Goal: Task Accomplishment & Management: Complete application form

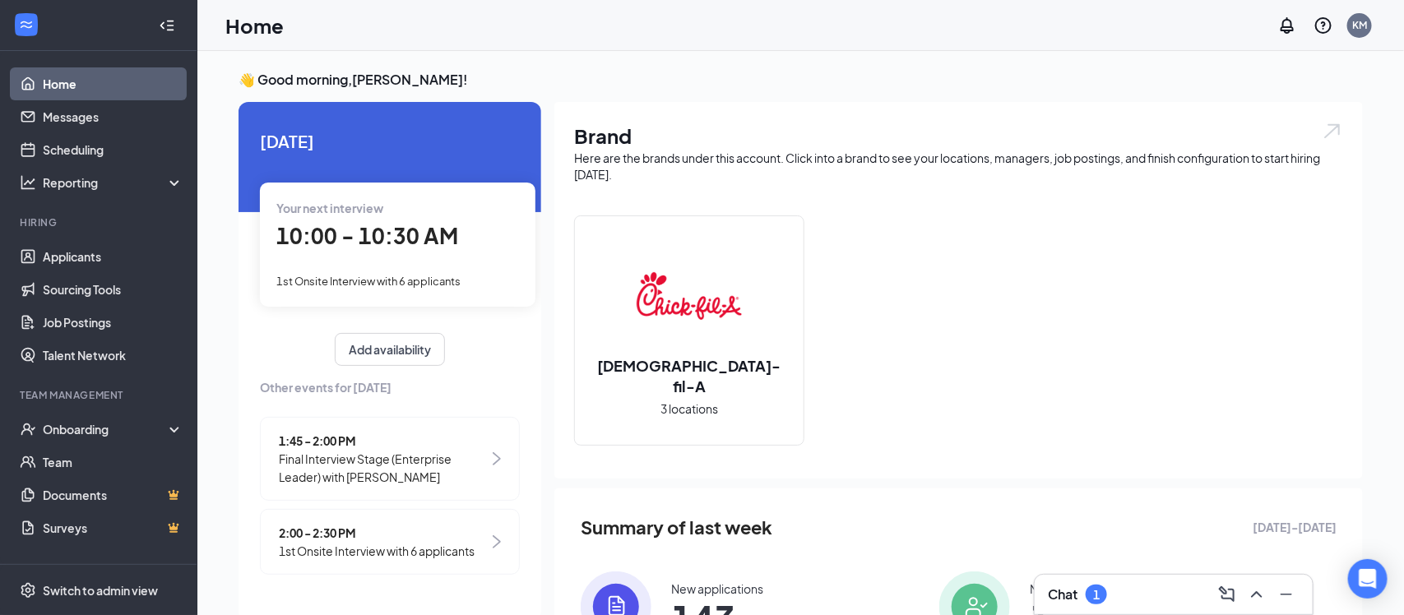
click at [1075, 506] on div "Summary of last week Aug 17 - Aug 23 New applications 143 New hires 1 Job posti…" at bounding box center [958, 625] width 808 height 275
click at [982, 509] on div "Summary of last week Aug 17 - Aug 23 New applications 143 New hires 1 Job posti…" at bounding box center [958, 625] width 808 height 275
click at [1233, 485] on div "Brand Here are the brands under this account. Click into a brand to see your lo…" at bounding box center [958, 438] width 808 height 672
click at [1092, 590] on div "1" at bounding box center [1095, 595] width 21 height 20
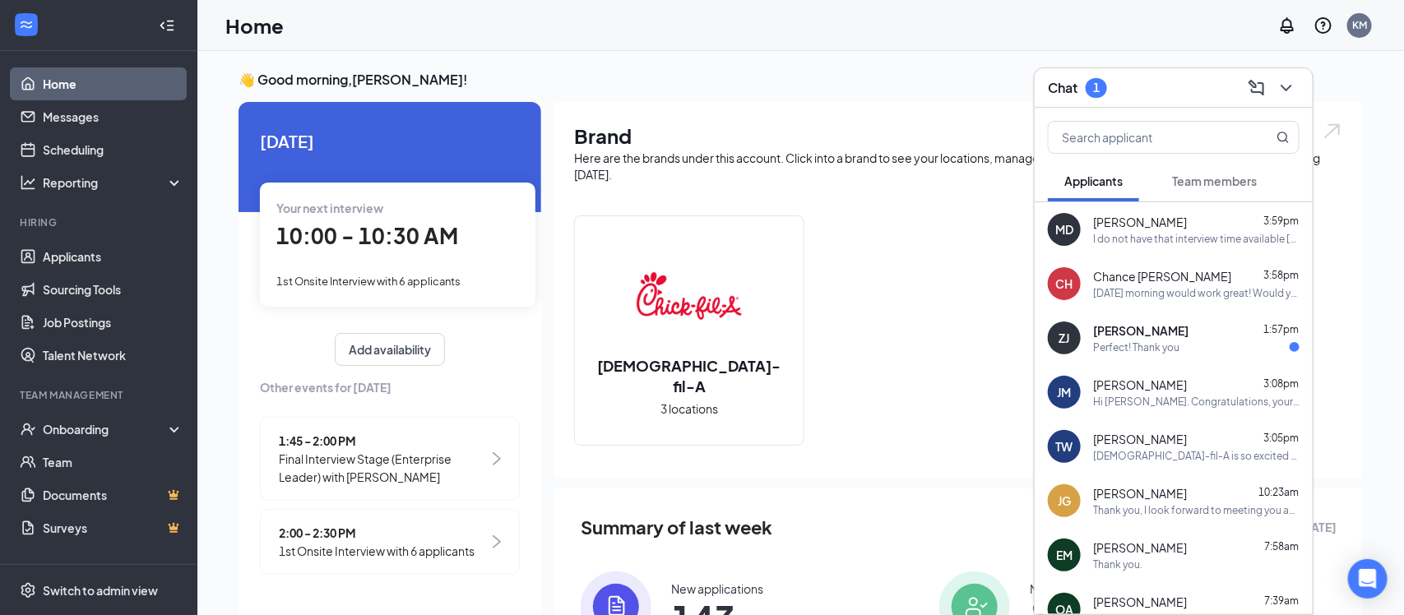
click at [1215, 340] on div "Perfect! Thank you" at bounding box center [1196, 347] width 206 height 14
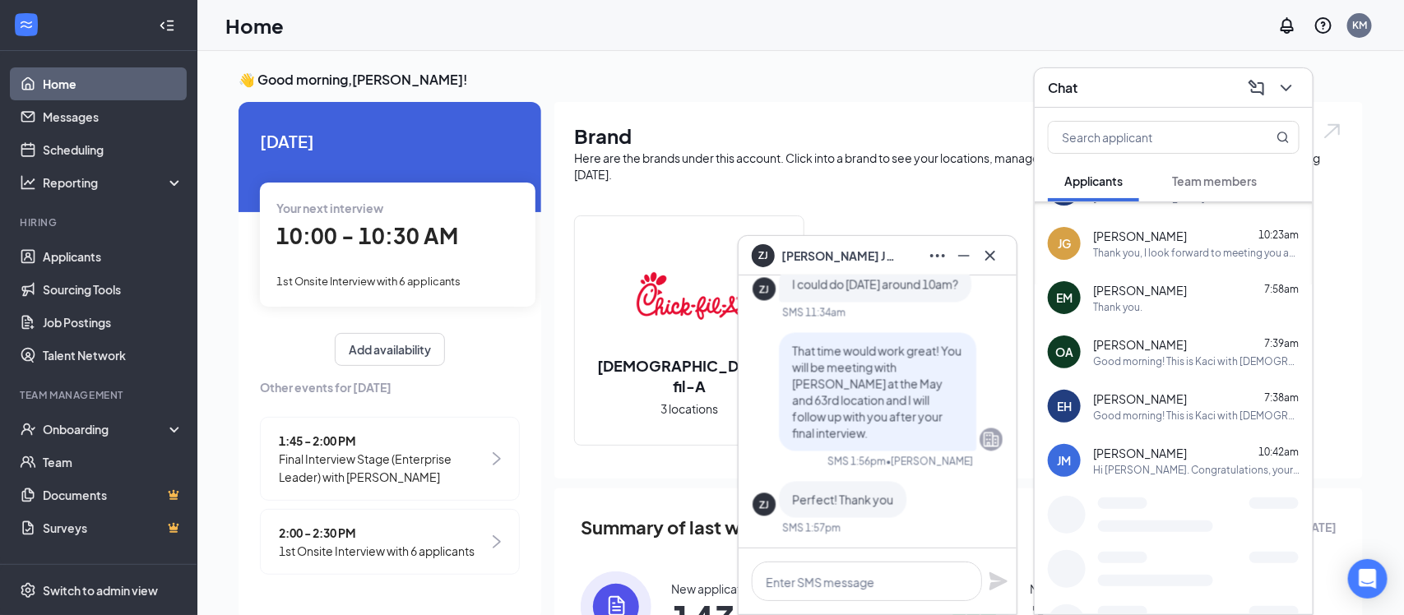
scroll to position [315, 0]
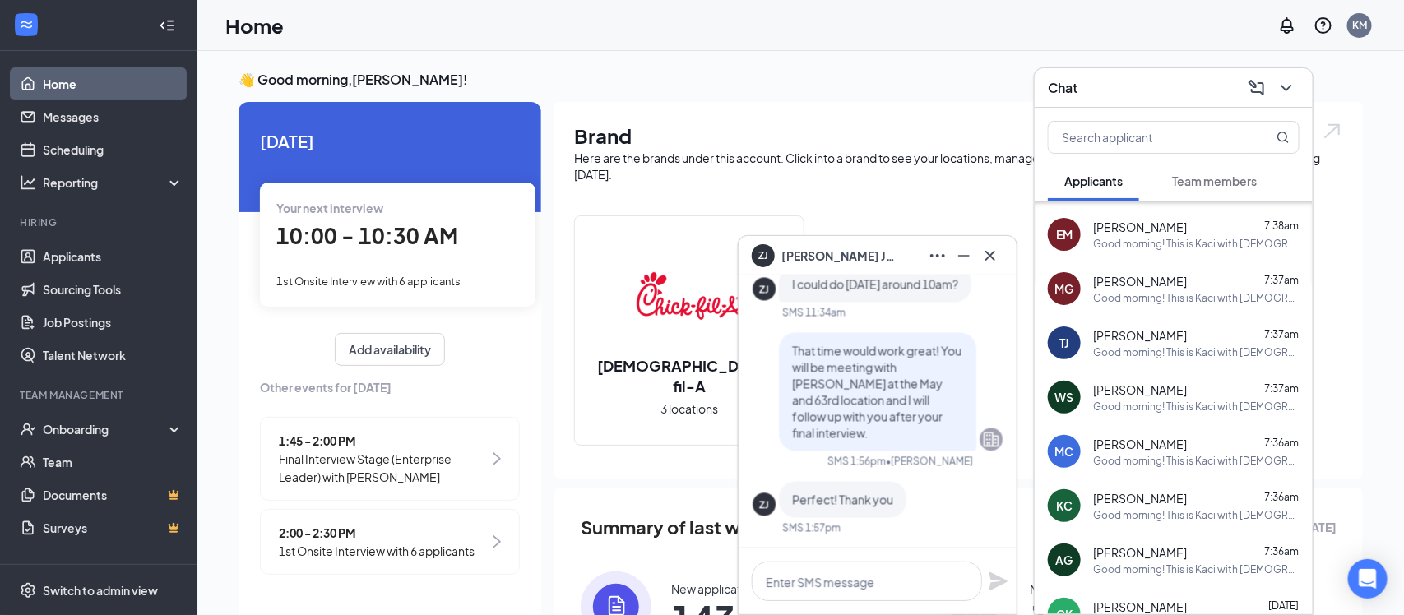
click at [1047, 428] on div "MC Mahalia Costello 7:36am Good morning! This is Kaci with Chick-fil-A. The 10 …" at bounding box center [1173, 451] width 278 height 54
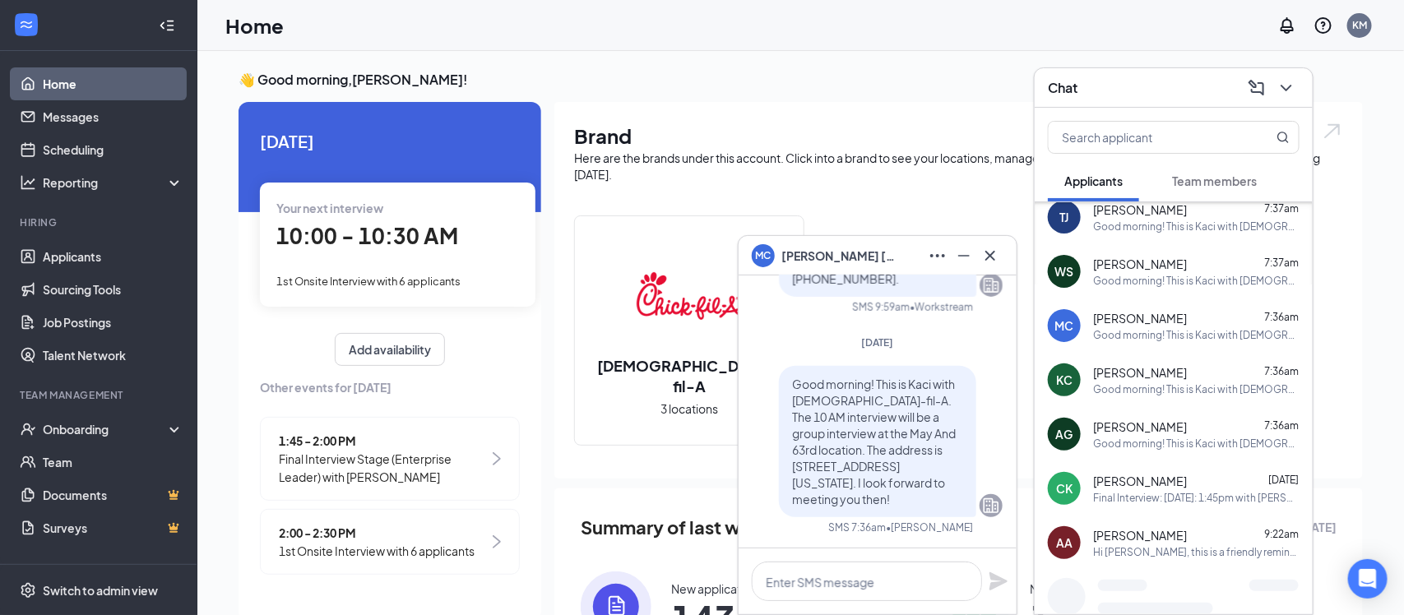
scroll to position [726, 0]
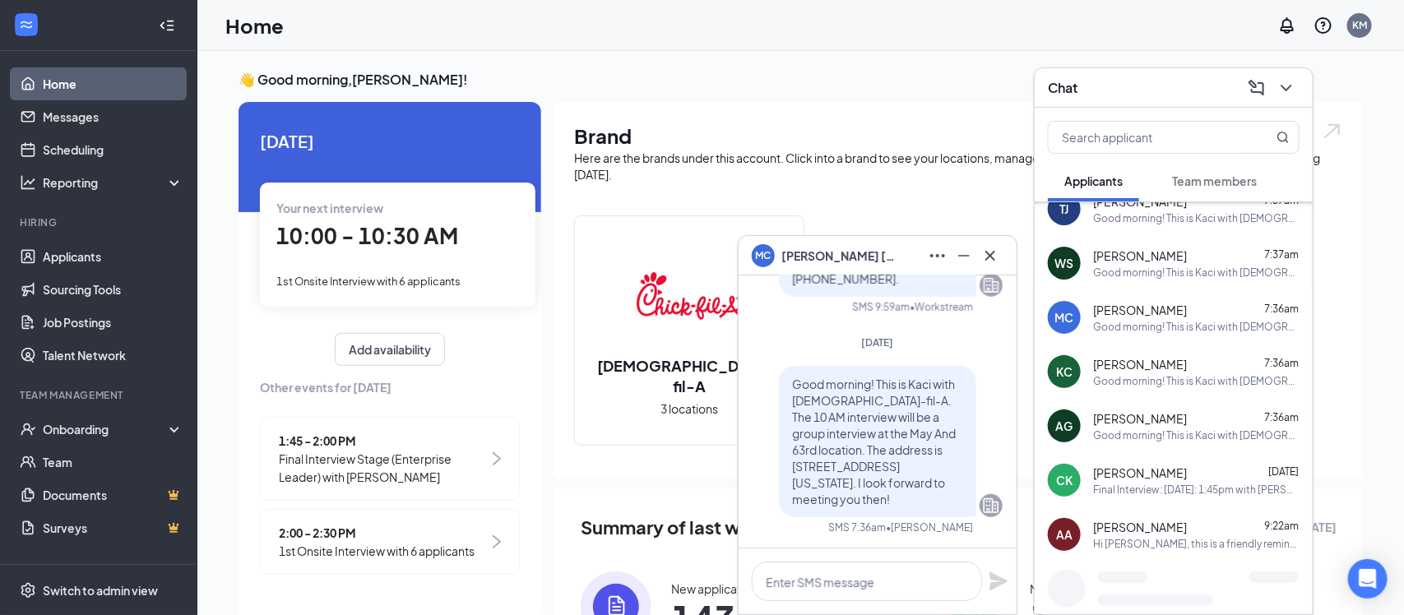
click at [1177, 468] on div "Christy Kim Aug 25" at bounding box center [1196, 473] width 206 height 16
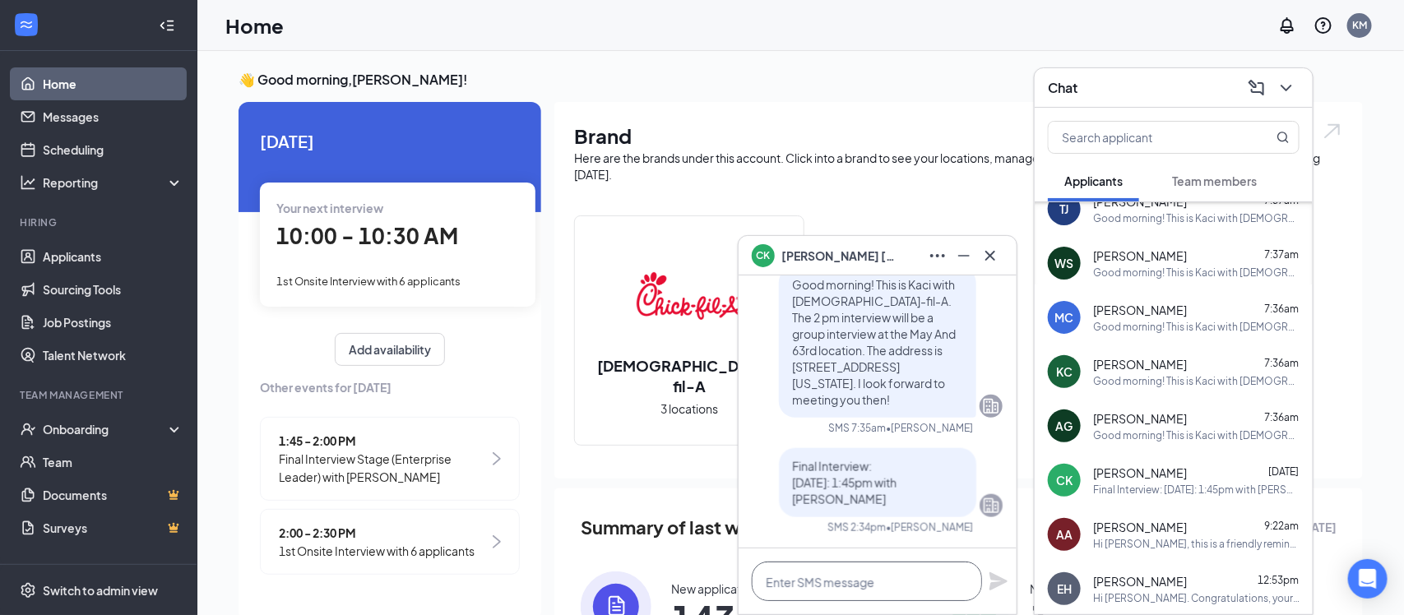
click at [923, 576] on textarea at bounding box center [867, 581] width 230 height 39
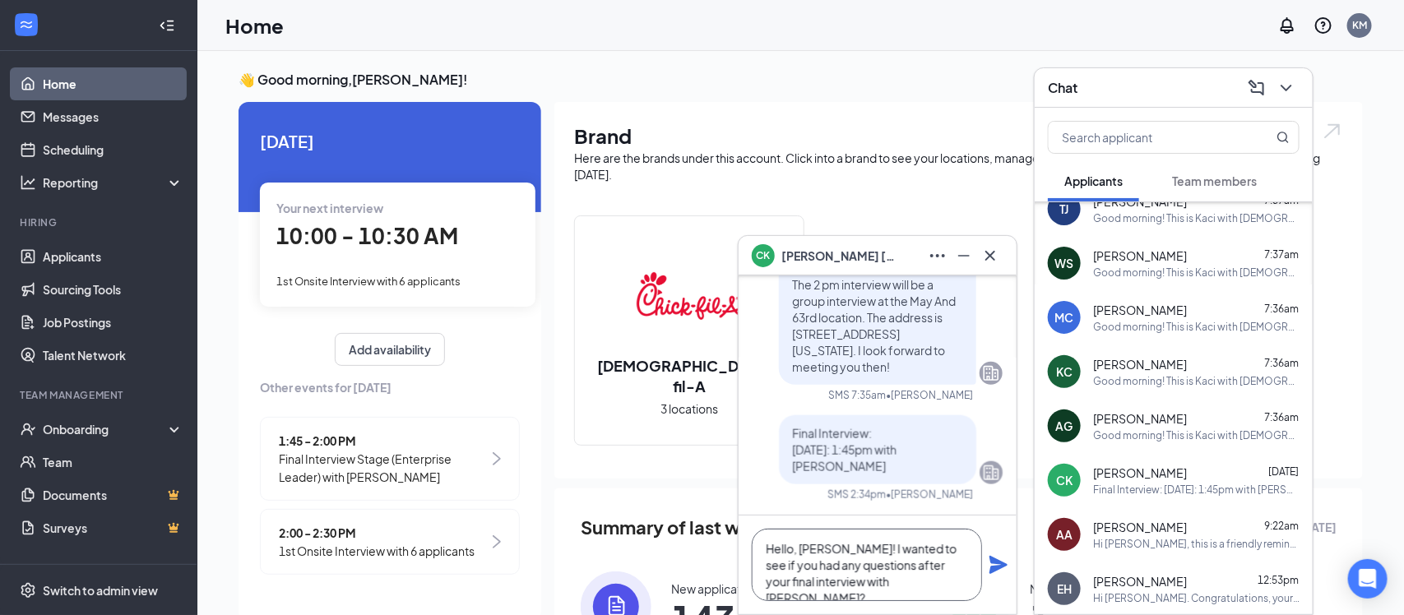
type textarea "Hello, [PERSON_NAME]! I wanted to see if you had any questions after your final…"
click at [994, 561] on icon "Plane" at bounding box center [998, 565] width 18 height 18
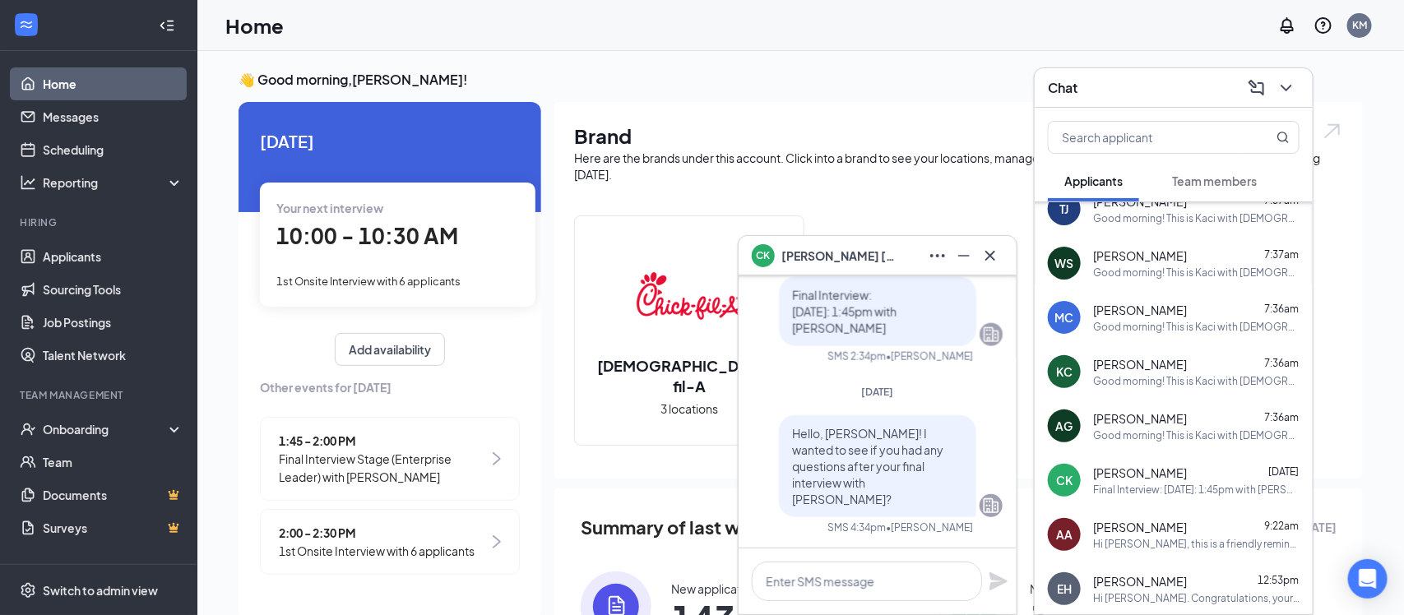
scroll to position [0, 0]
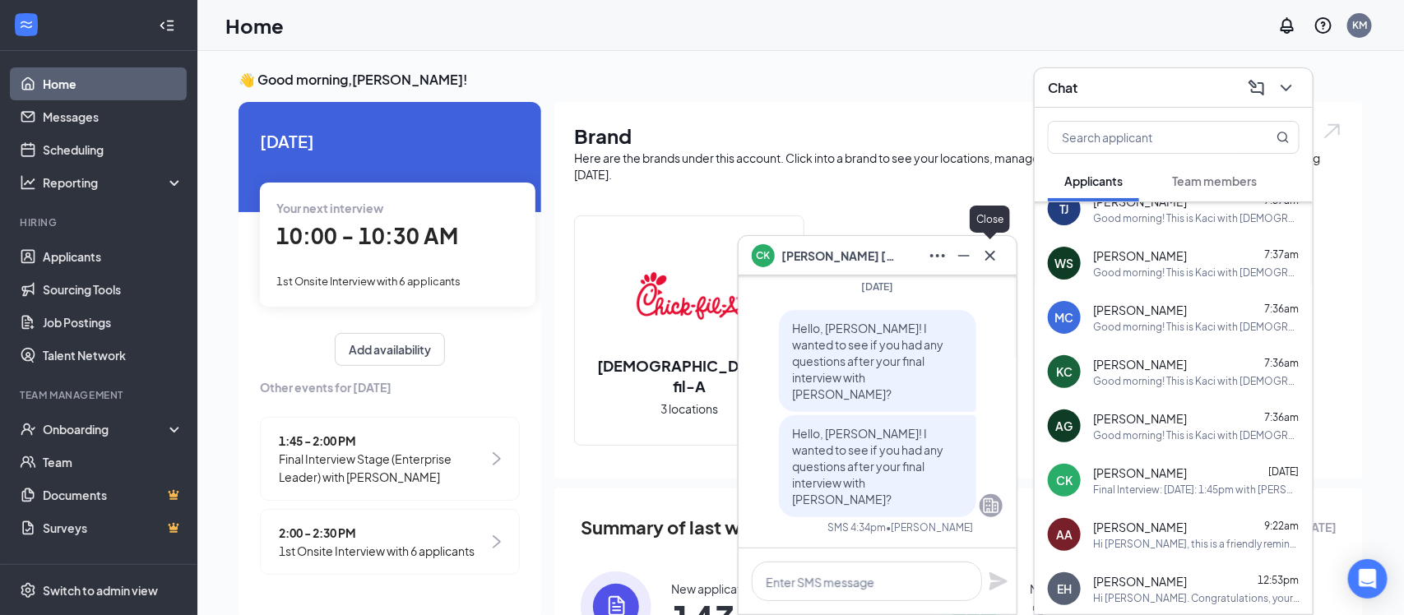
click at [988, 263] on icon "Cross" at bounding box center [990, 256] width 20 height 20
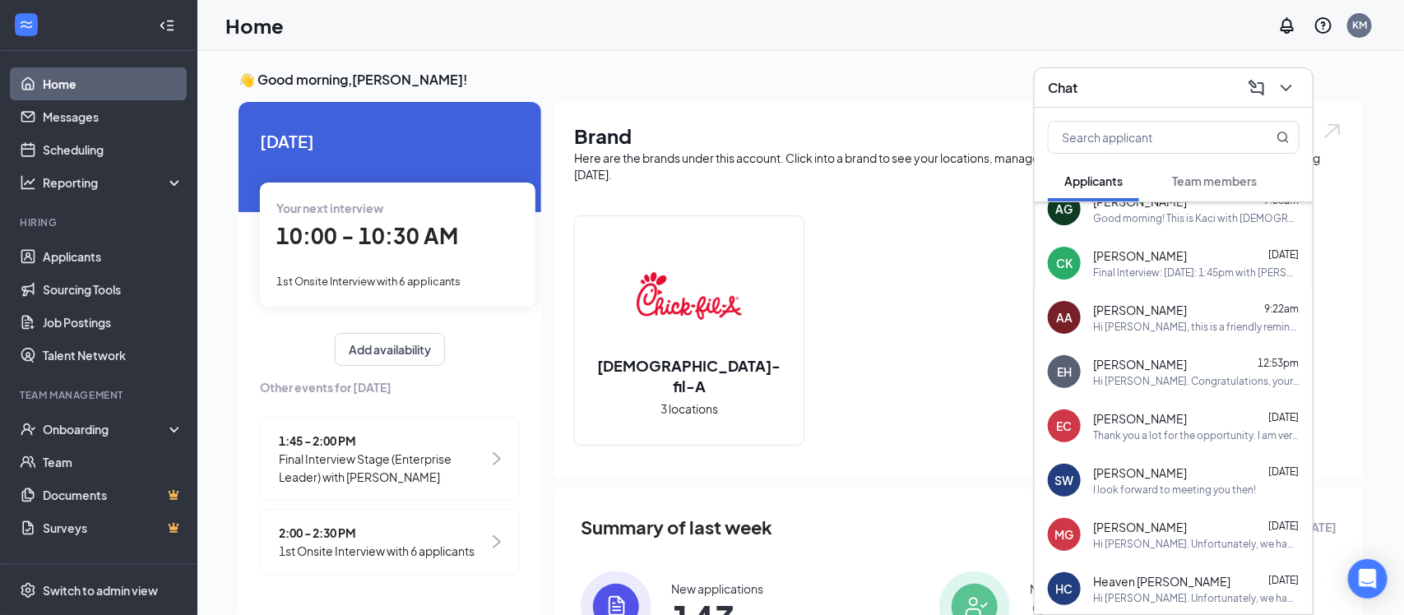
scroll to position [979, 0]
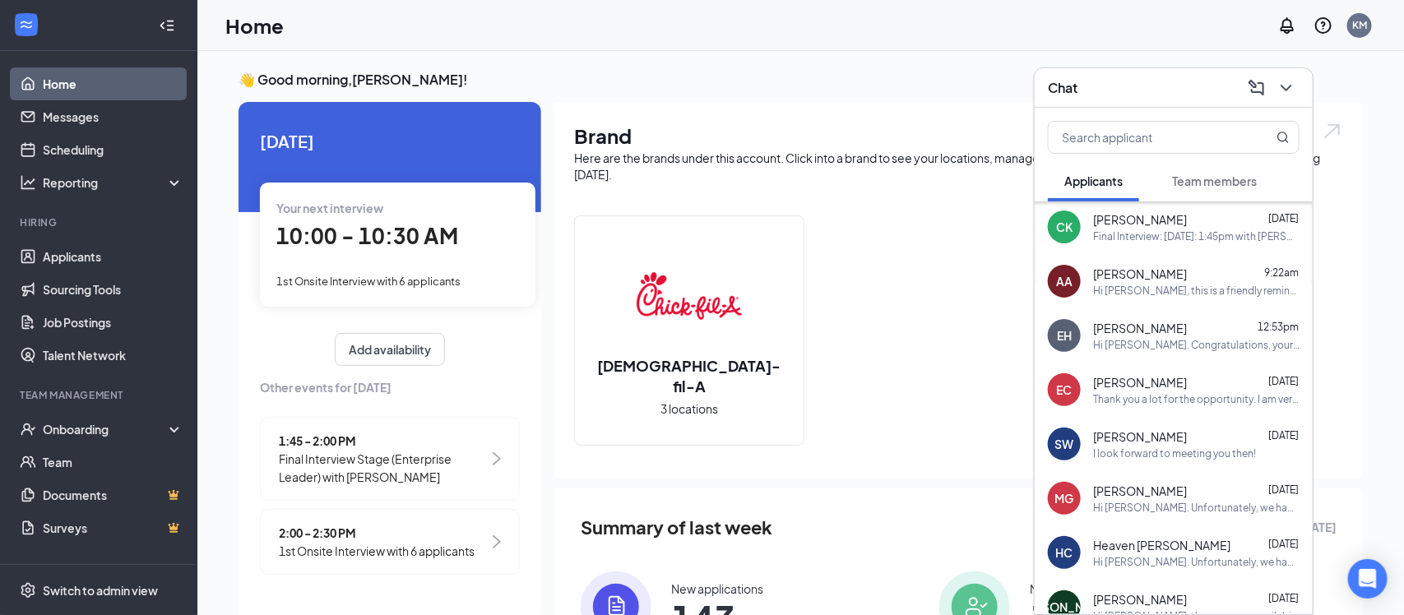
click at [1149, 399] on div "Thank you a lot for the opportunity. I am very hopeful of this interview!" at bounding box center [1196, 399] width 206 height 14
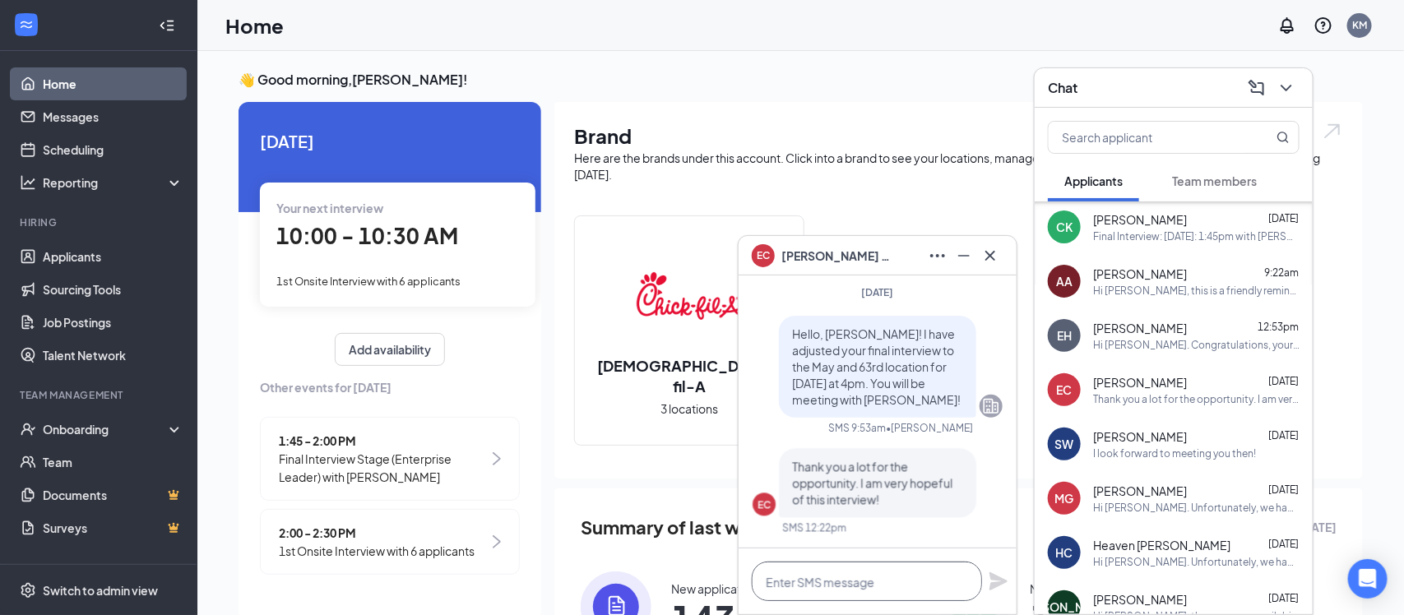
click at [849, 579] on textarea at bounding box center [867, 581] width 230 height 39
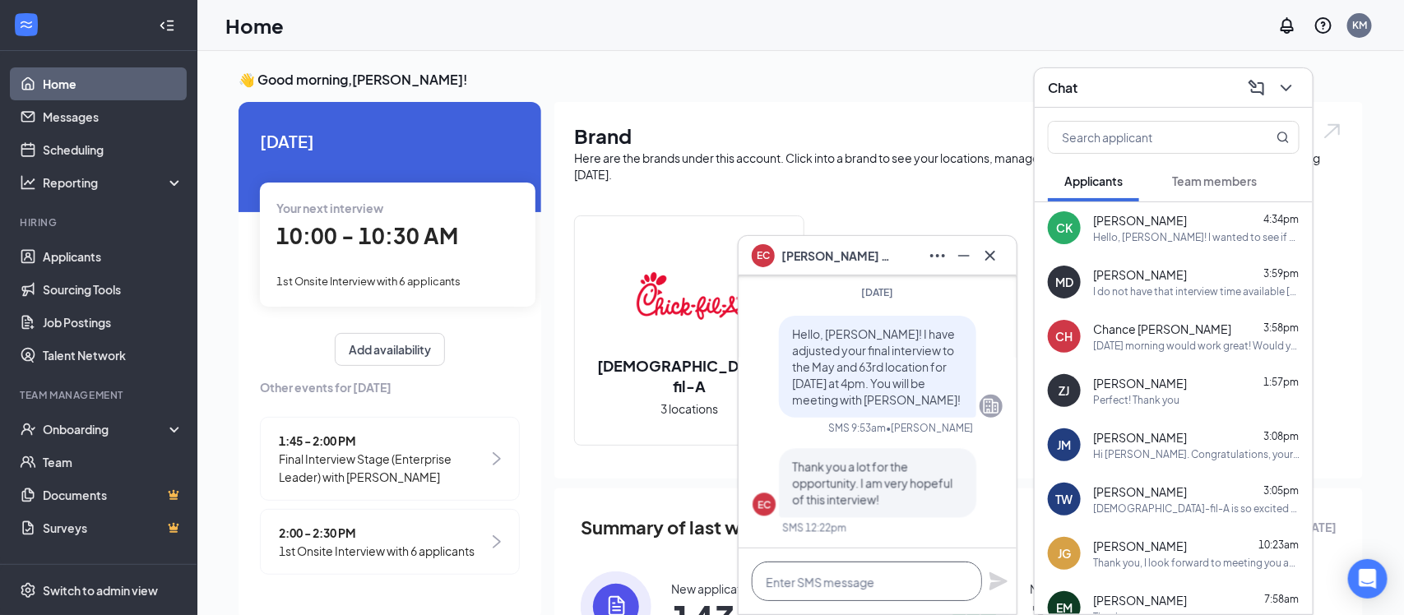
click at [825, 577] on textarea at bounding box center [867, 581] width 230 height 39
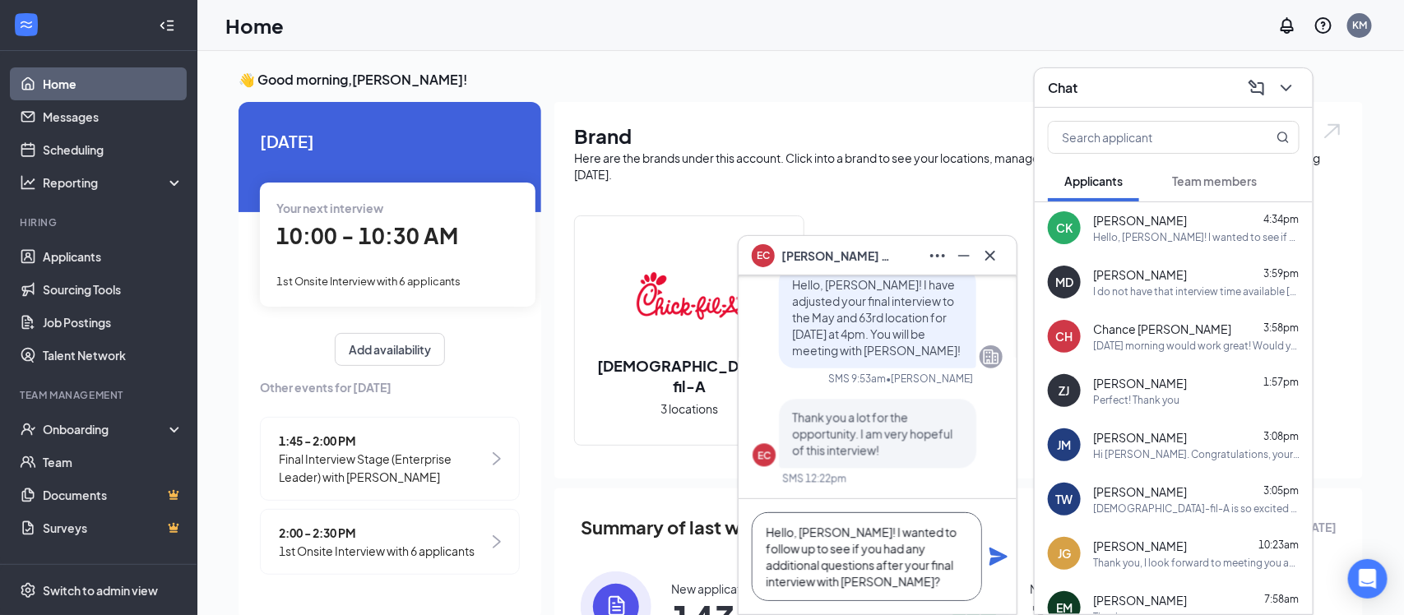
type textarea "Hello, [PERSON_NAME]! I wanted to follow up to see if you had any additional qu…"
click at [993, 561] on icon "Plane" at bounding box center [998, 557] width 18 height 18
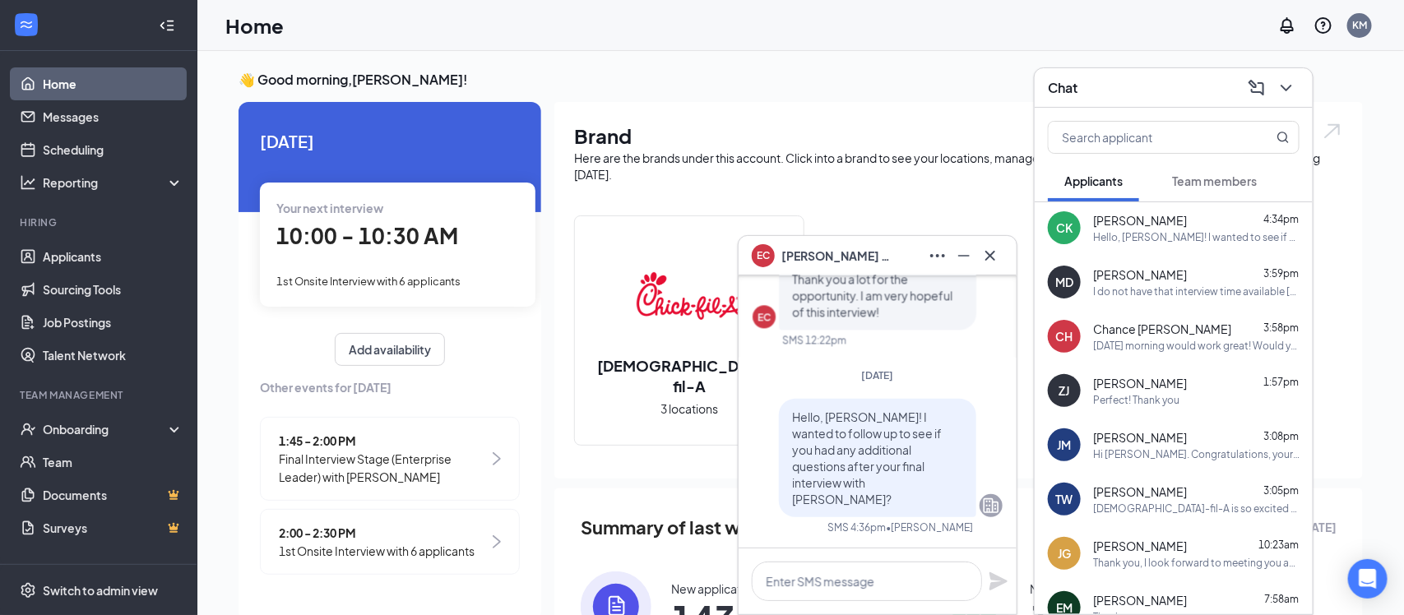
scroll to position [0, 0]
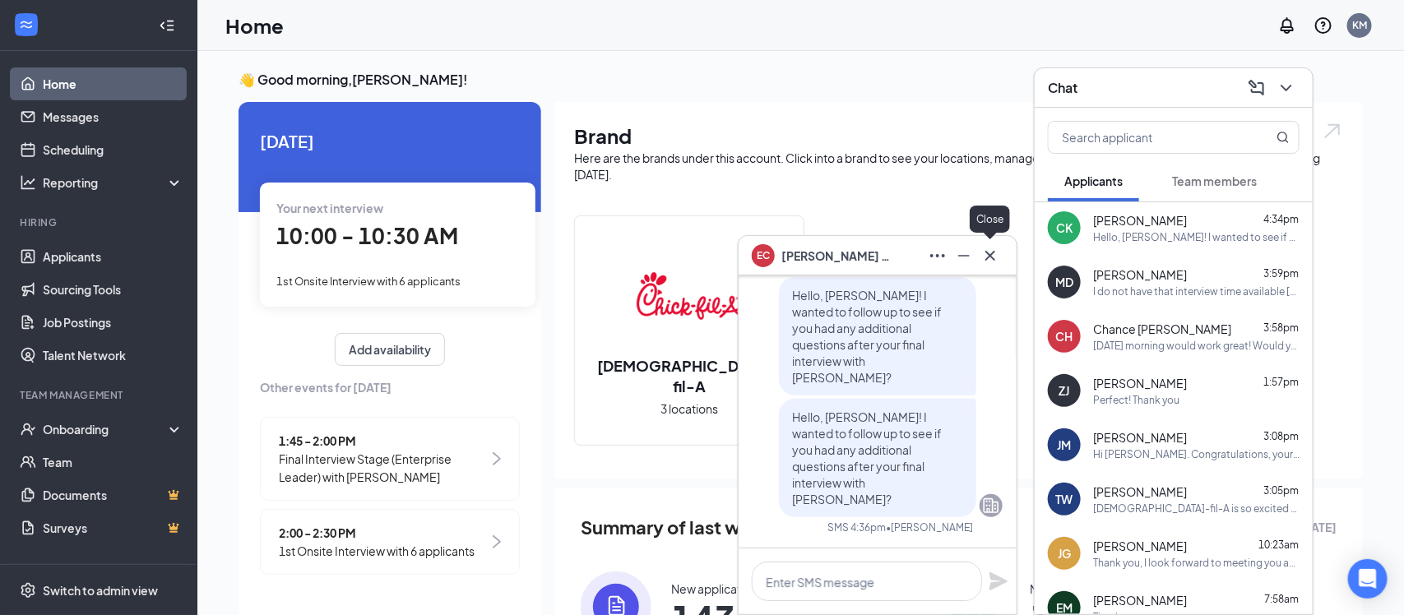
click at [983, 265] on icon "Cross" at bounding box center [990, 256] width 20 height 20
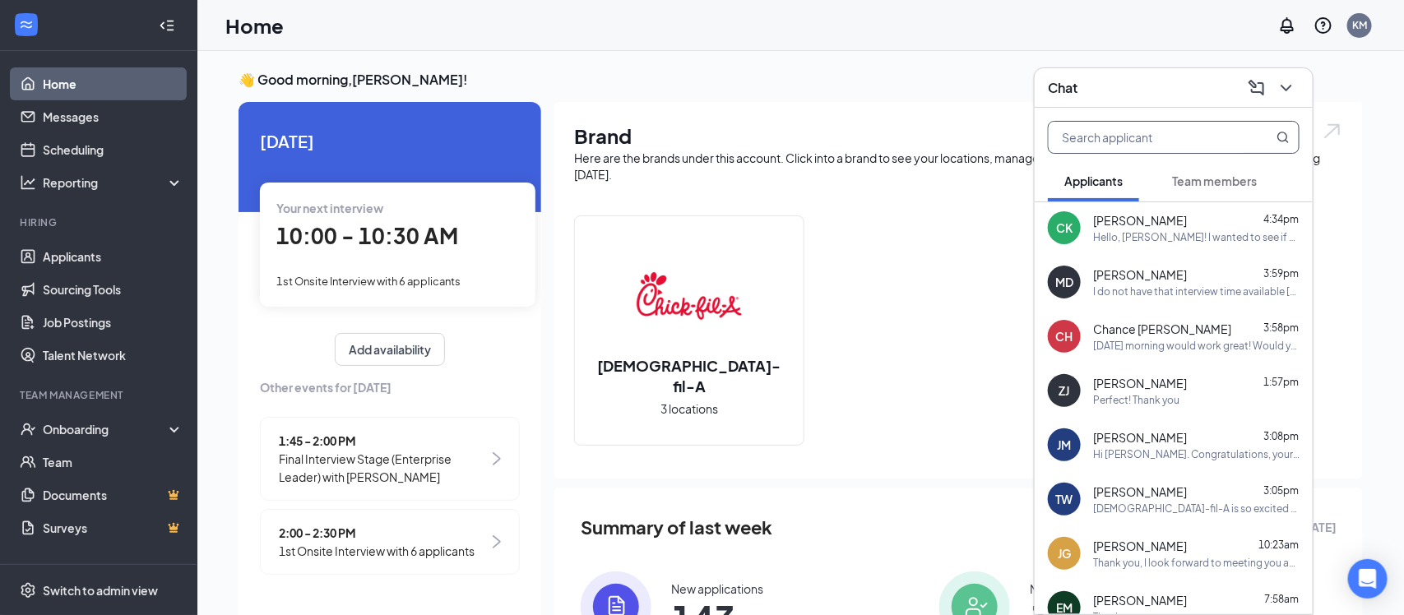
click at [1089, 136] on input "text" at bounding box center [1145, 137] width 195 height 31
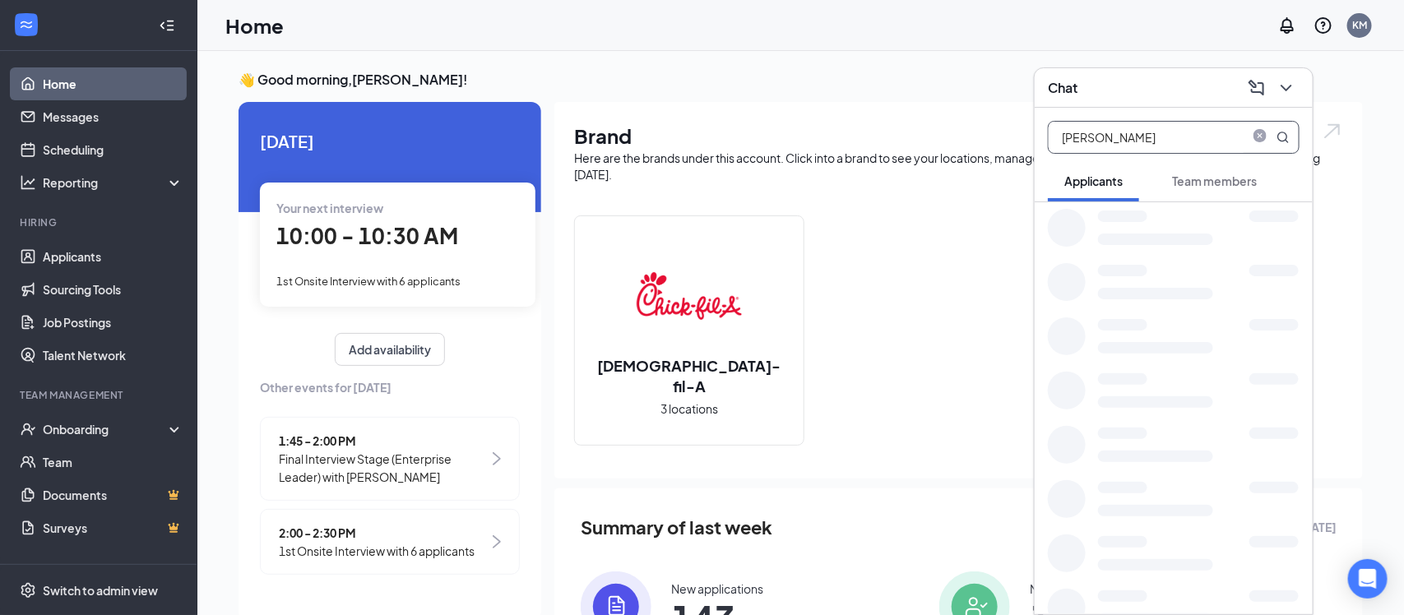
type input "titus"
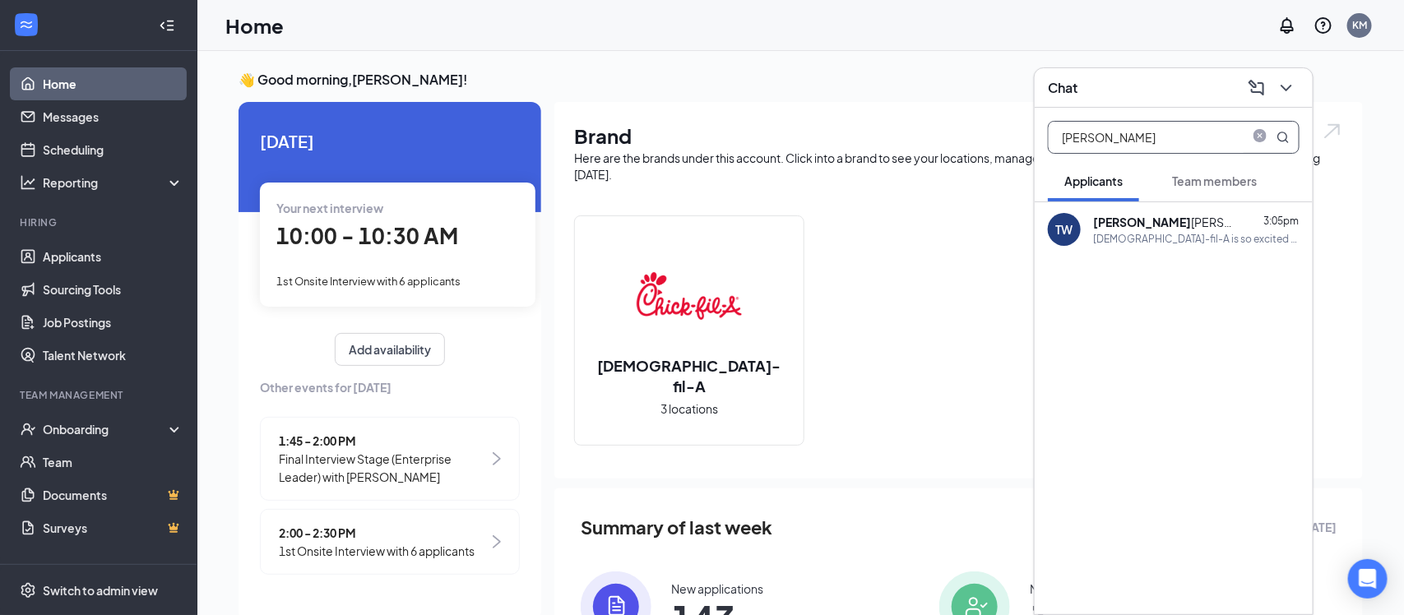
click at [1138, 237] on div "[DEMOGRAPHIC_DATA]-fil-A is so excited for you to join our team! Do you know an…" at bounding box center [1196, 239] width 206 height 14
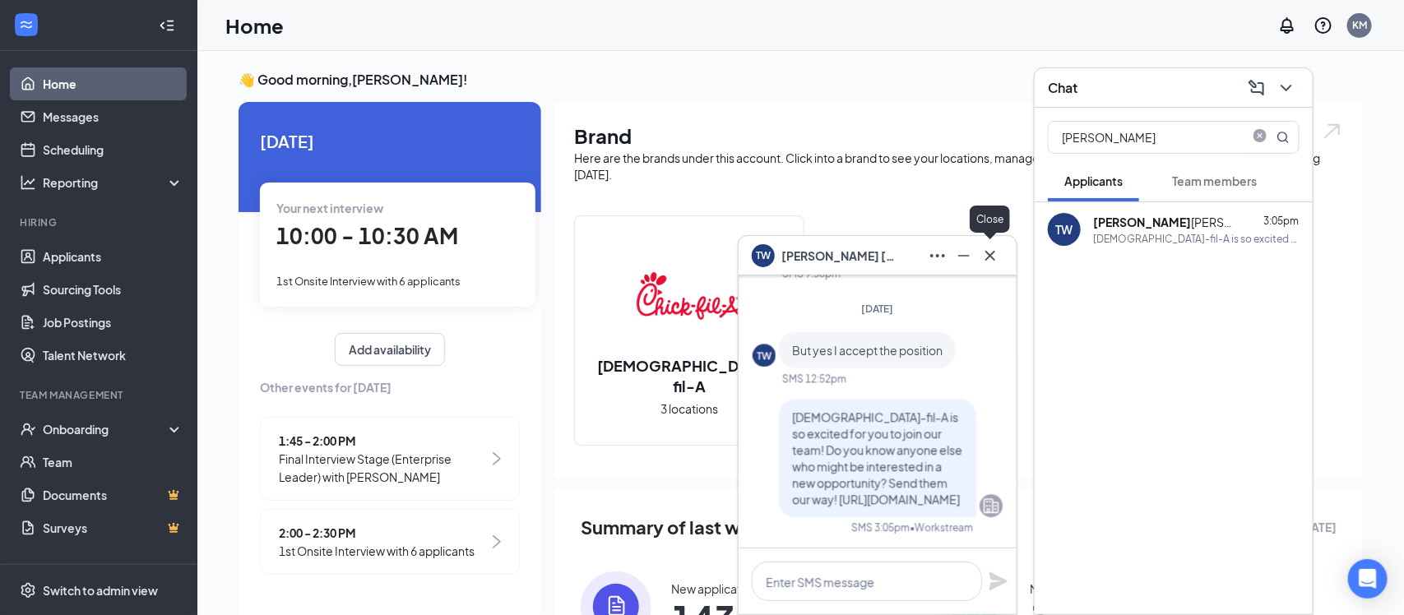
click at [986, 261] on icon "Cross" at bounding box center [990, 256] width 20 height 20
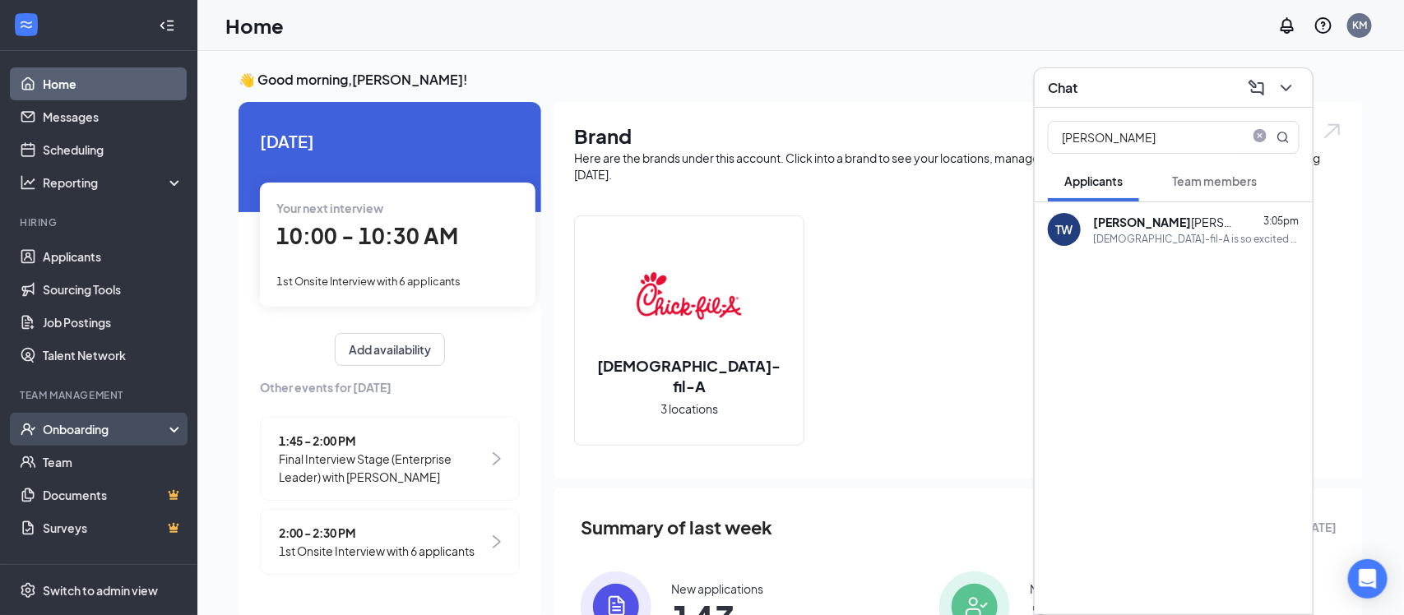
click at [105, 437] on div "Onboarding" at bounding box center [98, 429] width 197 height 33
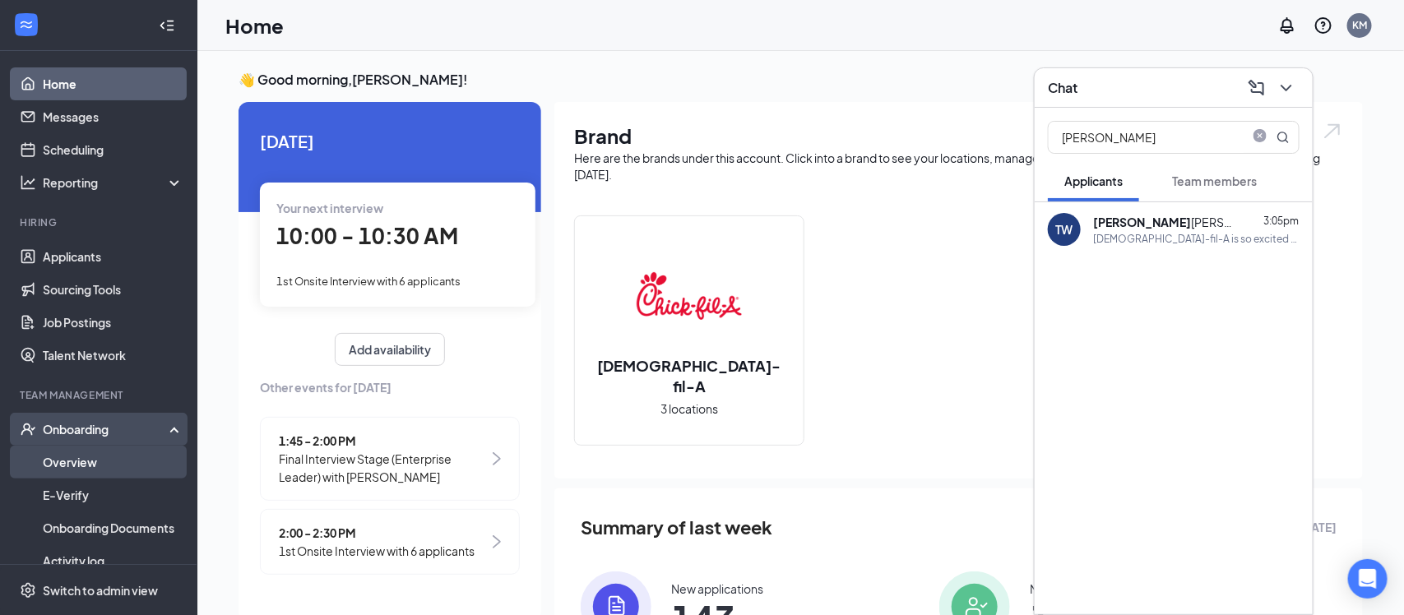
click at [104, 468] on link "Overview" at bounding box center [113, 462] width 141 height 33
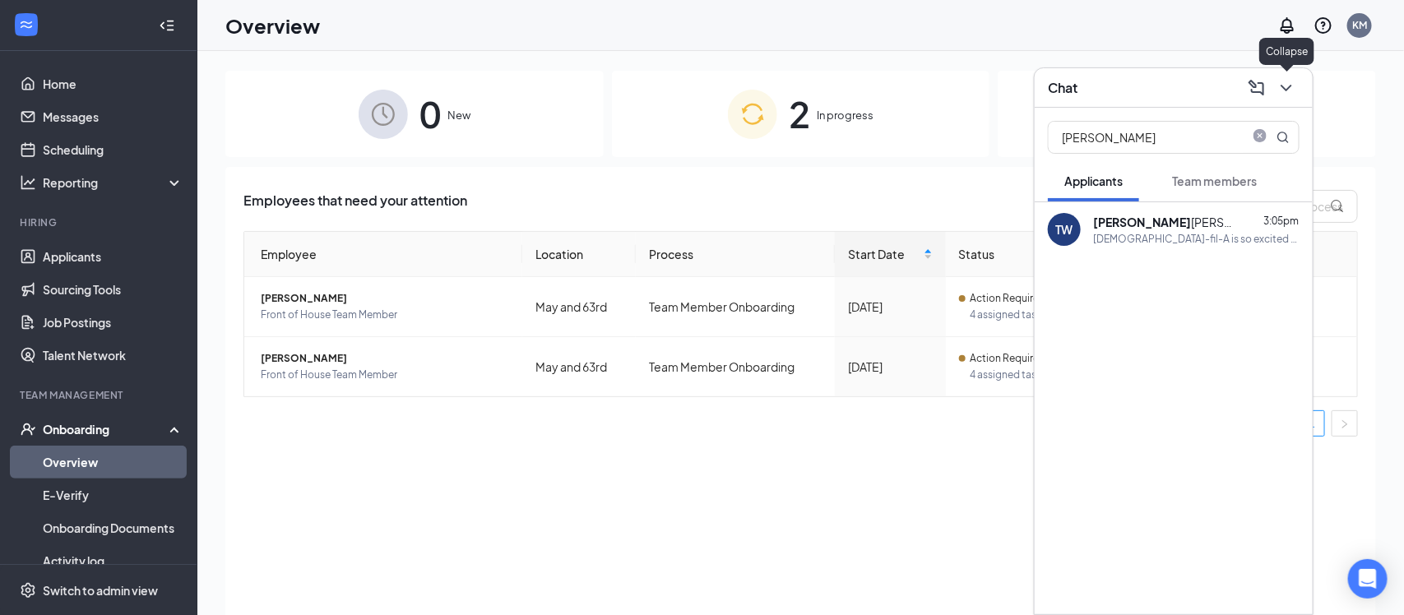
click at [1287, 86] on icon "ChevronDown" at bounding box center [1286, 88] width 20 height 20
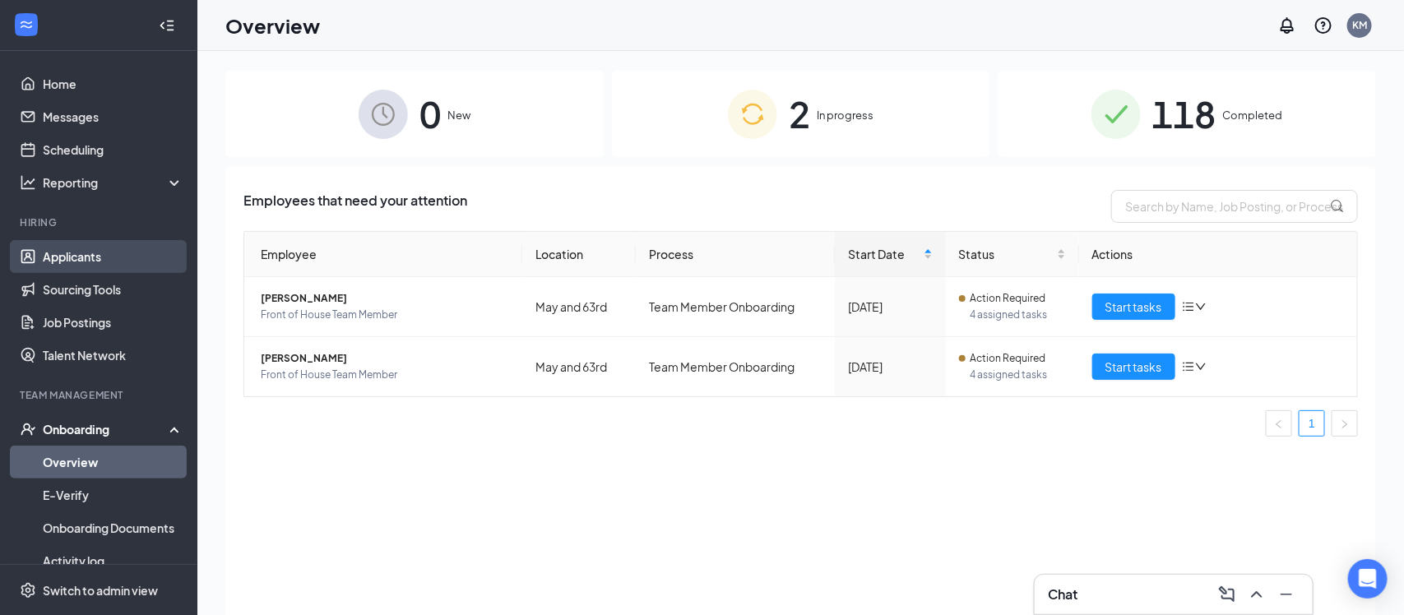
click at [43, 252] on link "Applicants" at bounding box center [113, 256] width 141 height 33
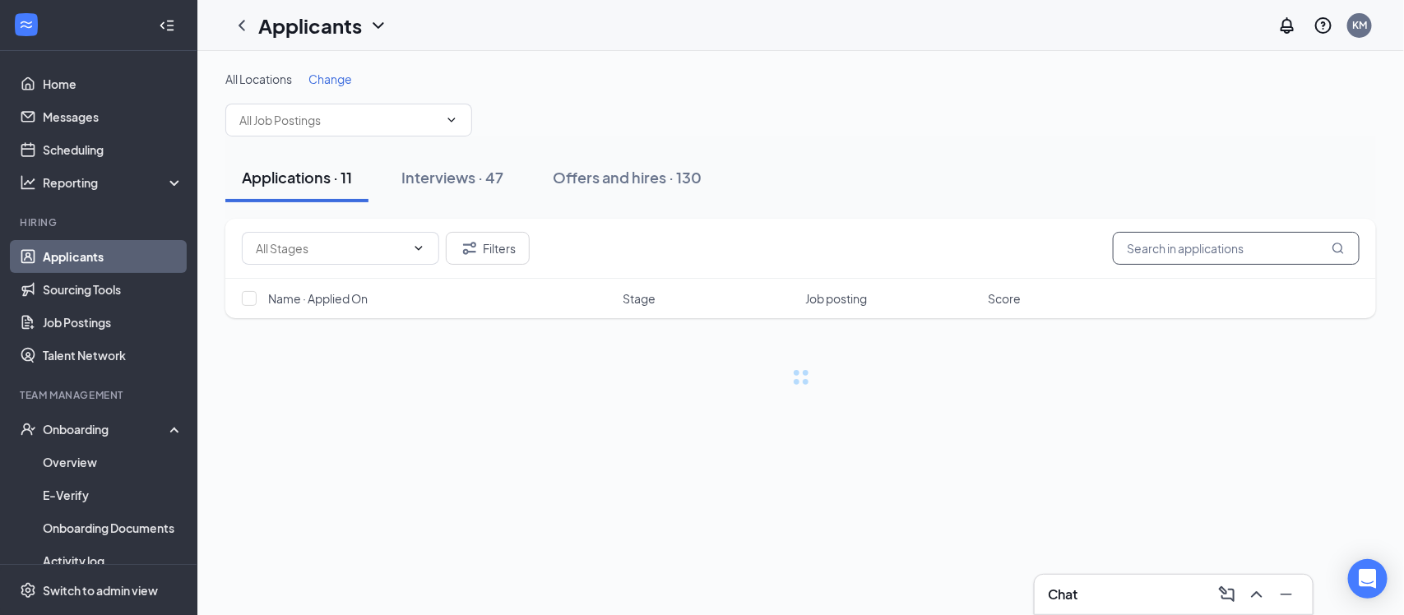
click at [1154, 238] on input "text" at bounding box center [1235, 248] width 247 height 33
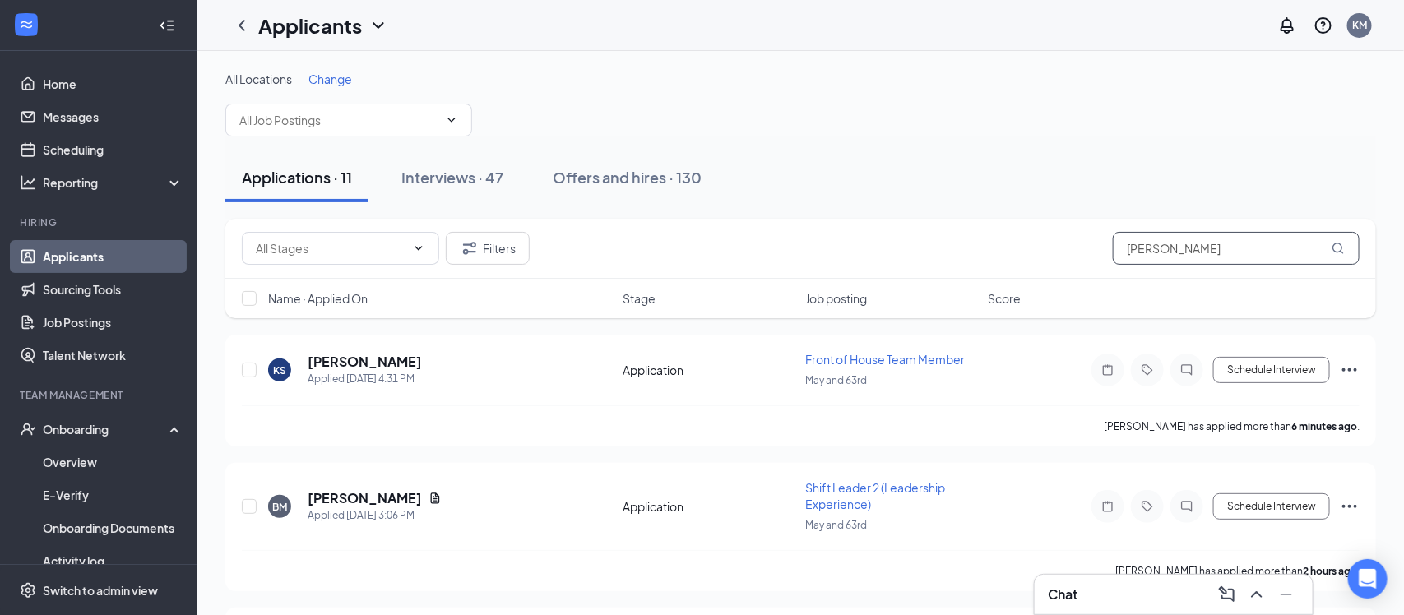
type input "titus"
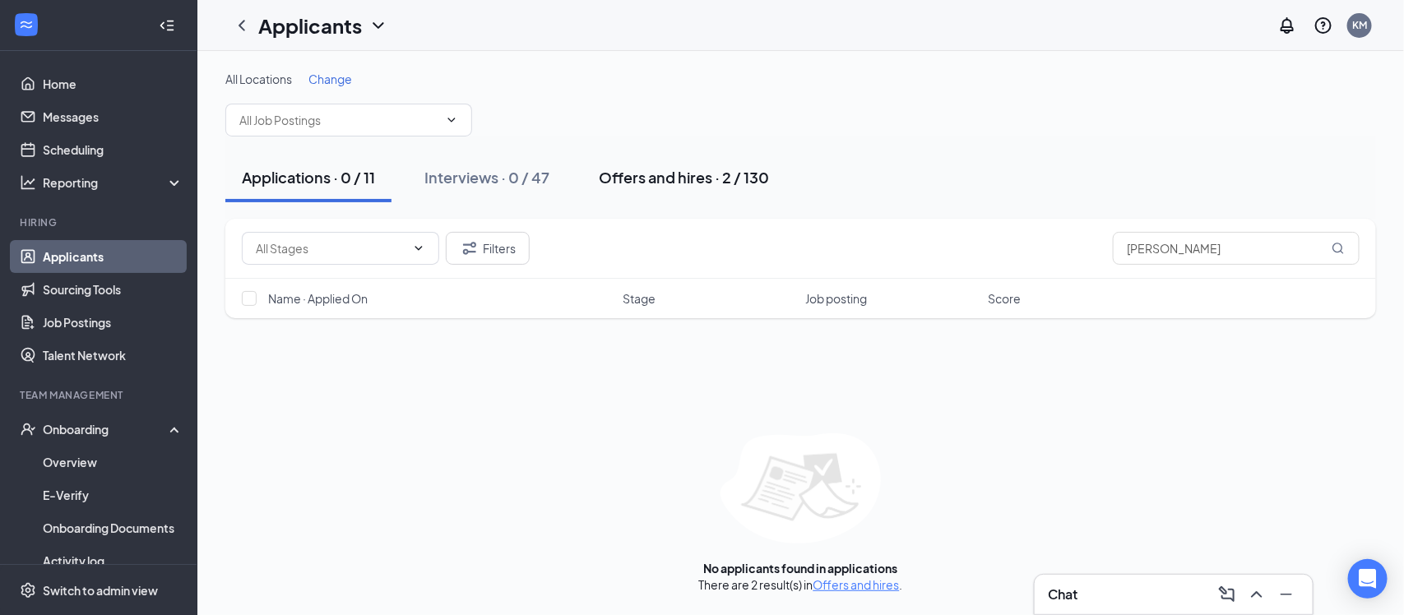
click at [639, 173] on div "Offers and hires · 2 / 130" at bounding box center [684, 177] width 170 height 21
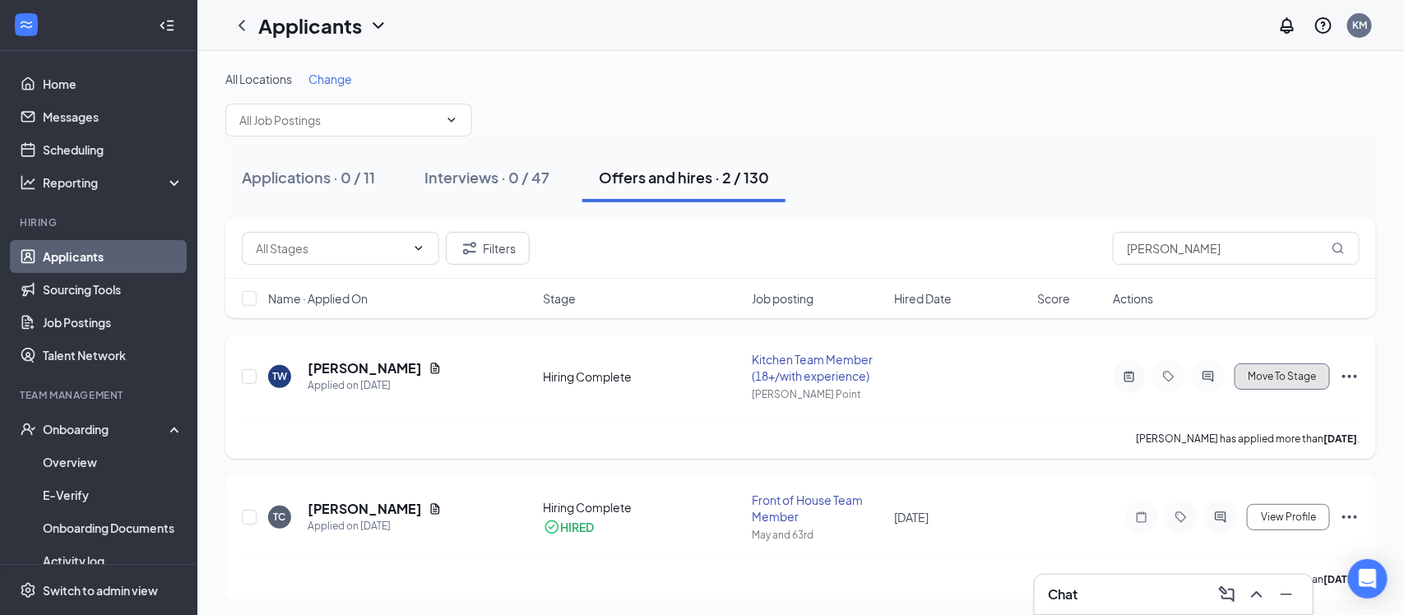
click at [1262, 379] on span "Move To Stage" at bounding box center [1281, 377] width 68 height 12
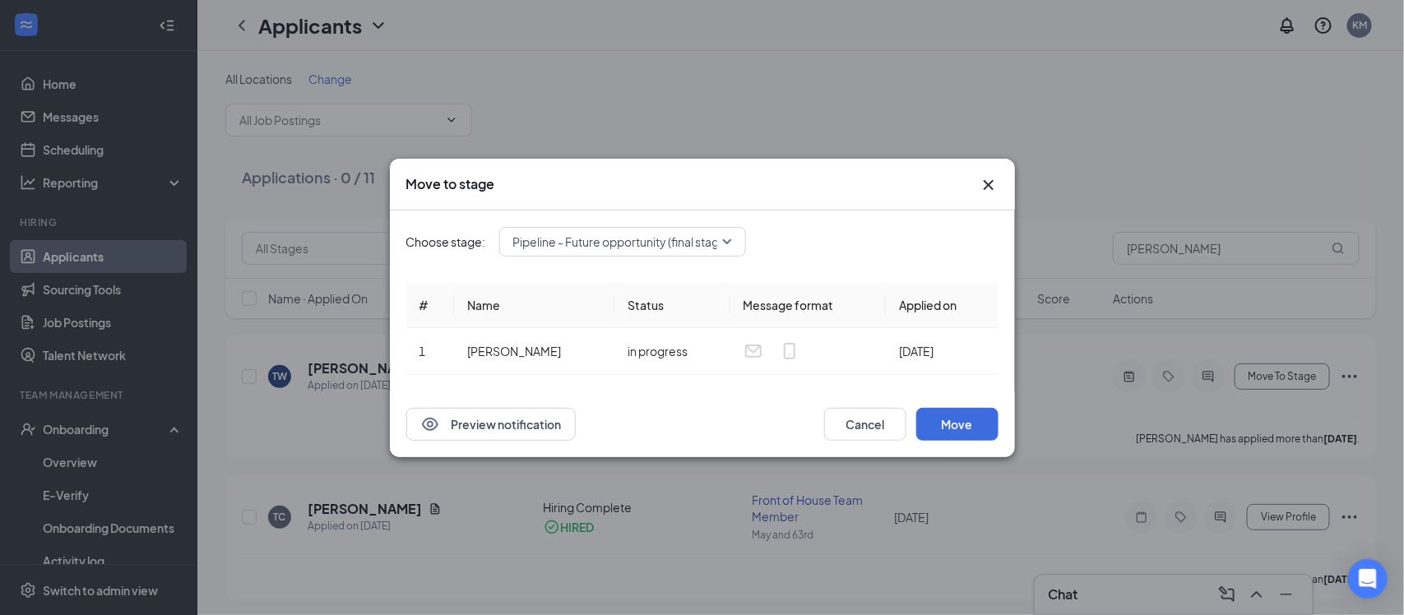
click at [706, 243] on span "Pipeline - Future opportunity (final stage)" at bounding box center [621, 241] width 217 height 25
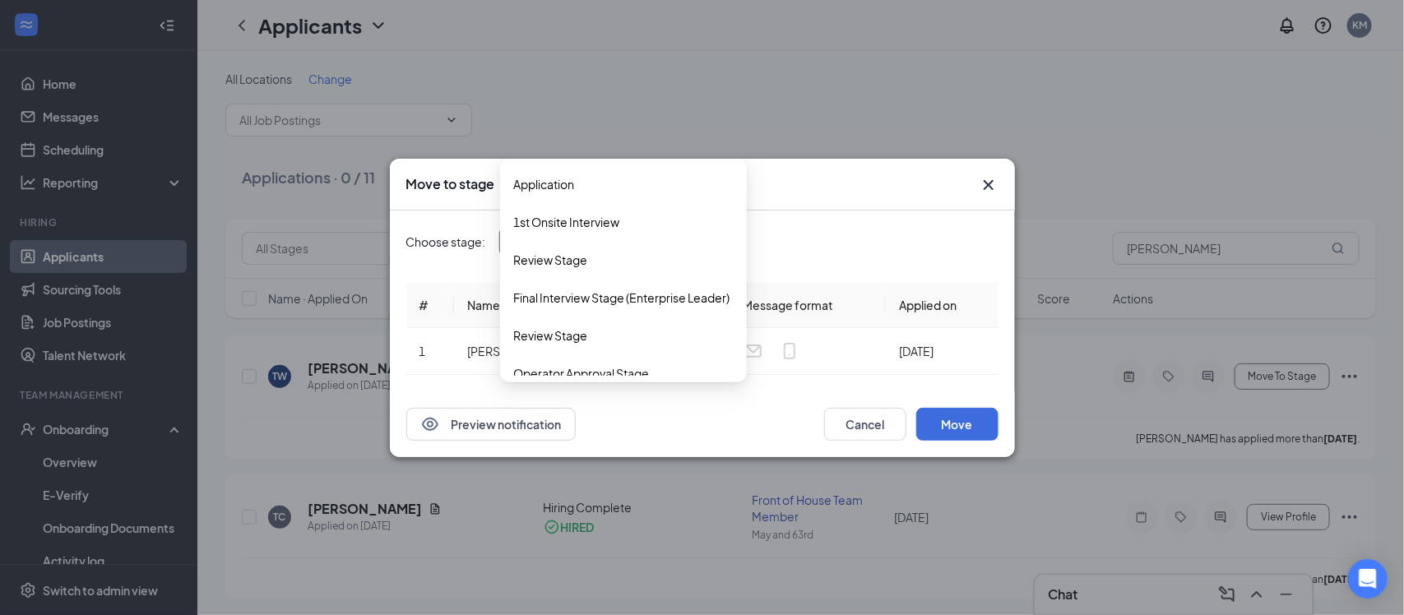
scroll to position [93, 0]
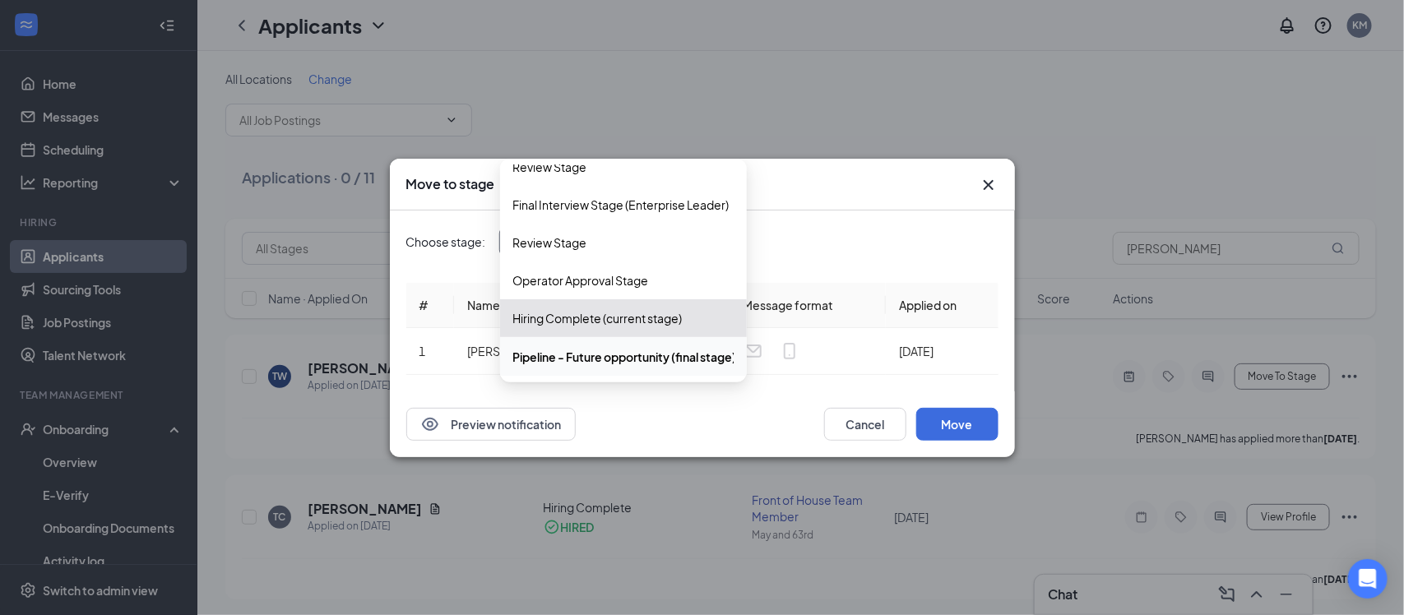
click at [614, 321] on span "Hiring Complete (current stage)" at bounding box center [597, 318] width 169 height 18
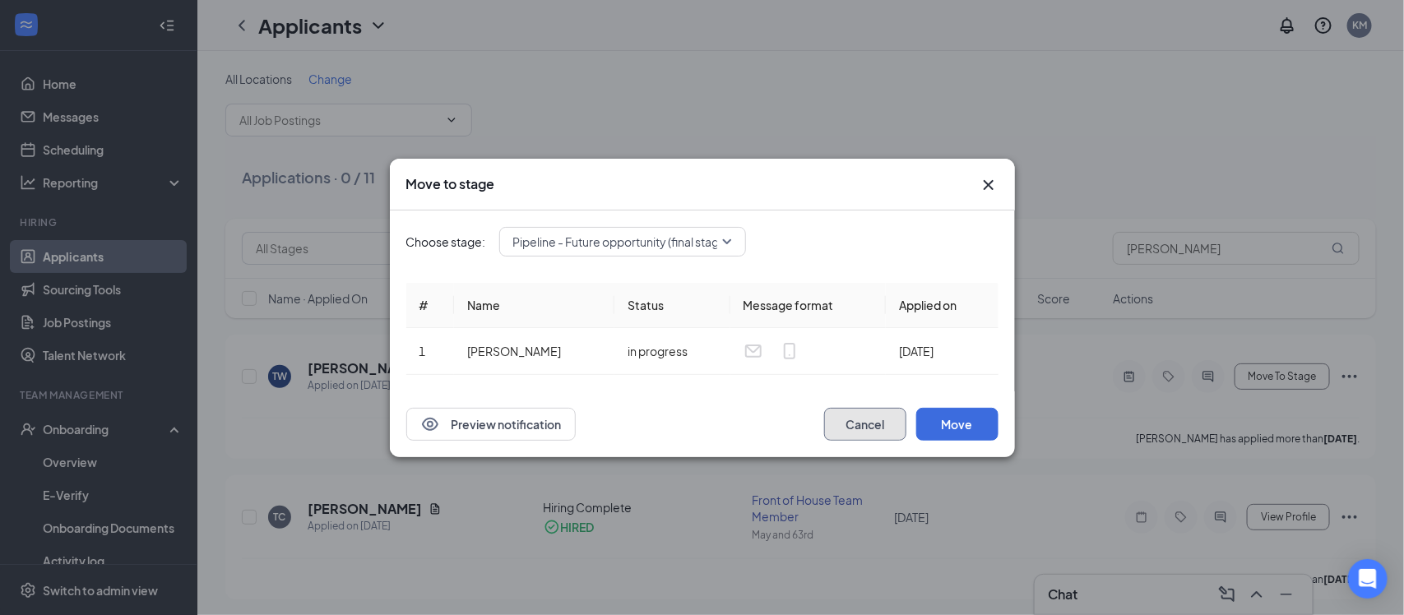
click at [880, 411] on button "Cancel" at bounding box center [865, 424] width 82 height 33
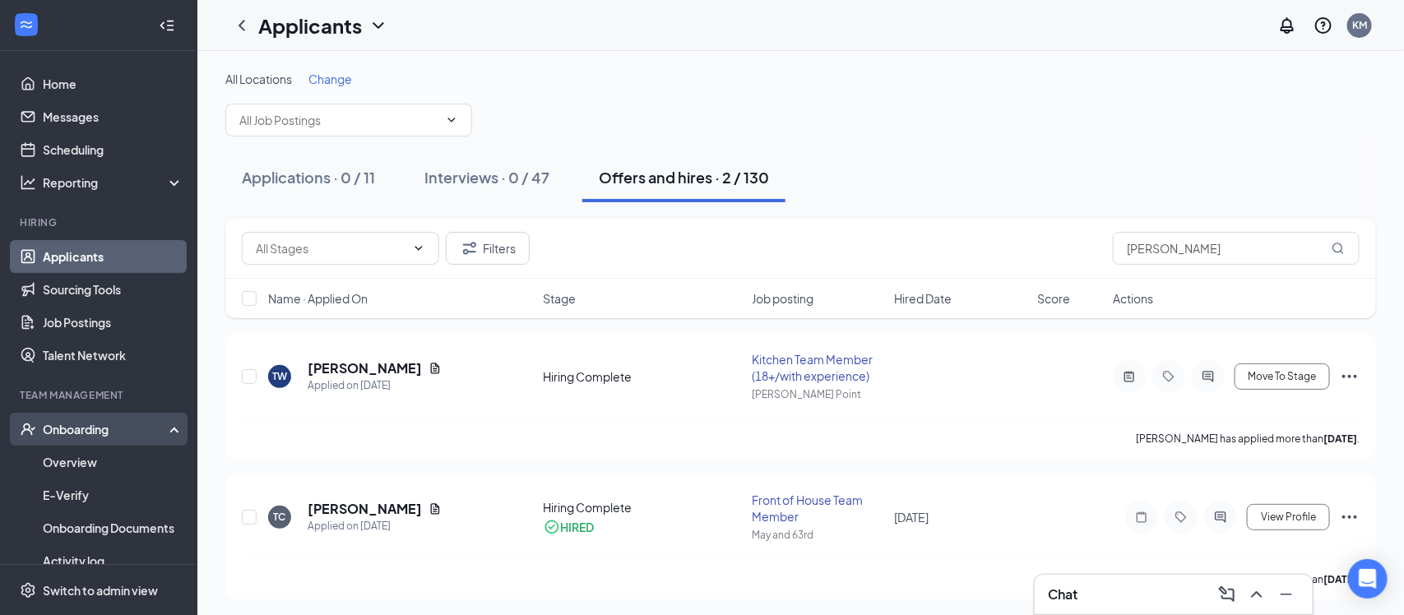
click at [61, 426] on div "Onboarding" at bounding box center [106, 429] width 127 height 16
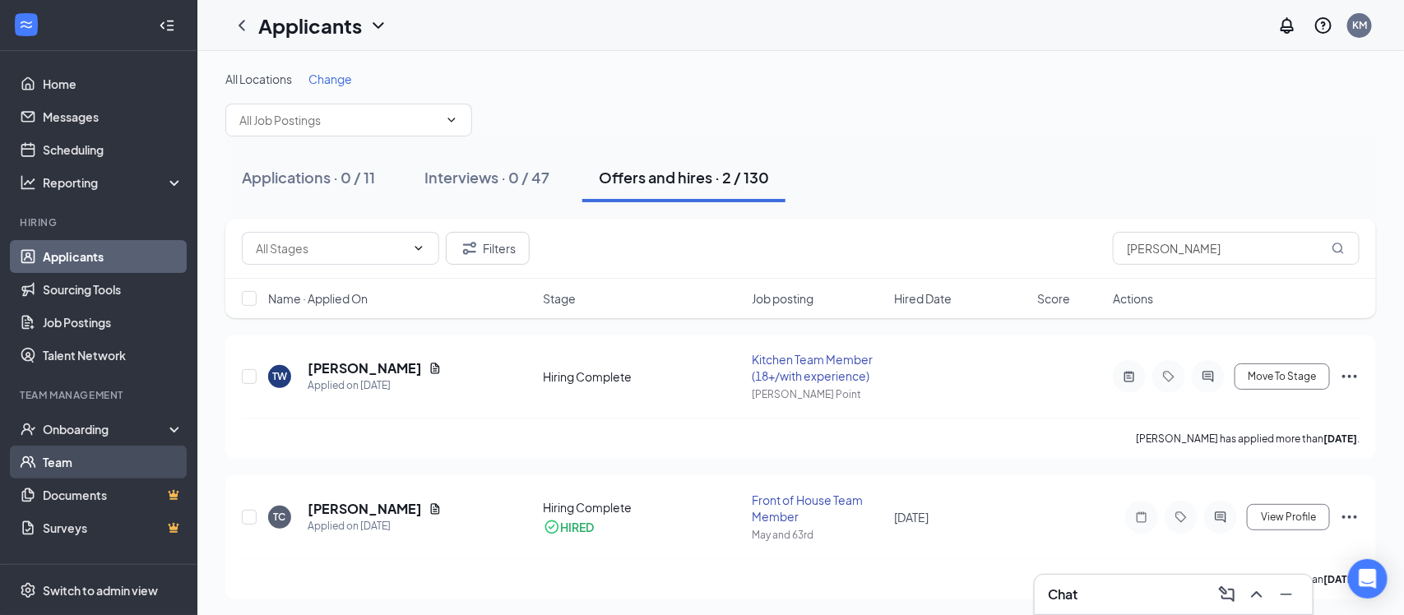
click at [61, 459] on link "Team" at bounding box center [113, 462] width 141 height 33
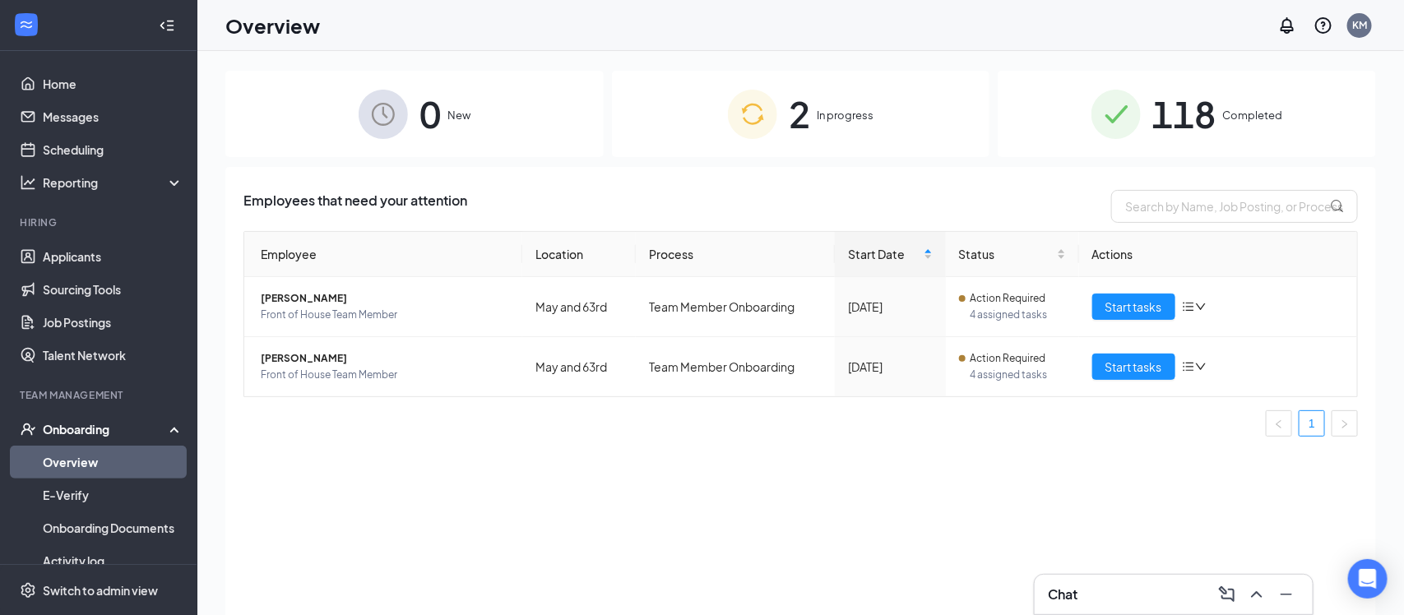
click at [384, 108] on img at bounding box center [382, 114] width 49 height 49
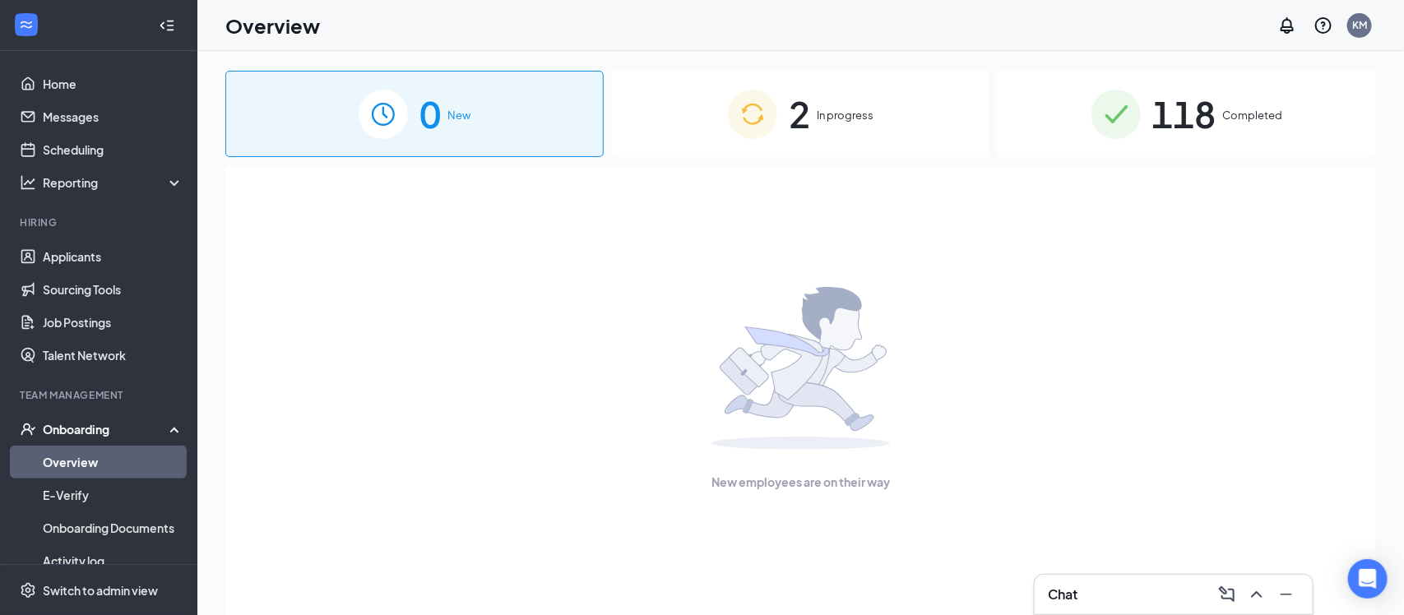
click at [1206, 110] on span "118" at bounding box center [1184, 114] width 64 height 57
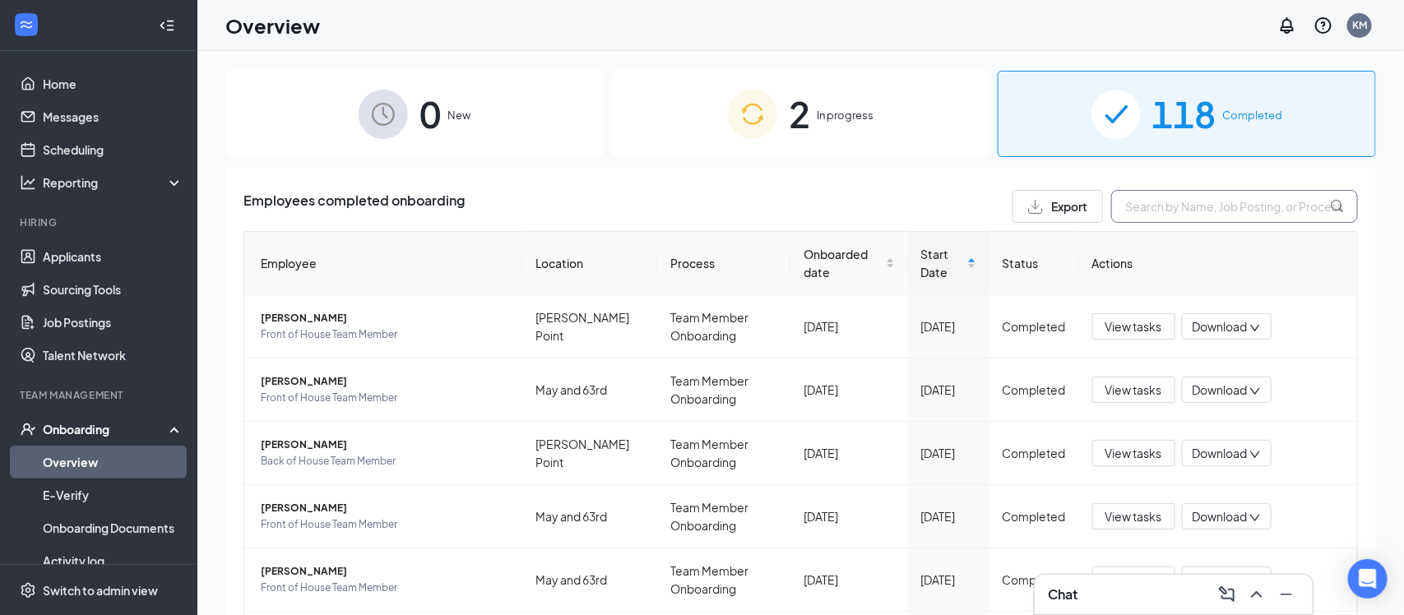
click at [1194, 202] on input "text" at bounding box center [1234, 206] width 247 height 33
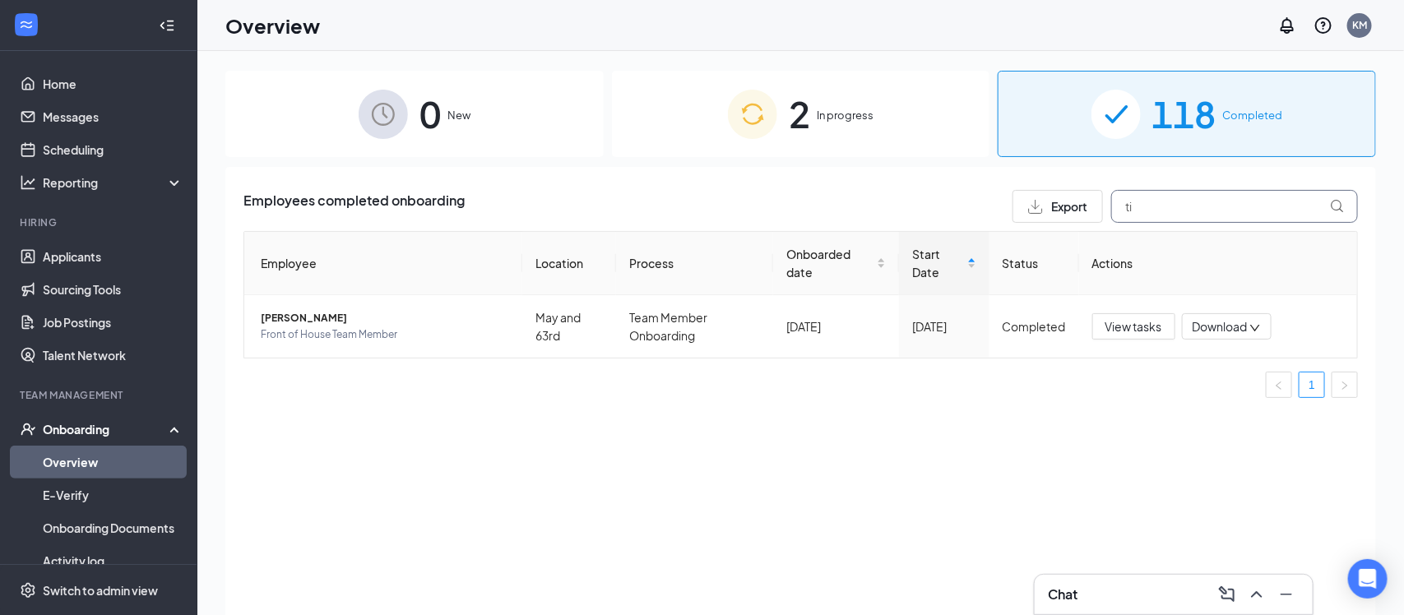
type input "t"
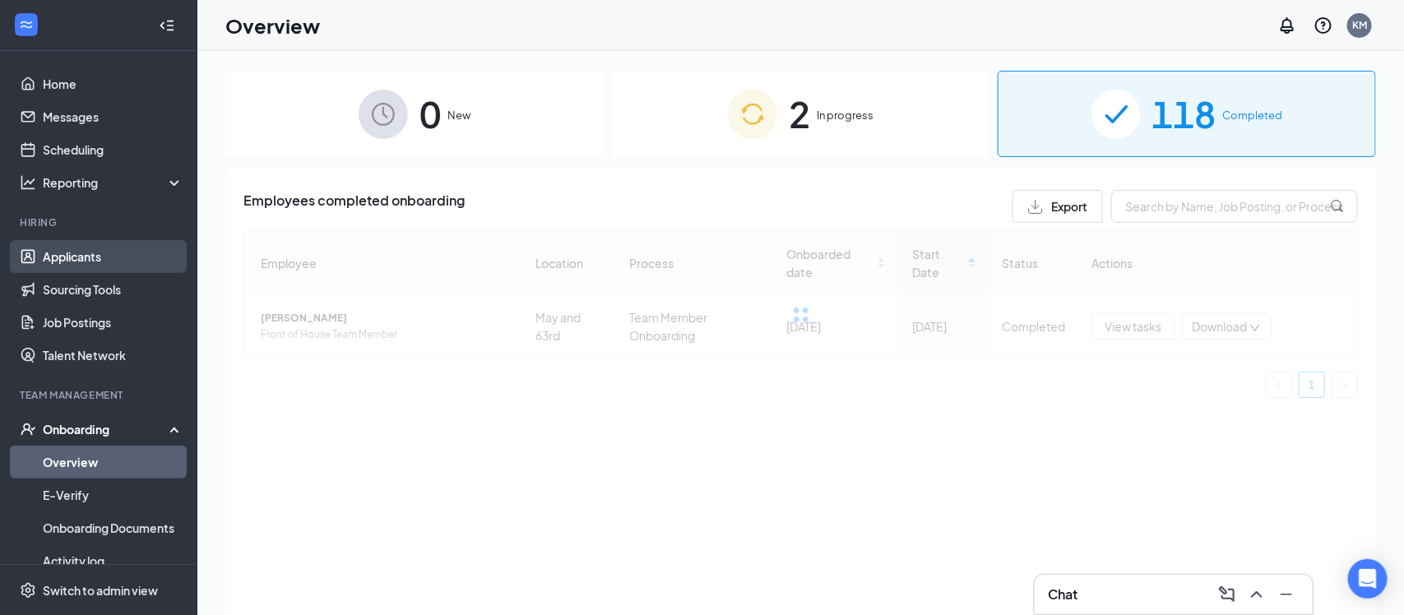
click at [67, 258] on link "Applicants" at bounding box center [113, 256] width 141 height 33
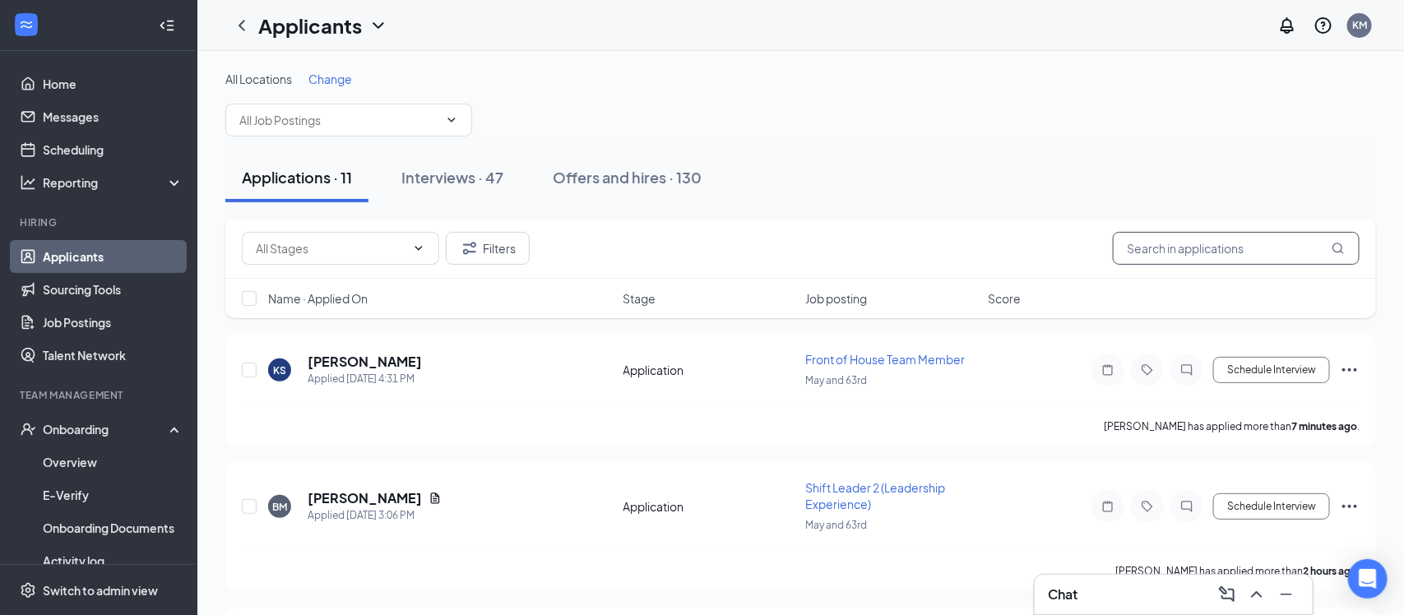
click at [1160, 252] on input "text" at bounding box center [1235, 248] width 247 height 33
type input "titus"
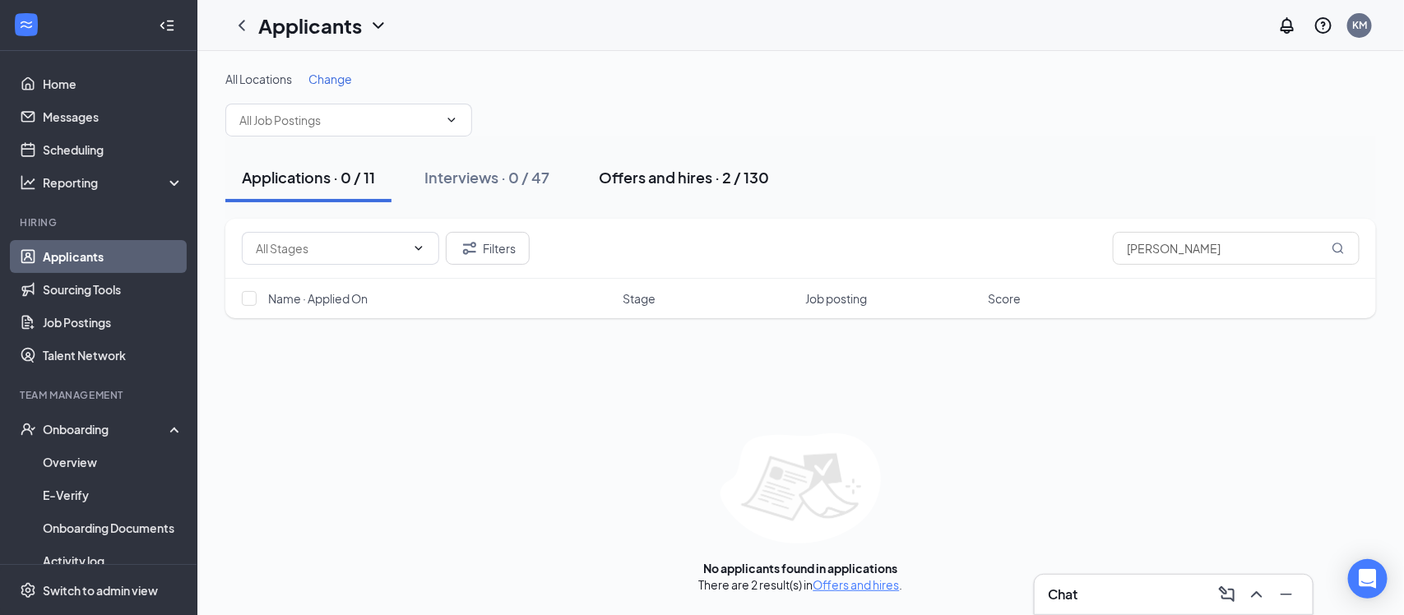
click at [665, 179] on div "Offers and hires · 2 / 130" at bounding box center [684, 177] width 170 height 21
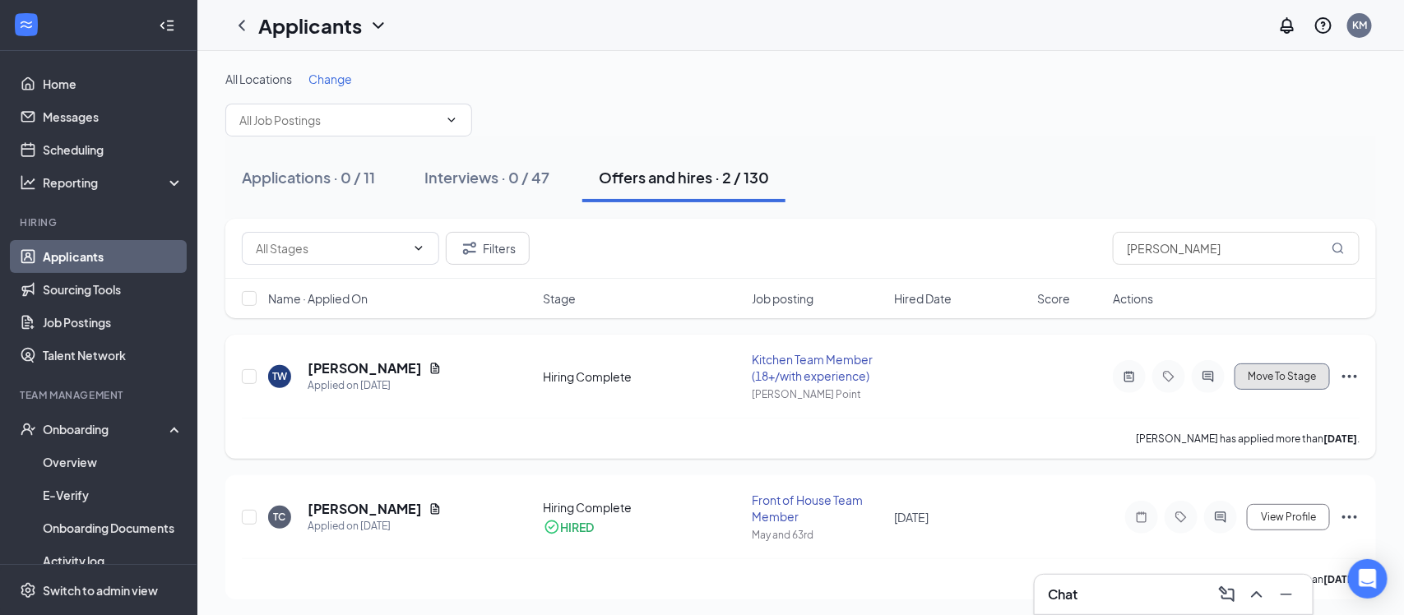
click at [1256, 383] on button "Move To Stage" at bounding box center [1281, 376] width 95 height 26
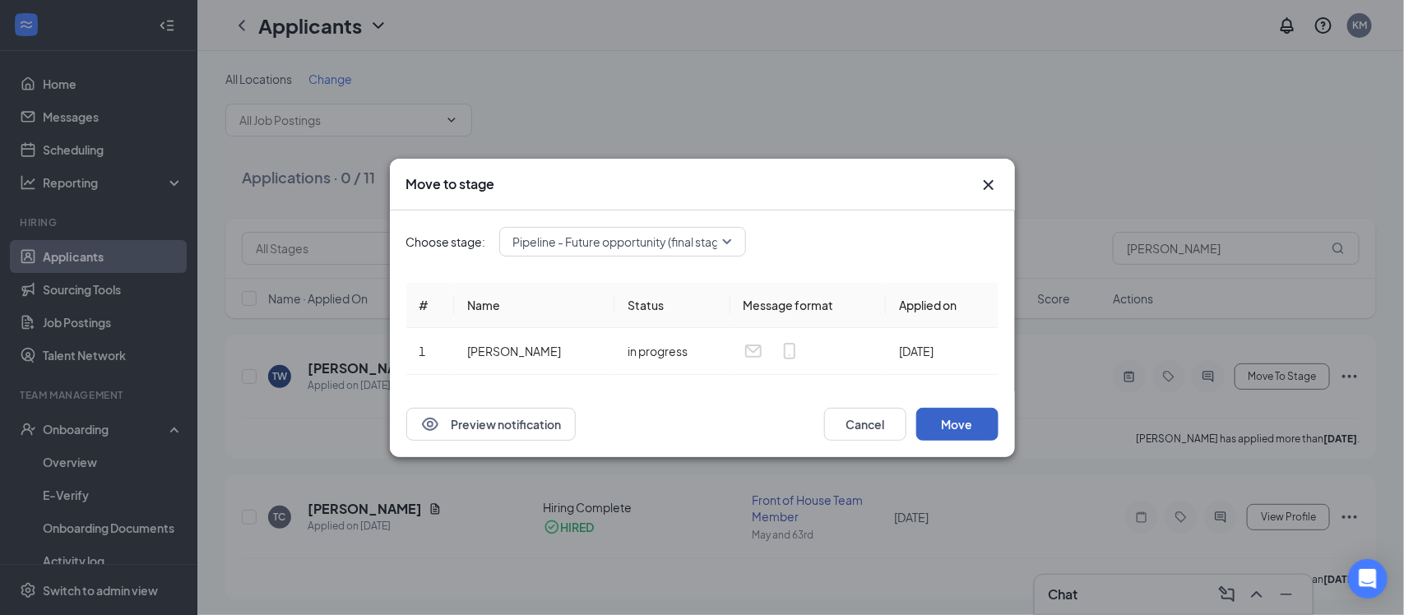
click at [950, 422] on button "Move" at bounding box center [957, 424] width 82 height 33
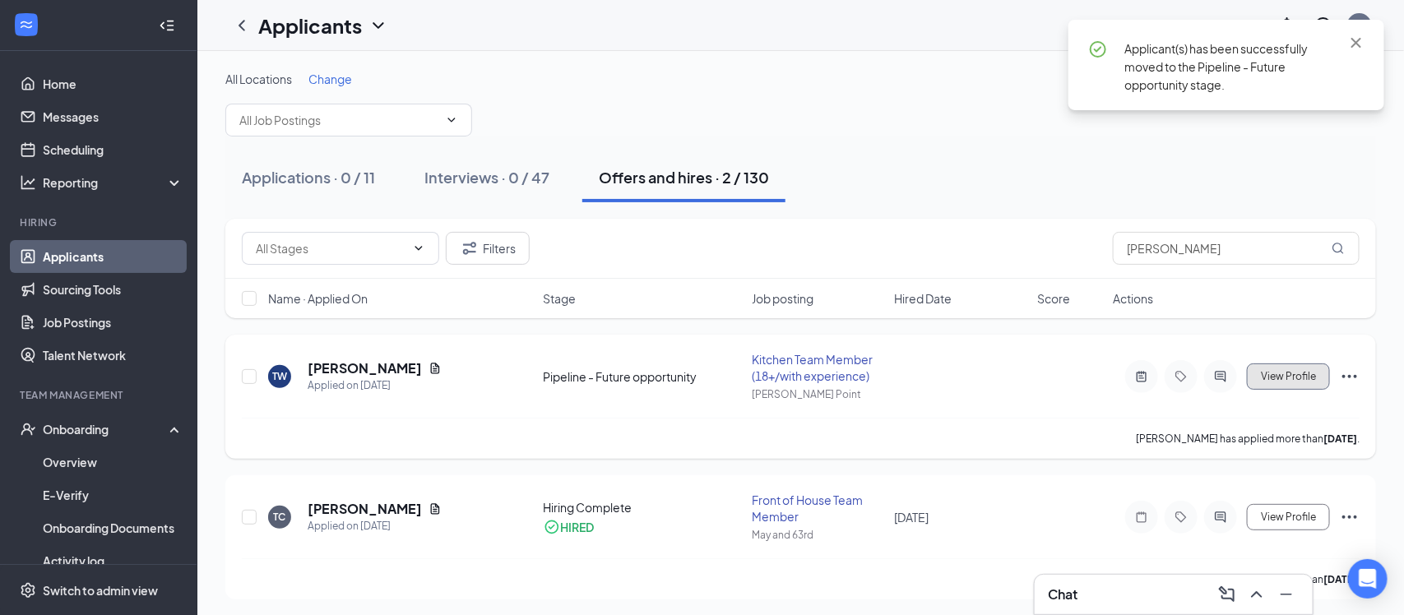
click at [1281, 379] on span "View Profile" at bounding box center [1287, 377] width 55 height 12
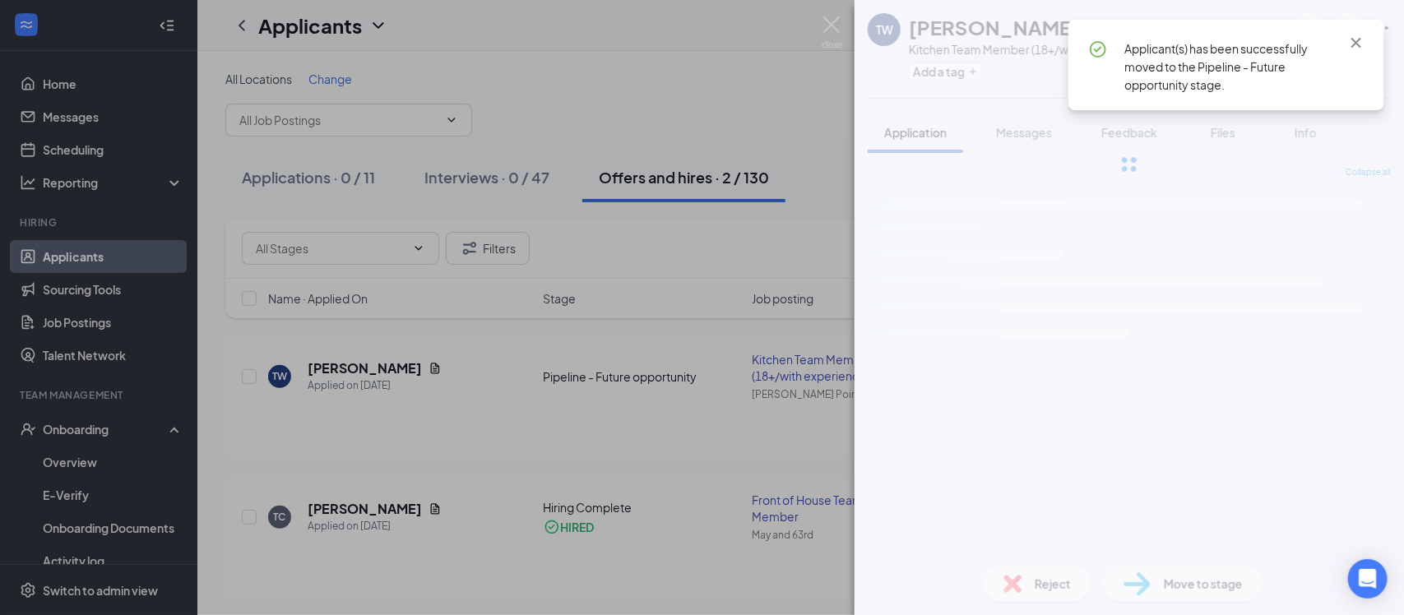
click at [1351, 39] on icon "Cross" at bounding box center [1356, 43] width 10 height 10
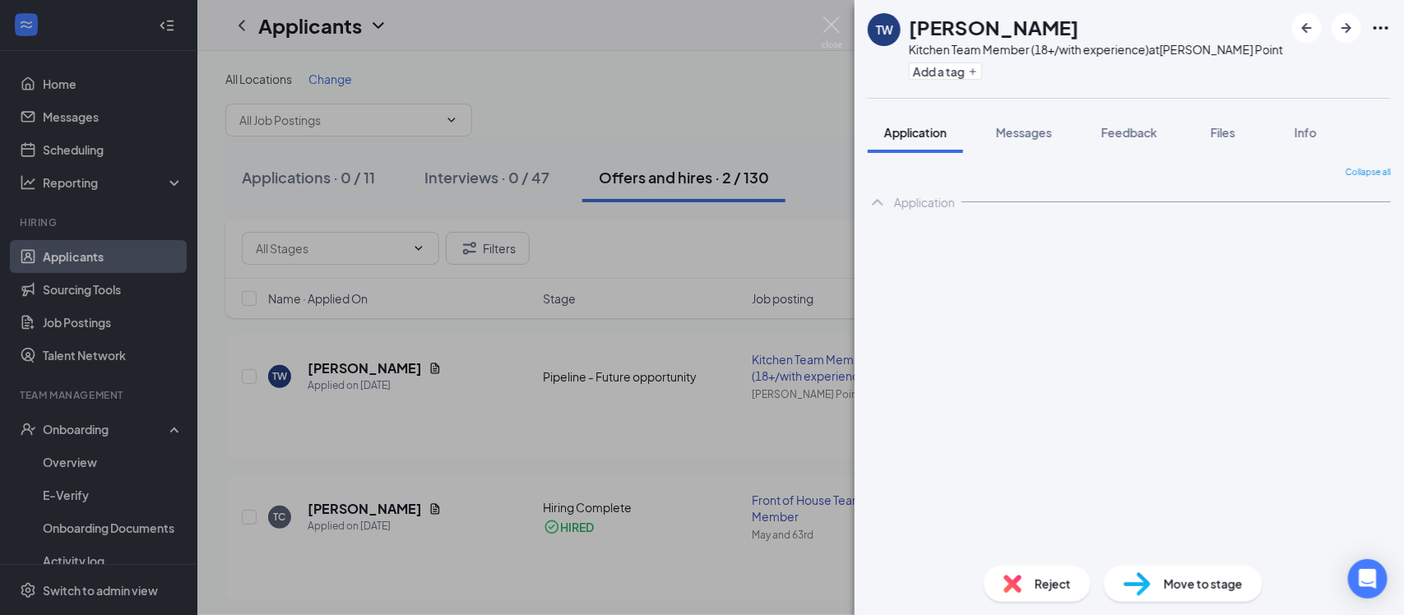
click at [1211, 579] on span "Move to stage" at bounding box center [1202, 584] width 79 height 18
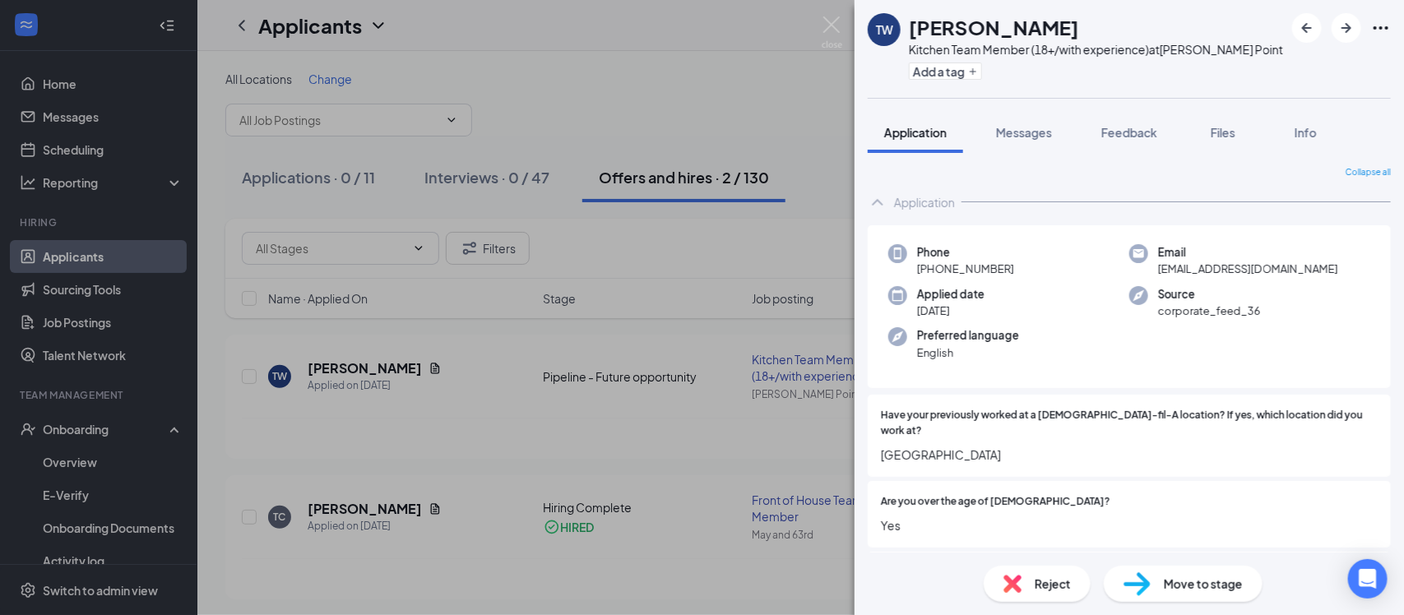
click at [1126, 582] on img at bounding box center [1136, 584] width 27 height 24
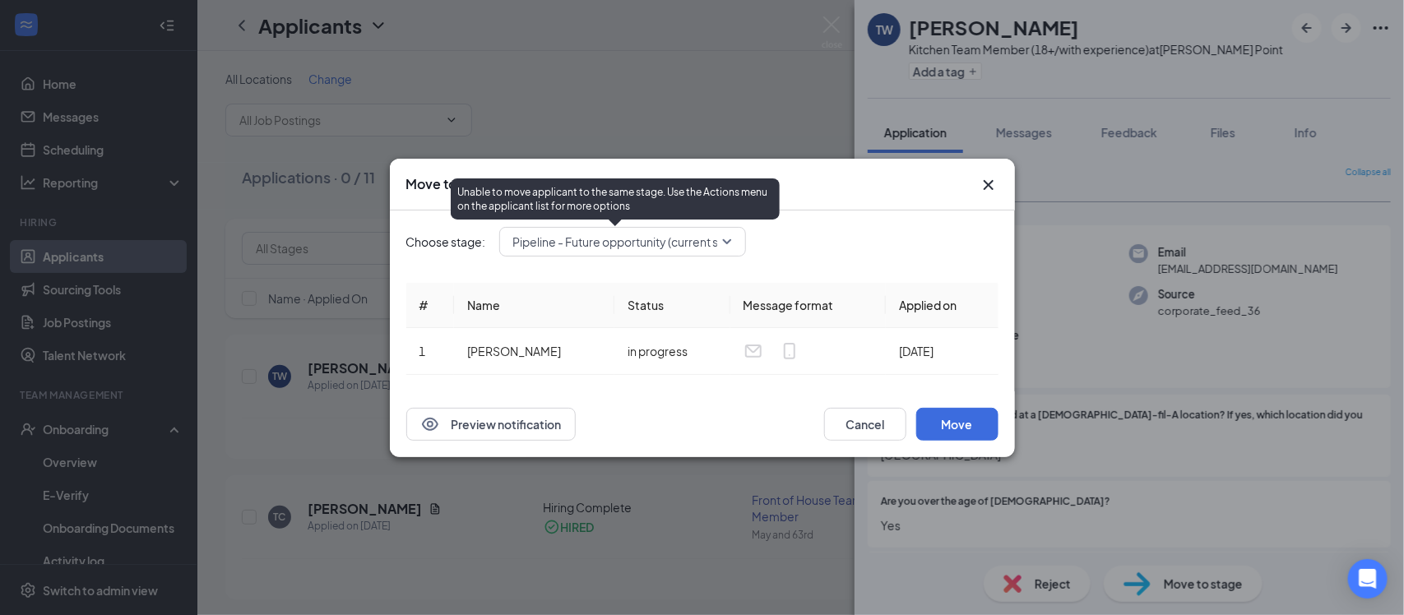
click at [696, 234] on span "Pipeline - Future opportunity (current stage)" at bounding box center [630, 241] width 234 height 25
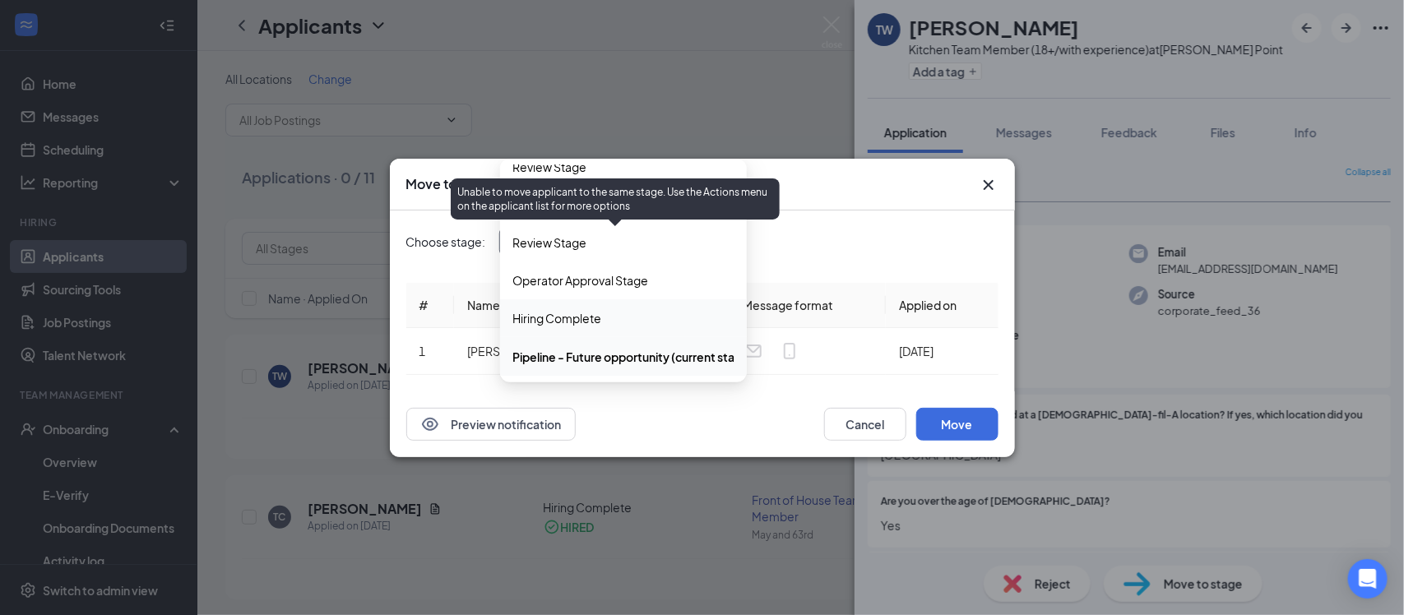
click at [551, 319] on span "Hiring Complete" at bounding box center [557, 318] width 89 height 18
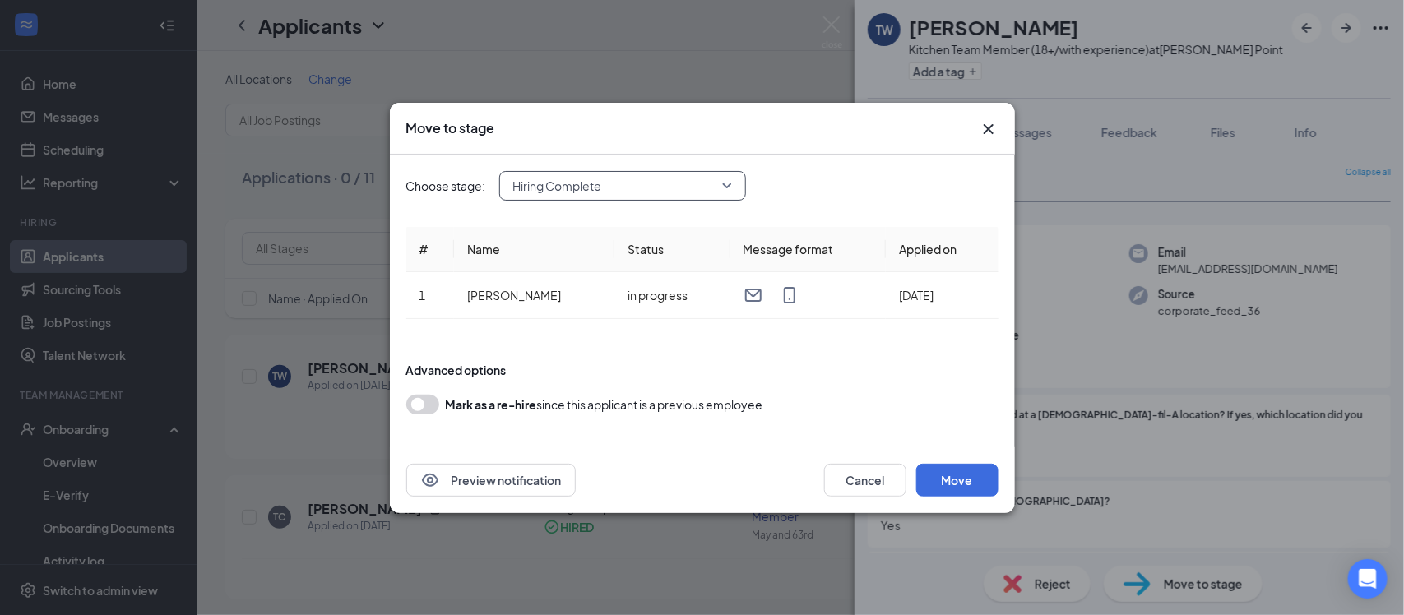
click at [420, 405] on button "button" at bounding box center [422, 405] width 33 height 20
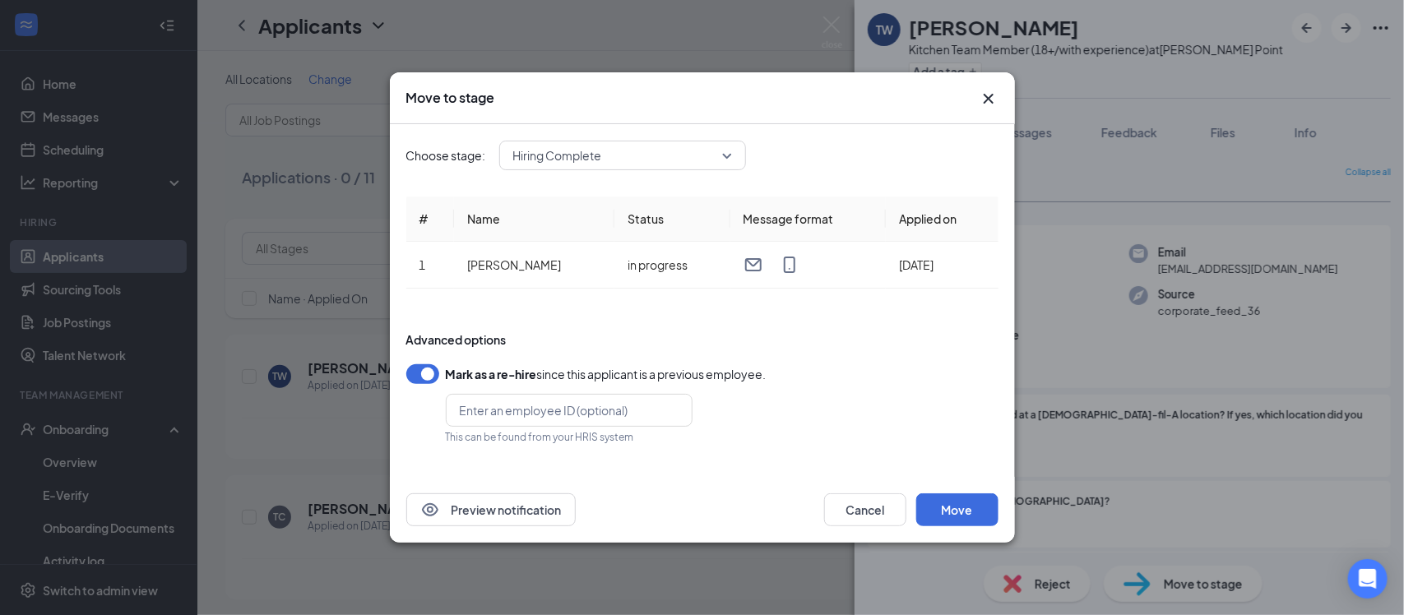
click at [422, 372] on button "button" at bounding box center [422, 374] width 33 height 20
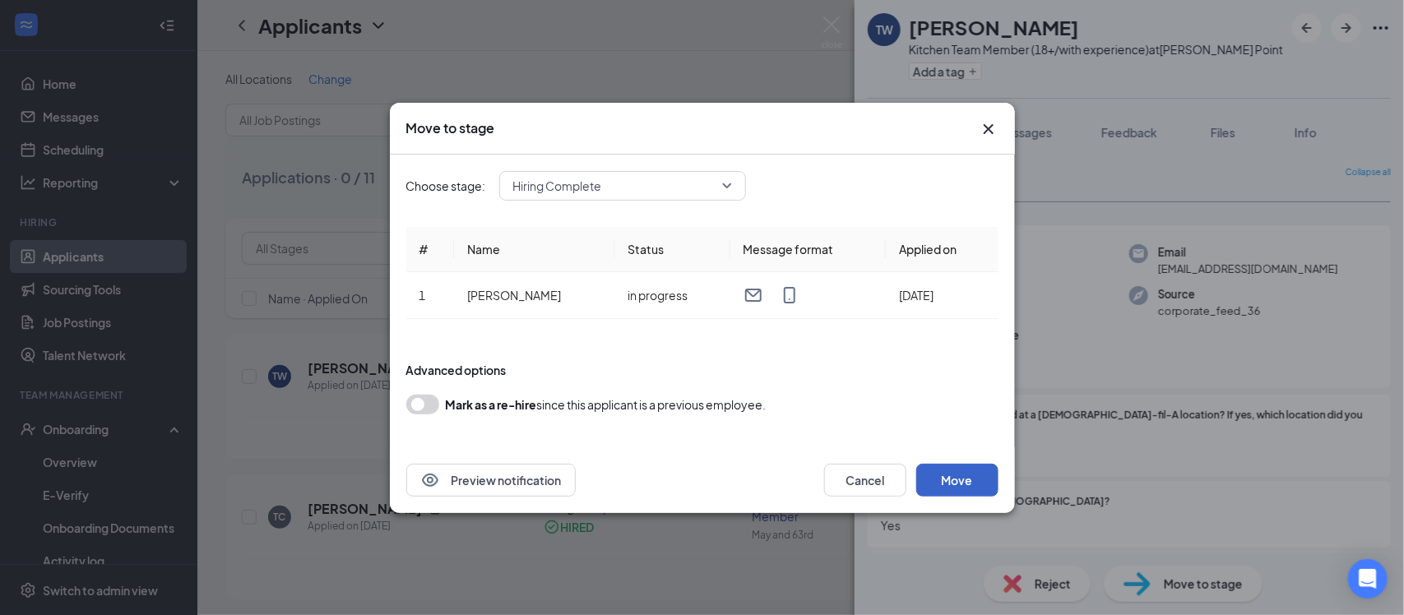
click at [950, 475] on button "Move" at bounding box center [957, 480] width 82 height 33
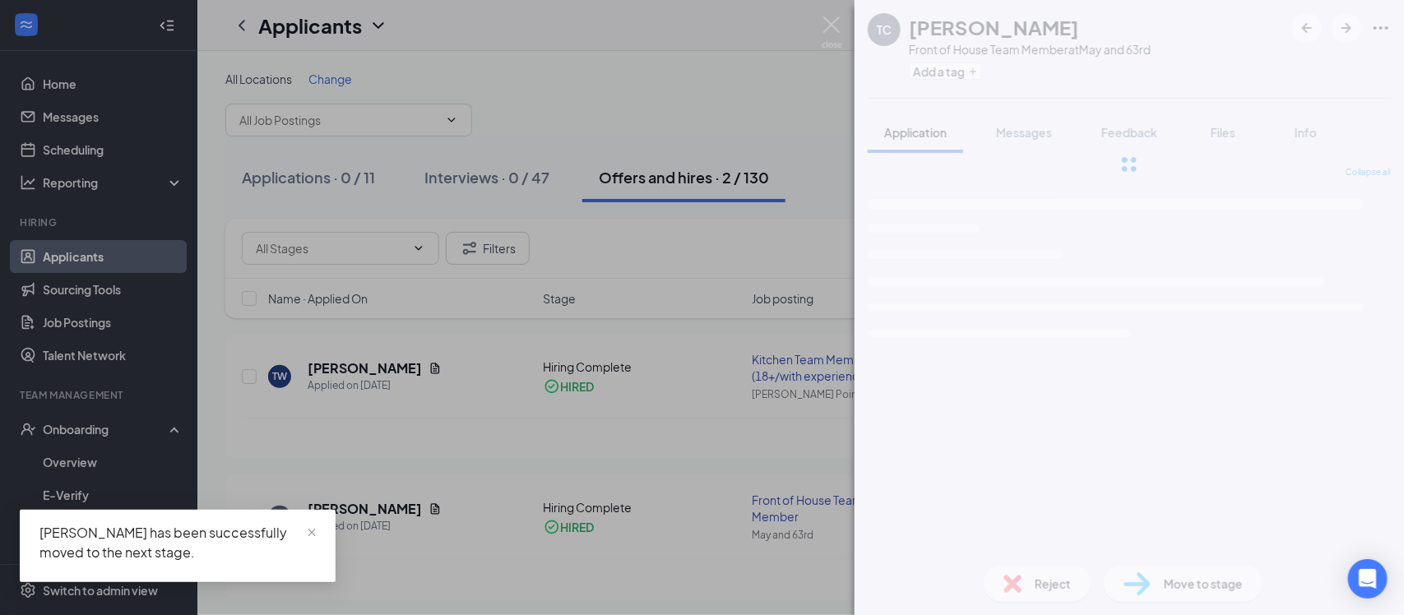
click at [66, 437] on div "TC Titus Coy Front of House Team Member at May and 63rd Add a tag Application M…" at bounding box center [702, 307] width 1404 height 615
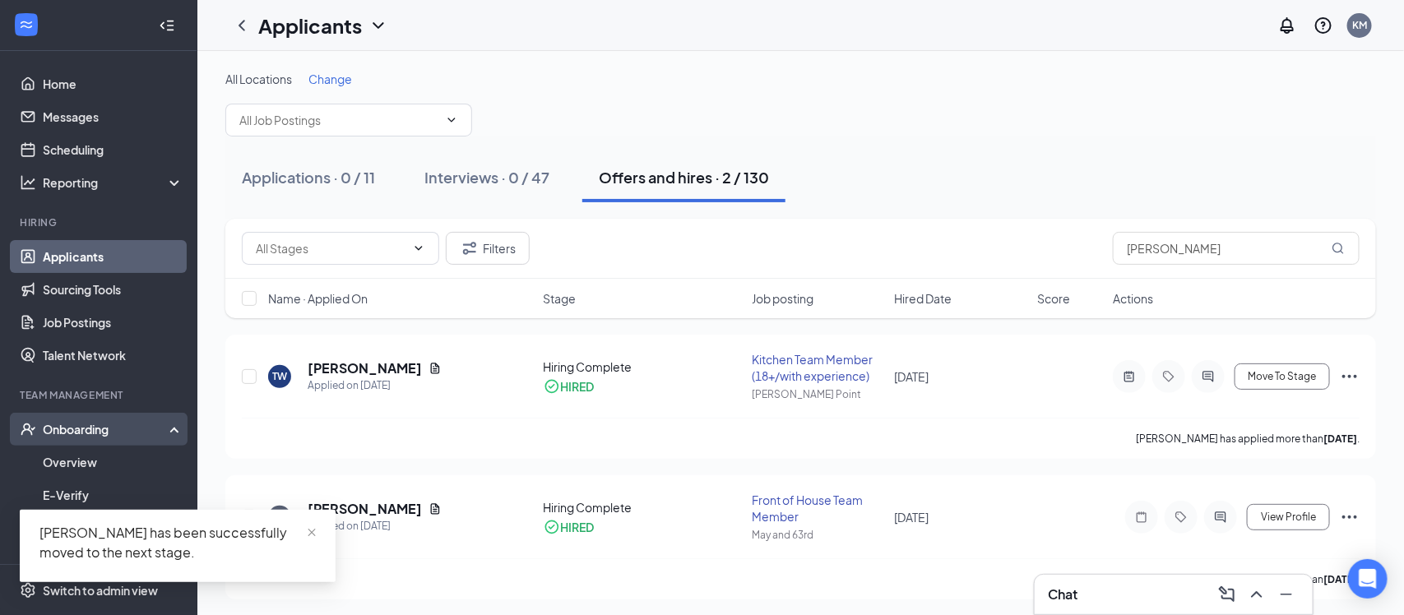
click at [63, 432] on div "Onboarding" at bounding box center [106, 429] width 127 height 16
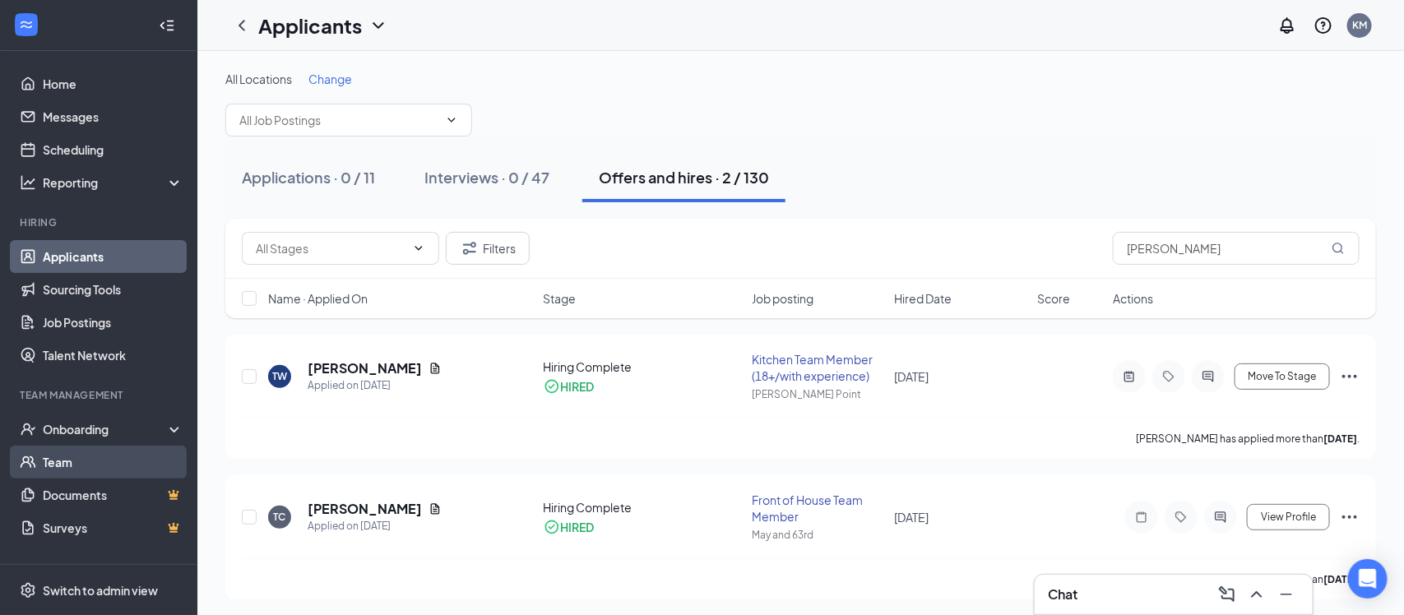
click at [87, 452] on link "Team" at bounding box center [113, 462] width 141 height 33
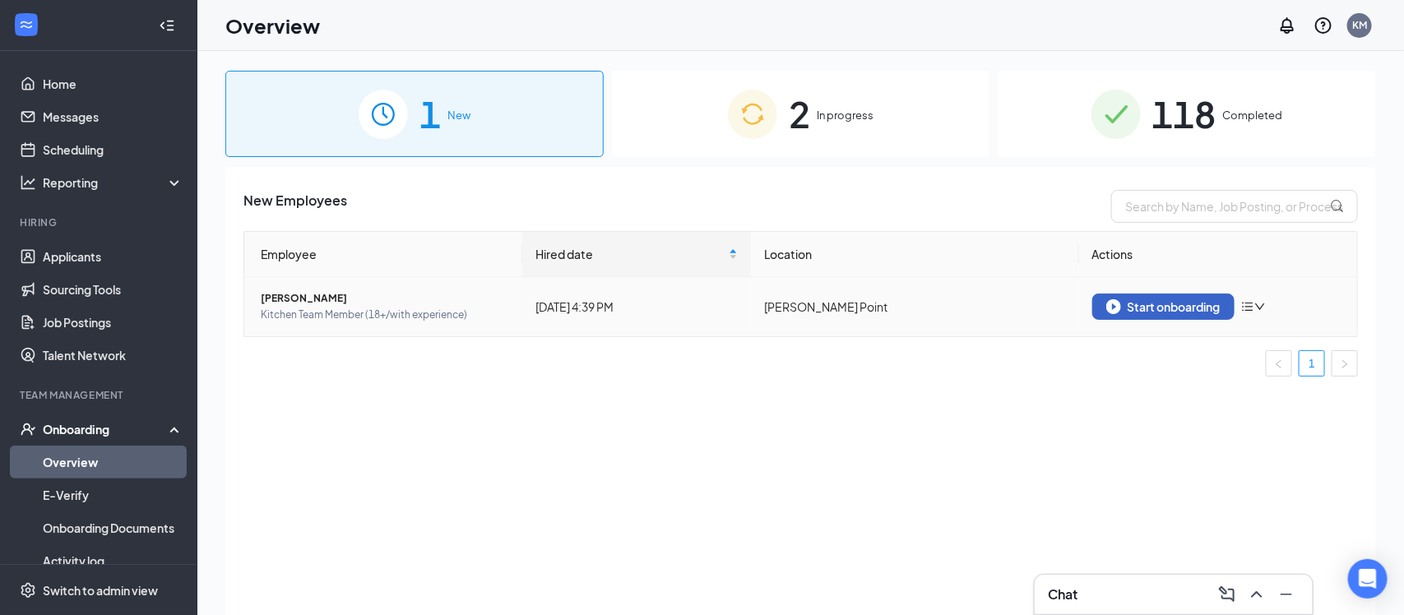
click at [1171, 307] on div "Start onboarding" at bounding box center [1163, 306] width 114 height 15
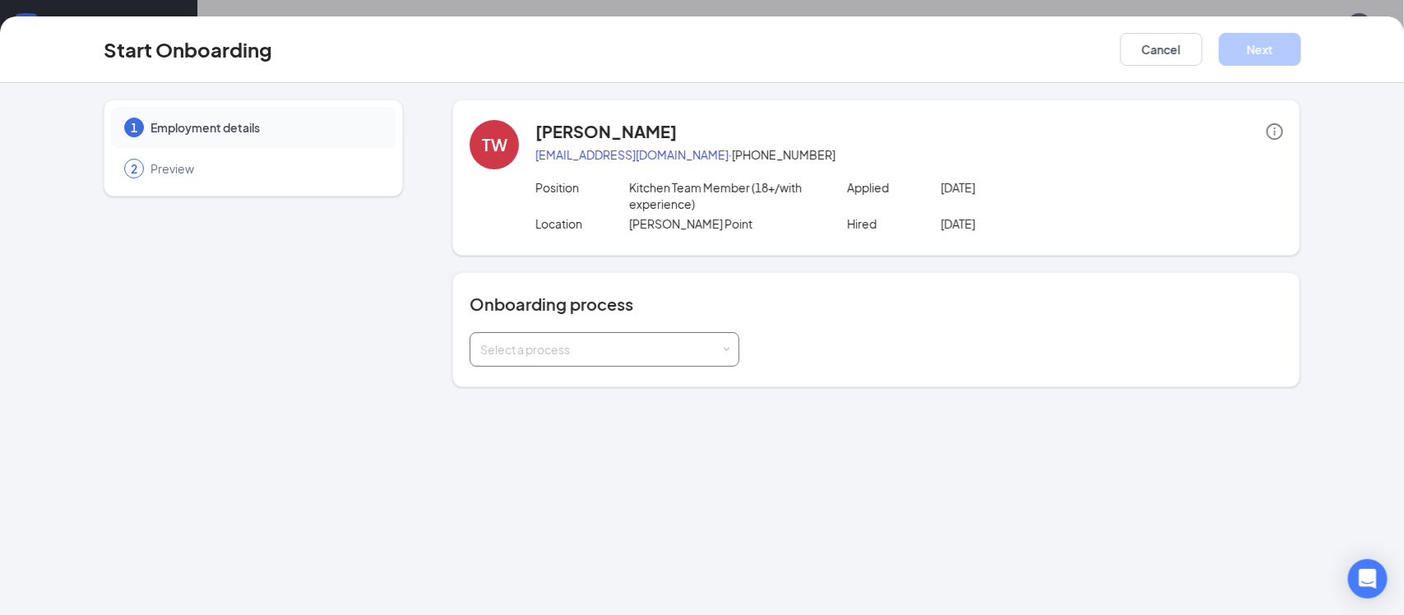
click at [539, 354] on div "Select a process" at bounding box center [600, 349] width 241 height 16
click at [543, 385] on span "Team Member Onboarding" at bounding box center [549, 383] width 146 height 15
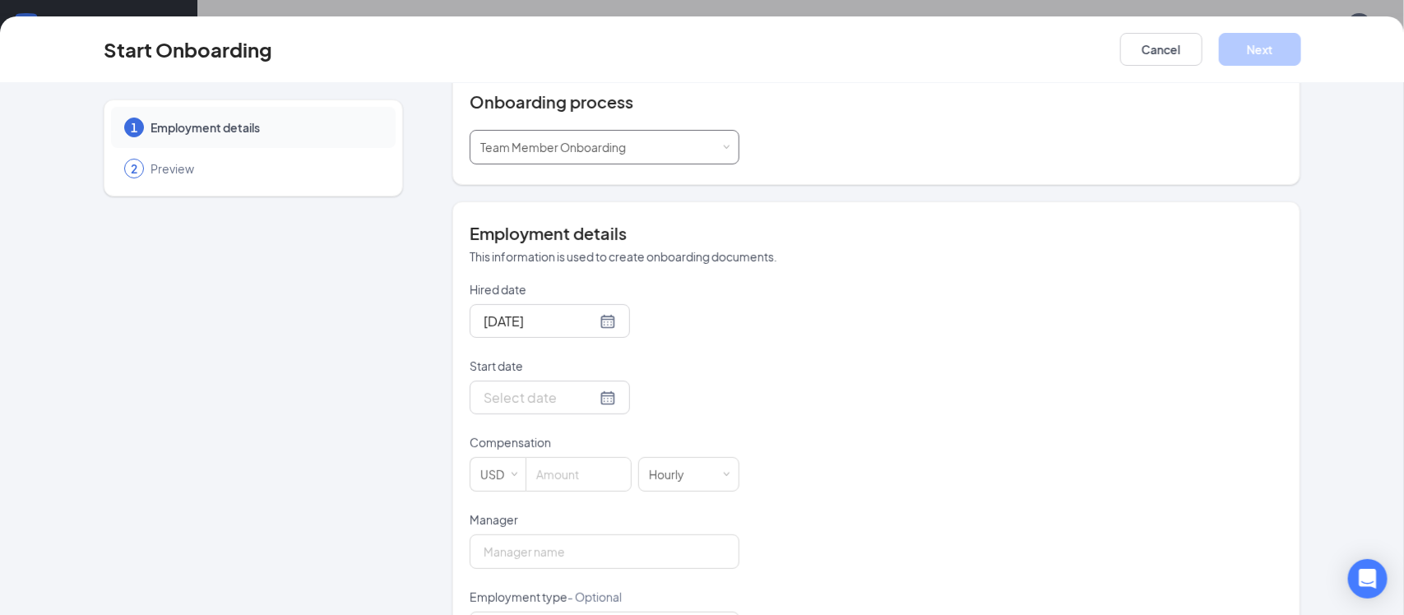
scroll to position [204, 0]
click at [607, 397] on div at bounding box center [549, 396] width 132 height 21
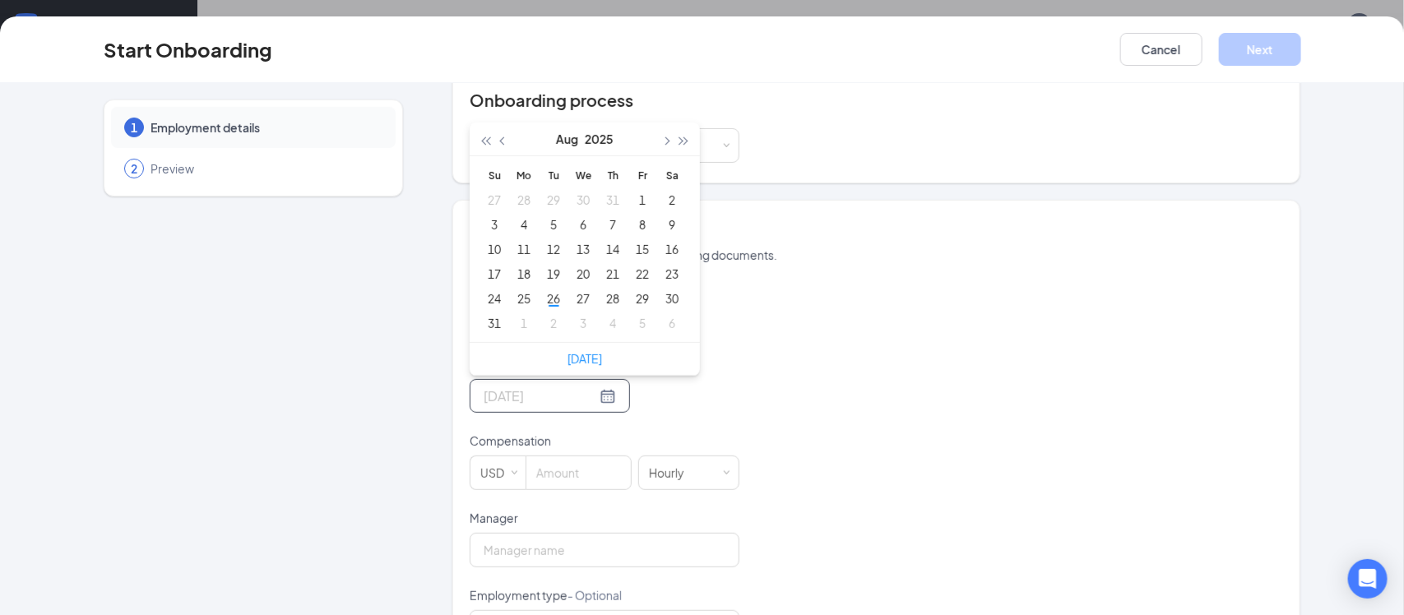
type input "[DATE]"
click at [662, 144] on span "button" at bounding box center [666, 141] width 8 height 8
type input "[DATE]"
click at [524, 226] on div "8" at bounding box center [524, 225] width 20 height 20
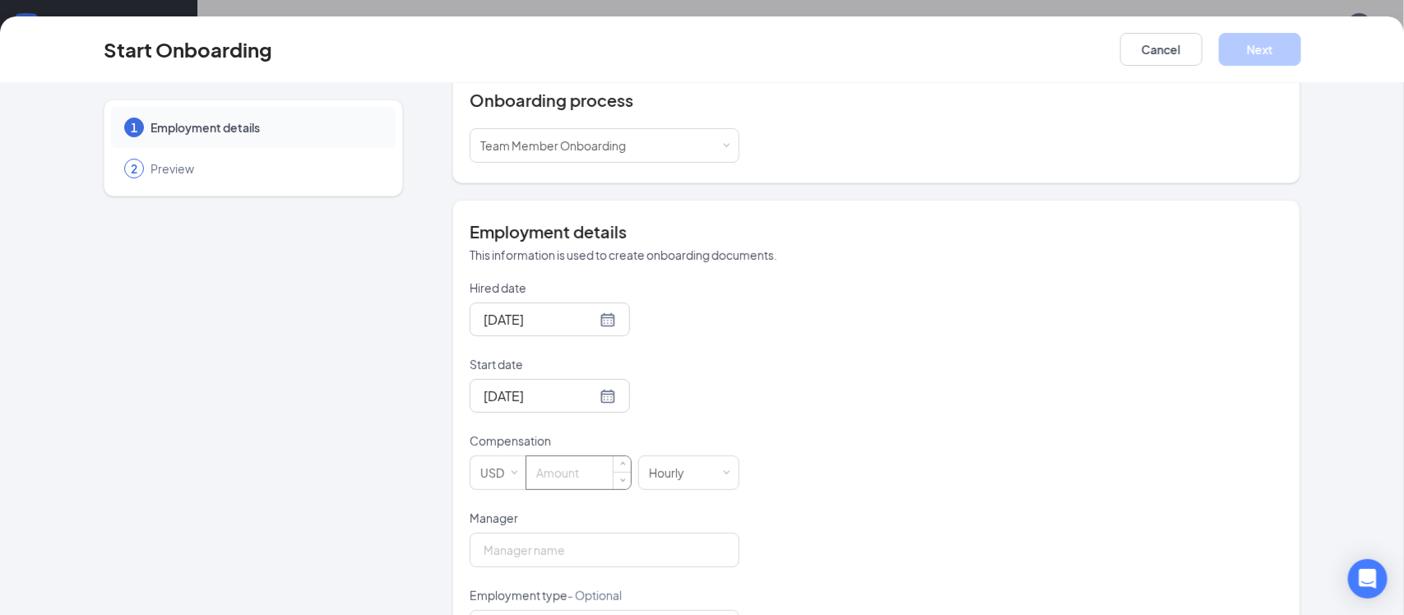
click at [585, 484] on input at bounding box center [578, 472] width 104 height 33
type input "17"
click at [781, 471] on div "Hired date [DATE] Start date [DATE] [DATE] Su Mo Tu We Th Fr Sa 31 1 2 3 4 5 6 …" at bounding box center [875, 549] width 813 height 538
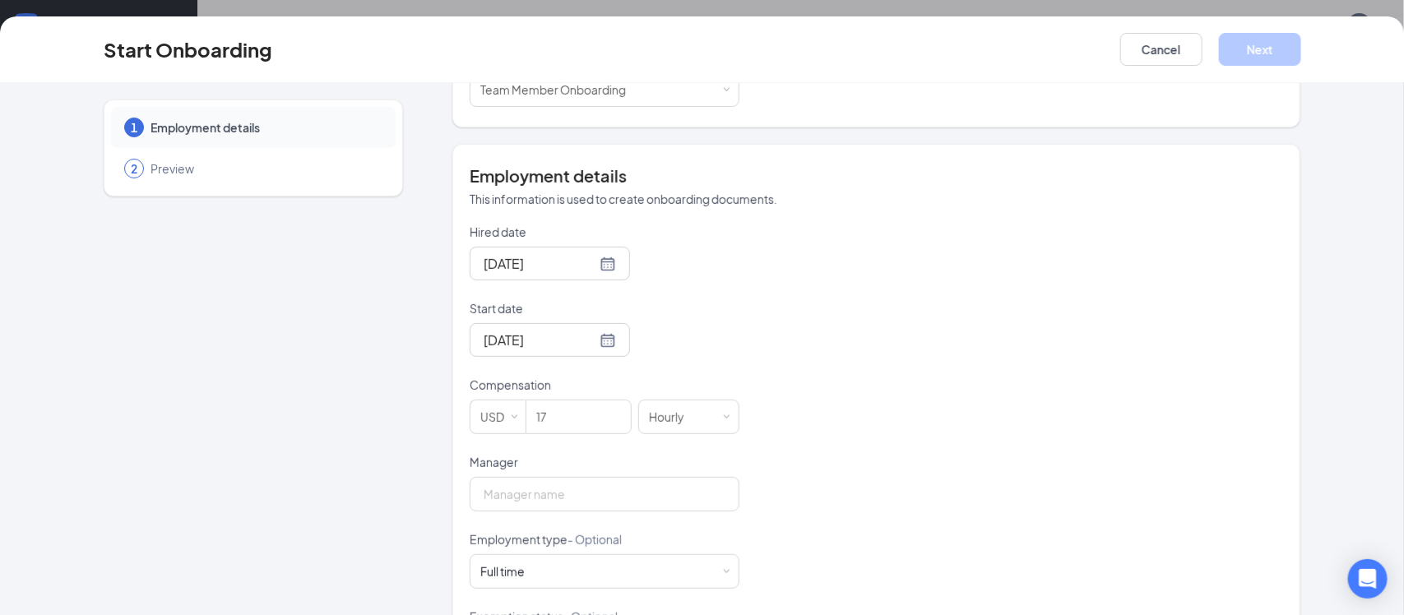
scroll to position [263, 0]
click at [526, 498] on input "Manager" at bounding box center [604, 491] width 270 height 35
type input "[PERSON_NAME]"
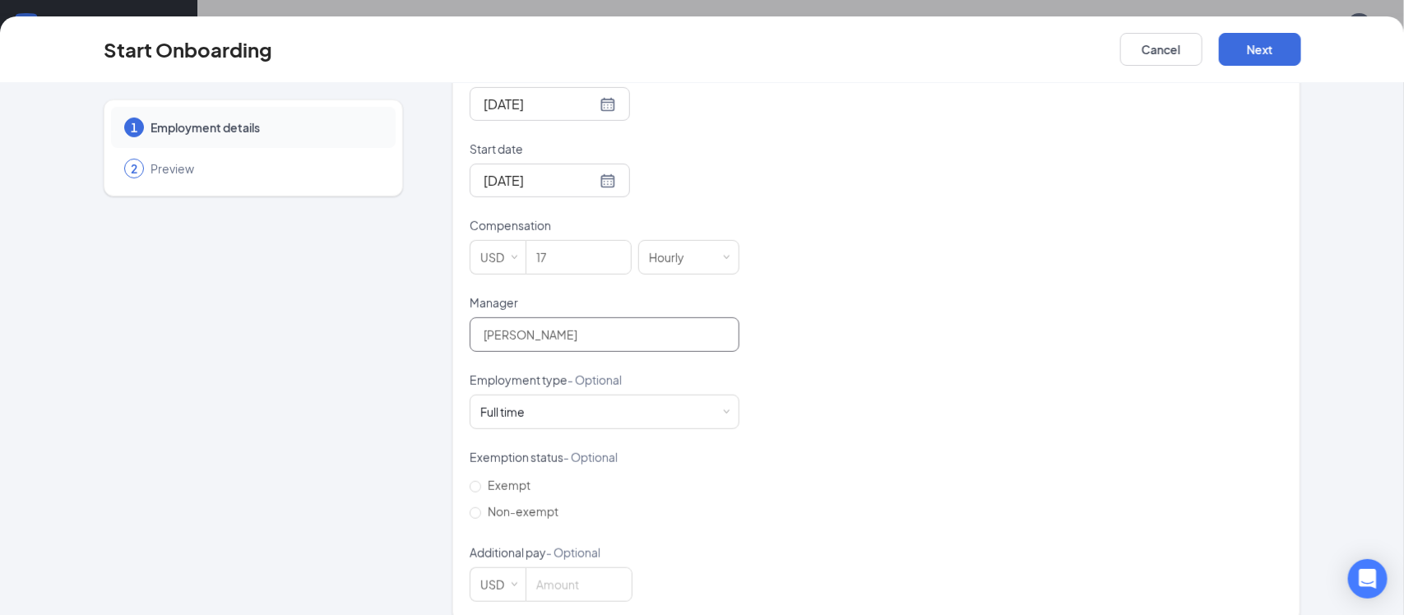
scroll to position [445, 0]
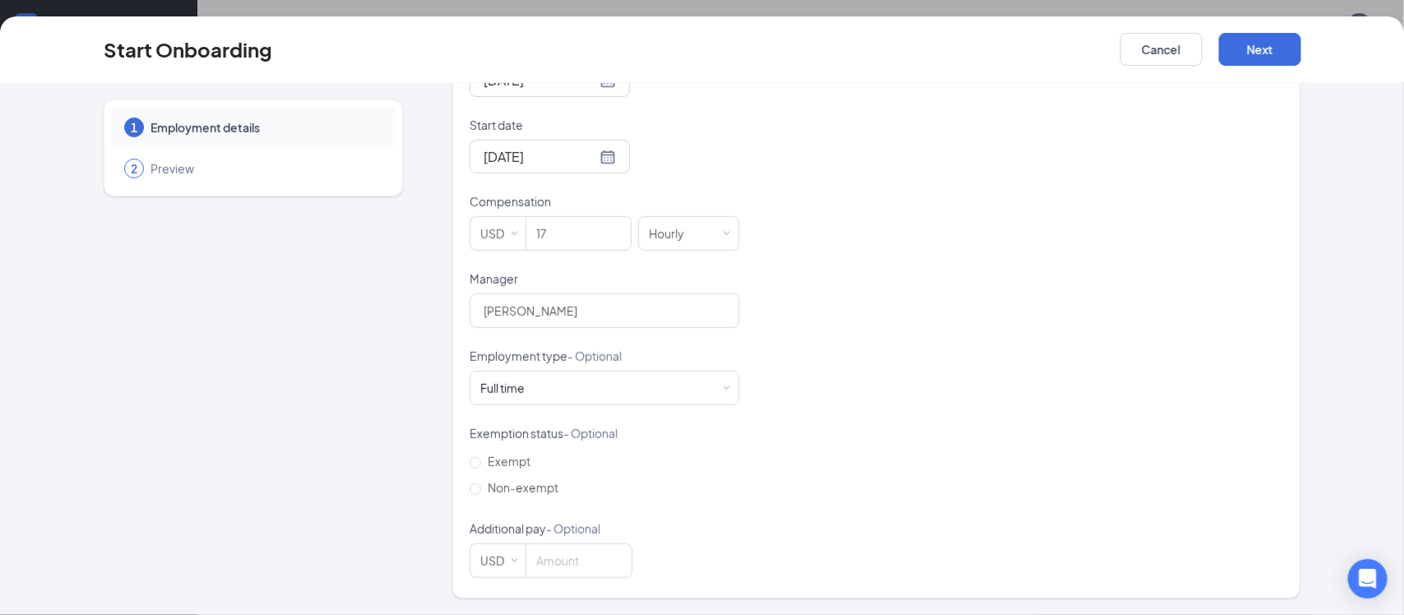
click at [467, 485] on div "Employment details This information is used to create onboarding documents. Hir…" at bounding box center [876, 280] width 848 height 638
click at [470, 490] on input "Non-exempt" at bounding box center [475, 489] width 12 height 12
radio input "true"
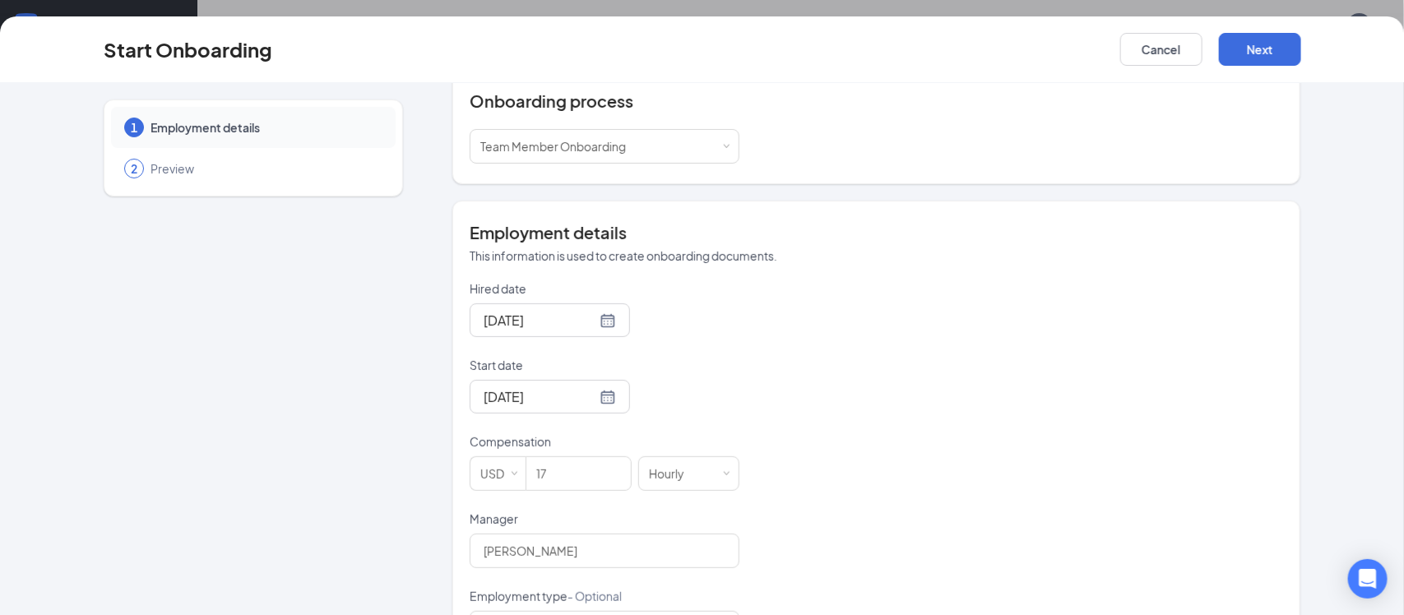
scroll to position [0, 0]
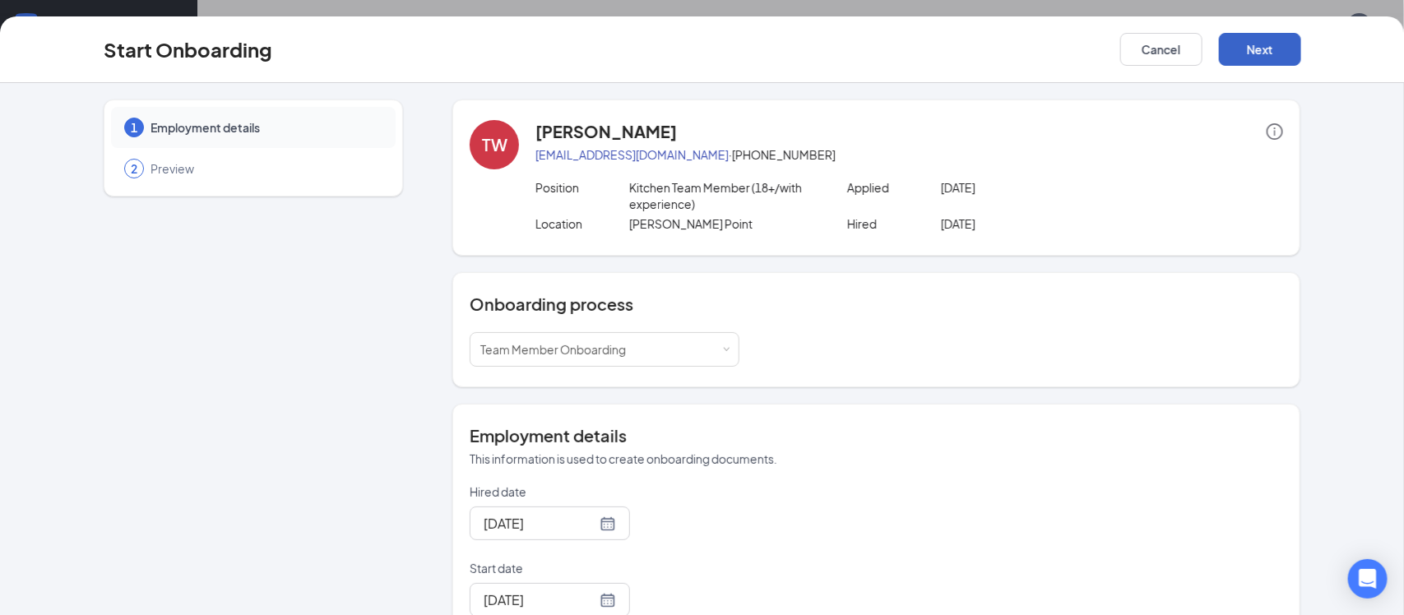
click at [1258, 44] on button "Next" at bounding box center [1260, 49] width 82 height 33
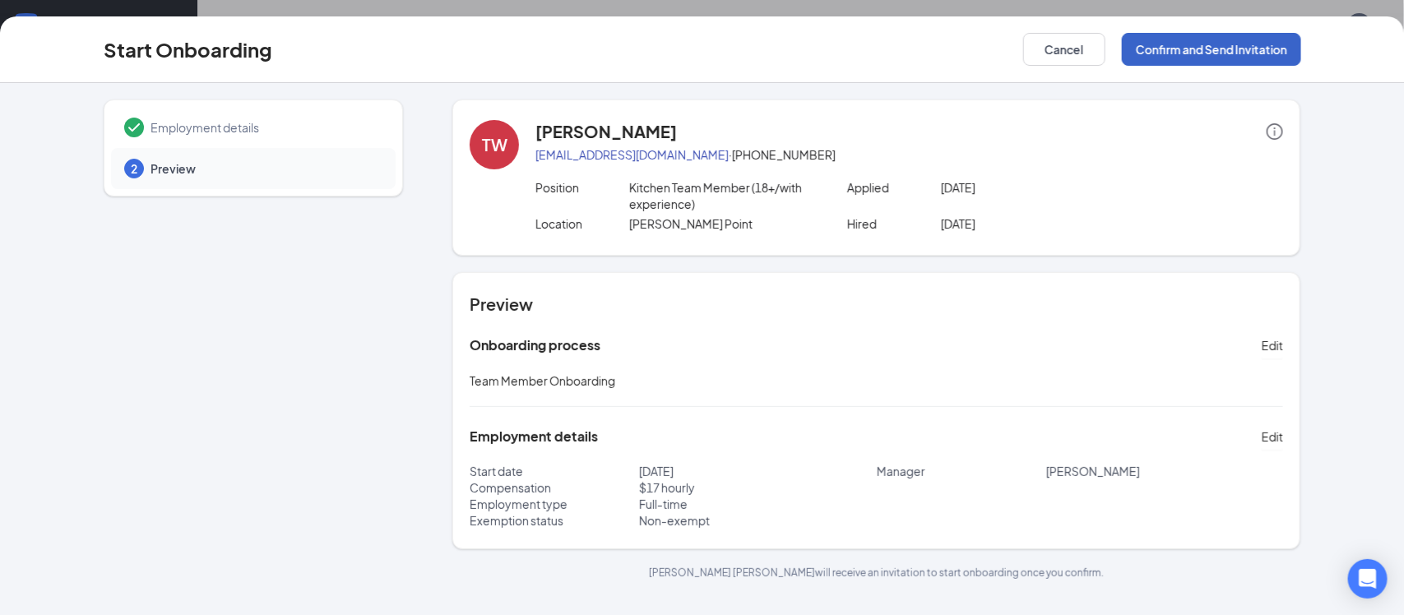
click at [1195, 56] on button "Confirm and Send Invitation" at bounding box center [1211, 49] width 179 height 33
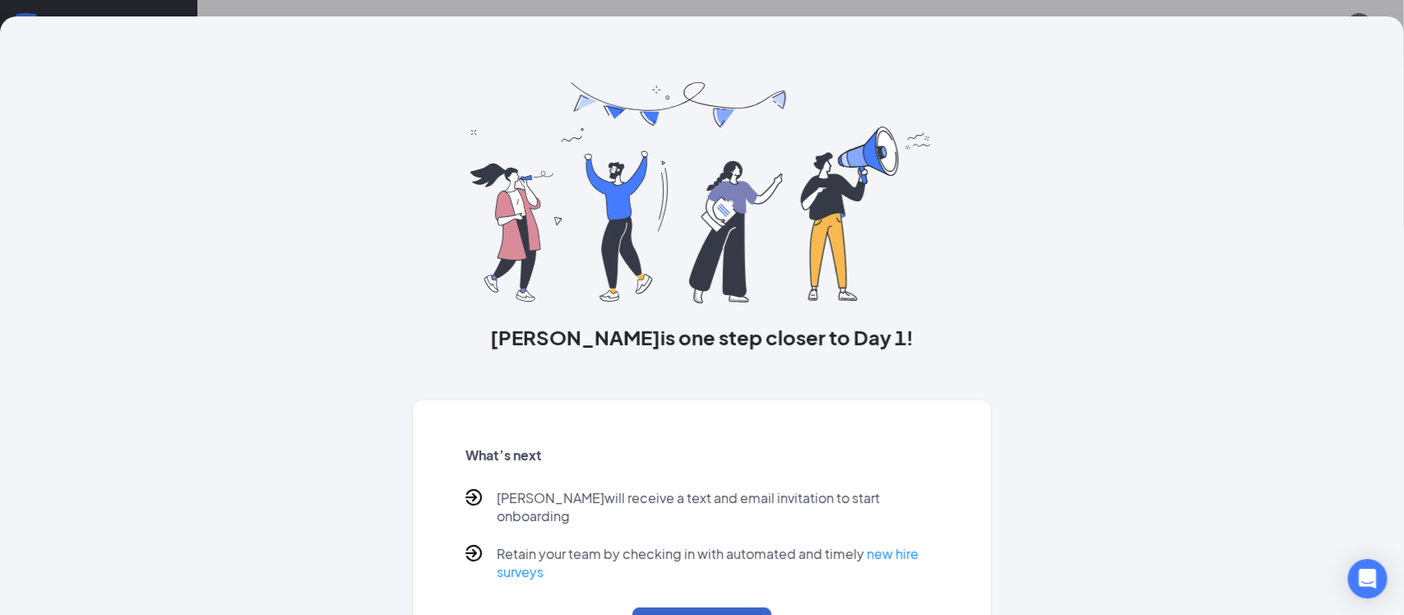
click at [738, 608] on button "Back to Overview" at bounding box center [701, 626] width 139 height 36
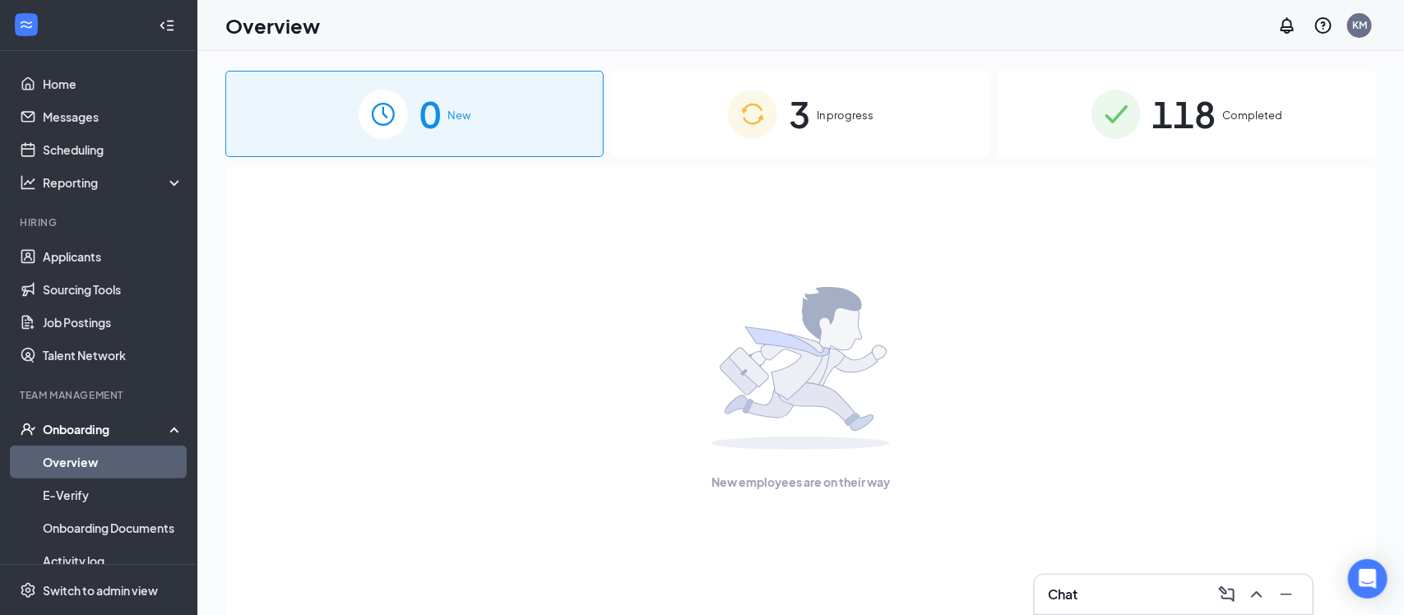
click at [844, 120] on span "In progress" at bounding box center [844, 115] width 57 height 16
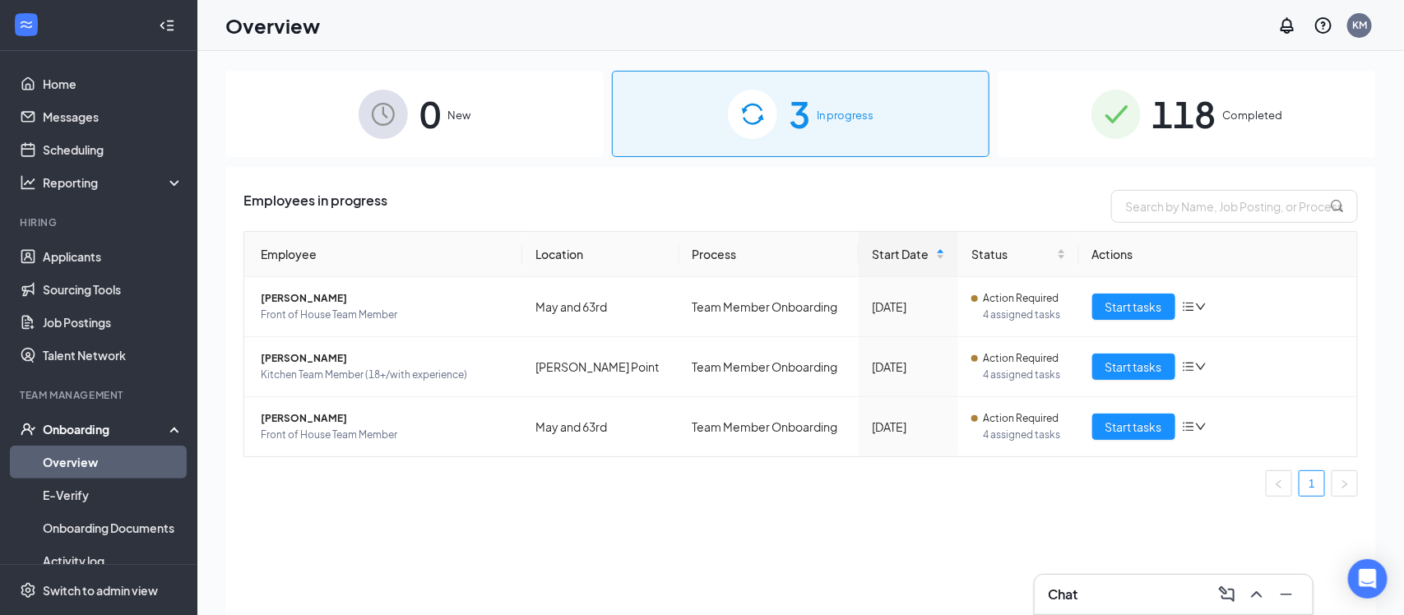
click at [1050, 589] on h3 "Chat" at bounding box center [1063, 594] width 30 height 18
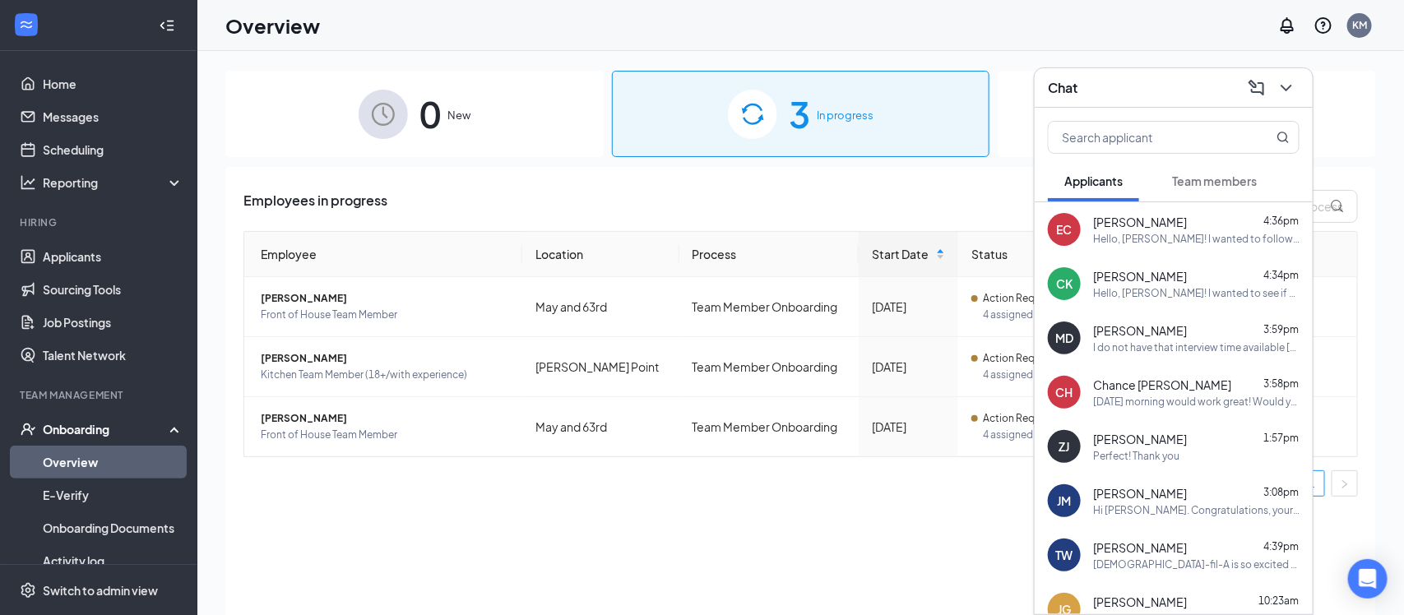
click at [1200, 176] on span "Team members" at bounding box center [1214, 180] width 85 height 15
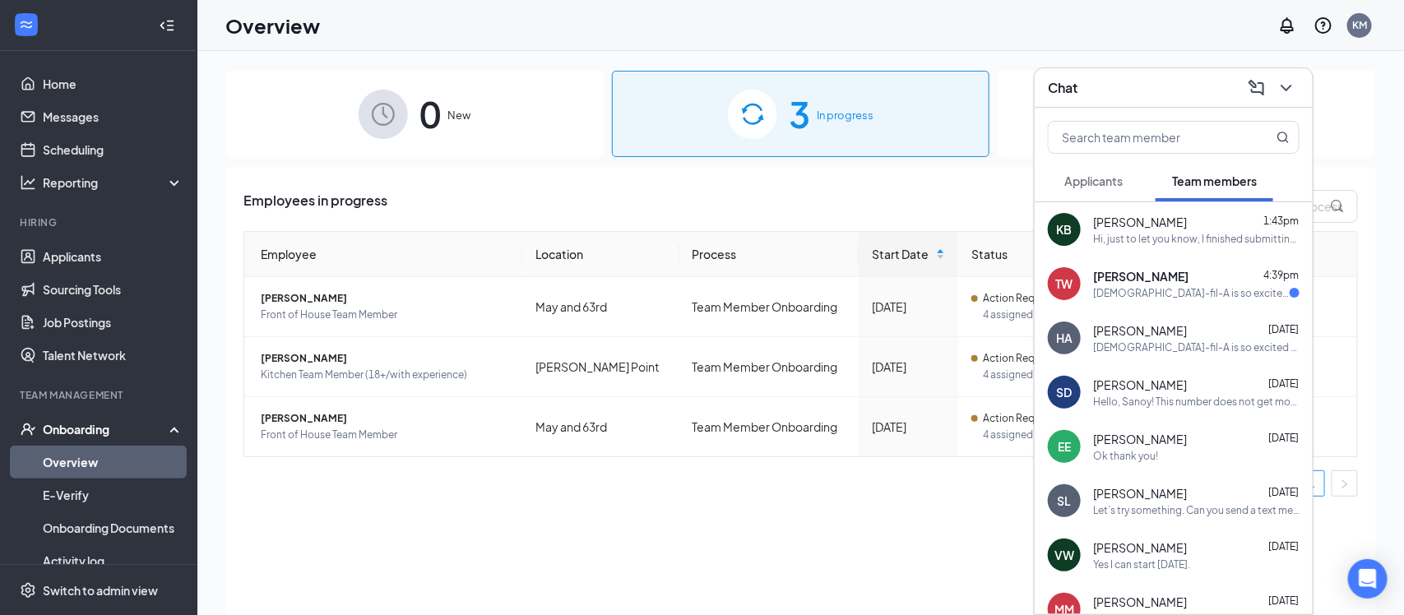
click at [1154, 280] on span "[PERSON_NAME]" at bounding box center [1140, 276] width 95 height 16
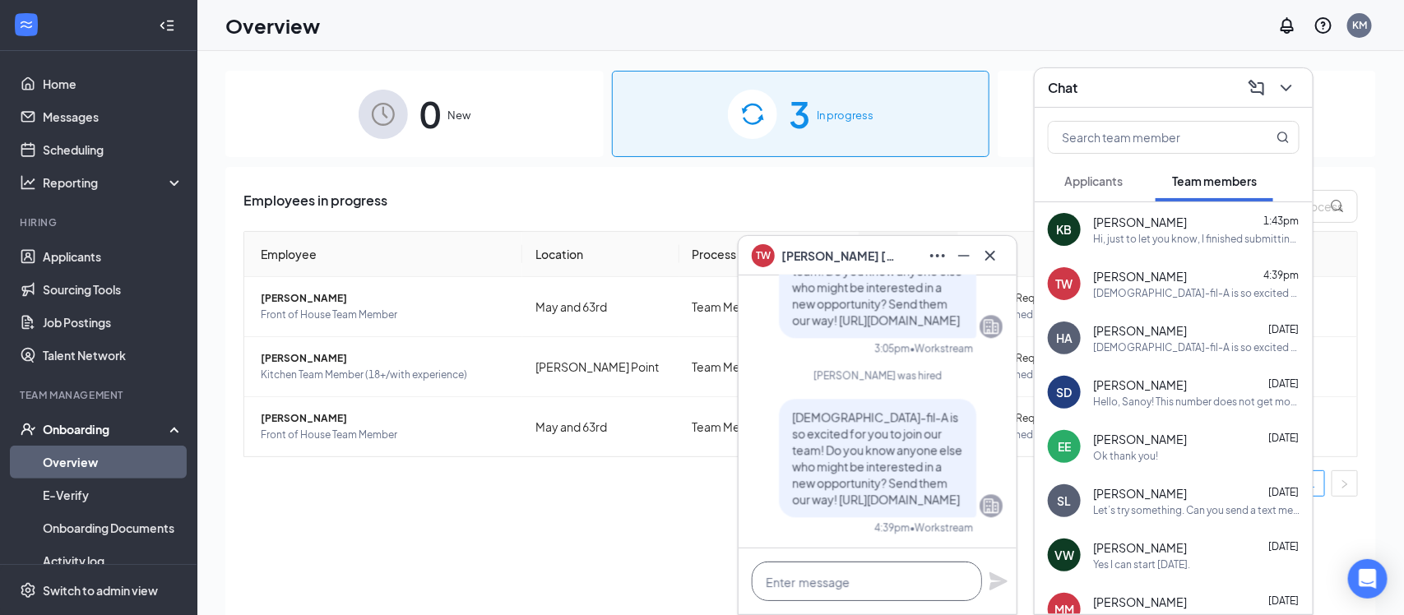
click at [835, 565] on textarea at bounding box center [867, 581] width 230 height 39
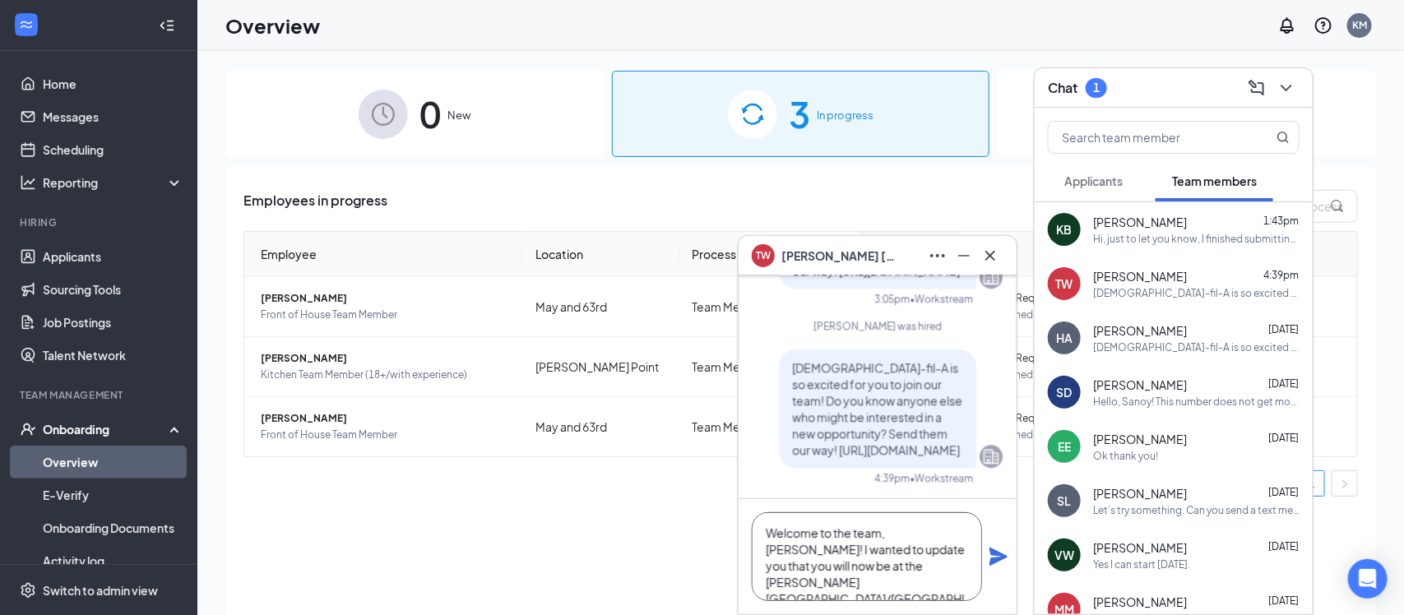
drag, startPoint x: 898, startPoint y: 586, endPoint x: 680, endPoint y: 475, distance: 244.5
click at [680, 475] on div "TW [PERSON_NAME] [DATE] Hello, [PERSON_NAME]! Thank you for checking in. I woul…" at bounding box center [800, 370] width 1206 height 638
type textarea "Welcome to the team, [PERSON_NAME]! I wanted to update you that you will now be…"
click at [994, 558] on icon "Plane" at bounding box center [998, 557] width 18 height 18
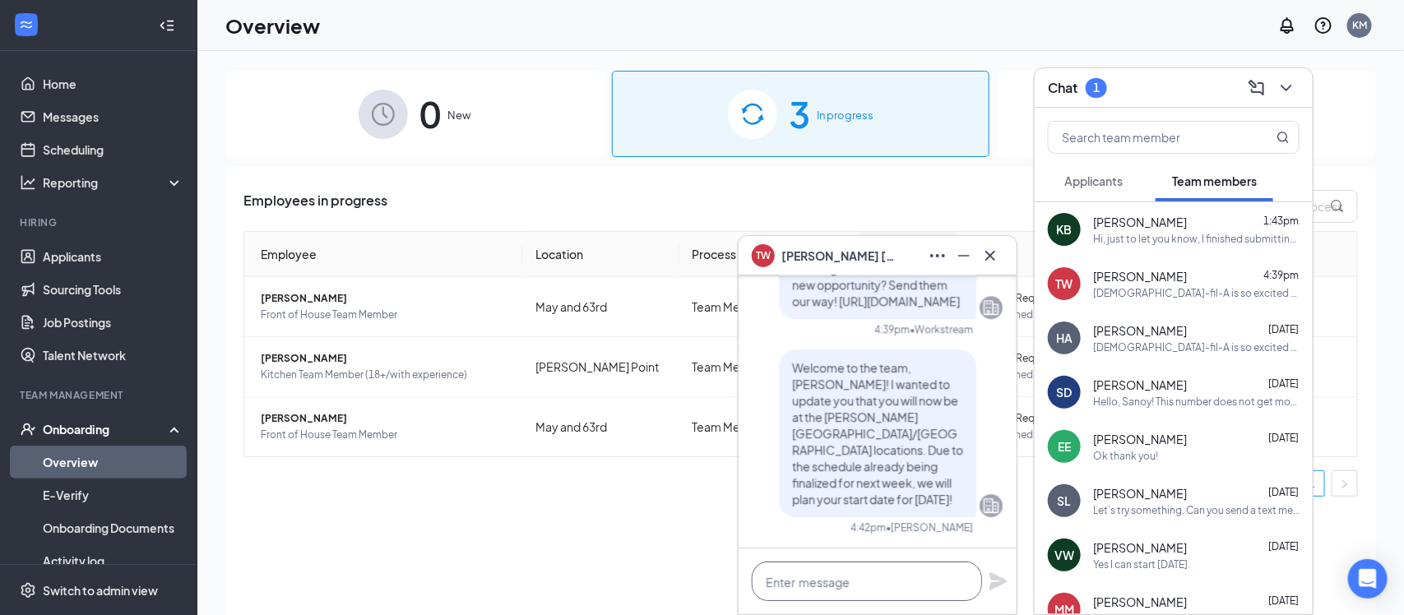
click at [870, 580] on textarea at bounding box center [867, 581] width 230 height 39
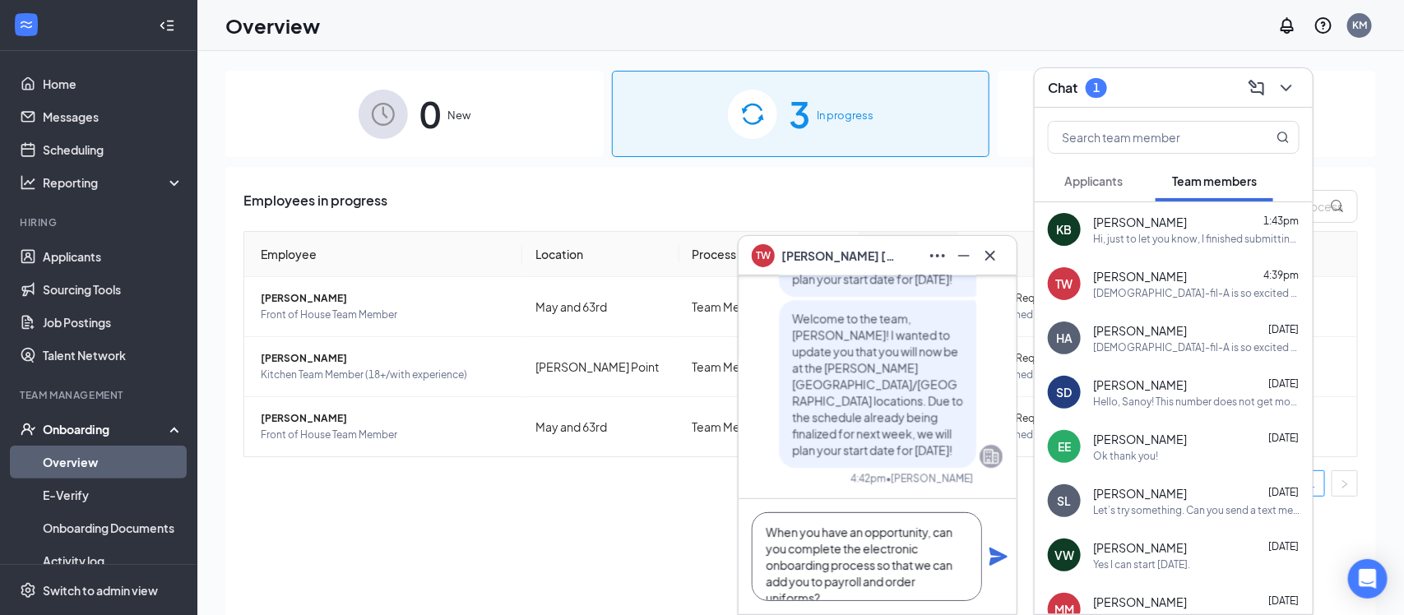
scroll to position [17, 0]
type textarea "When you have an opportunity, can you complete the electronic onboarding proces…"
click at [994, 557] on icon "Plane" at bounding box center [998, 557] width 18 height 18
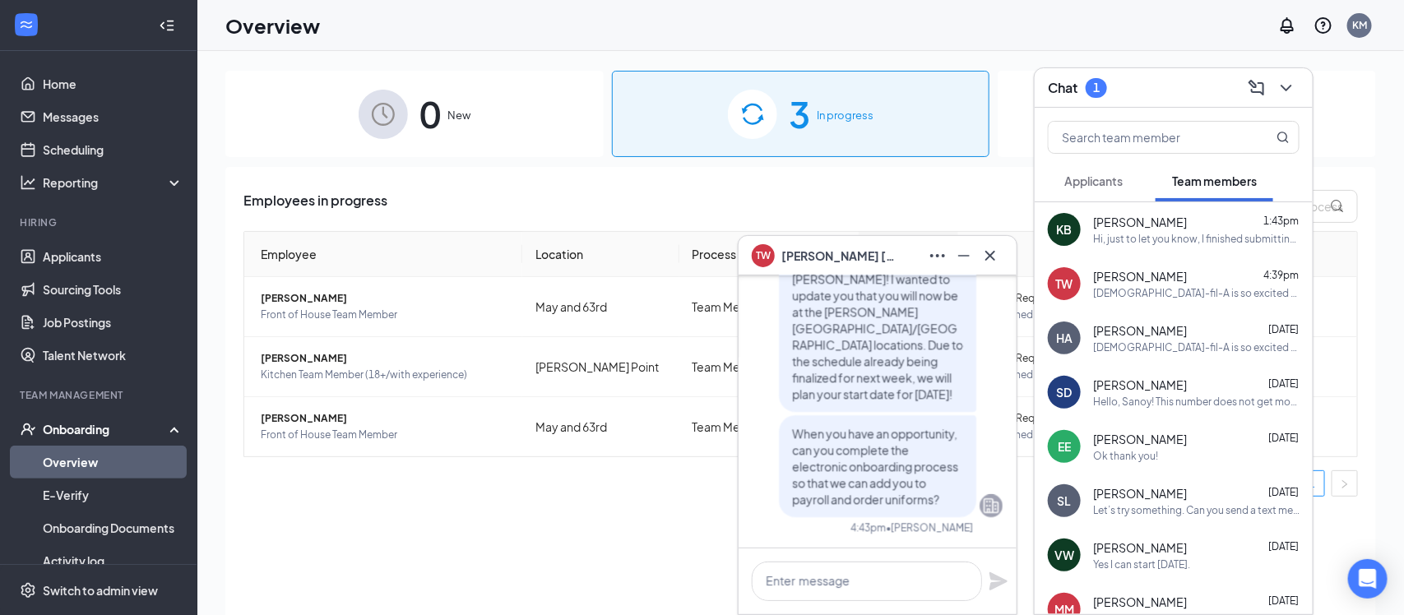
scroll to position [0, 0]
click at [1149, 232] on div "Hi, just to let you know, I finished submitting all those documents!" at bounding box center [1196, 239] width 206 height 14
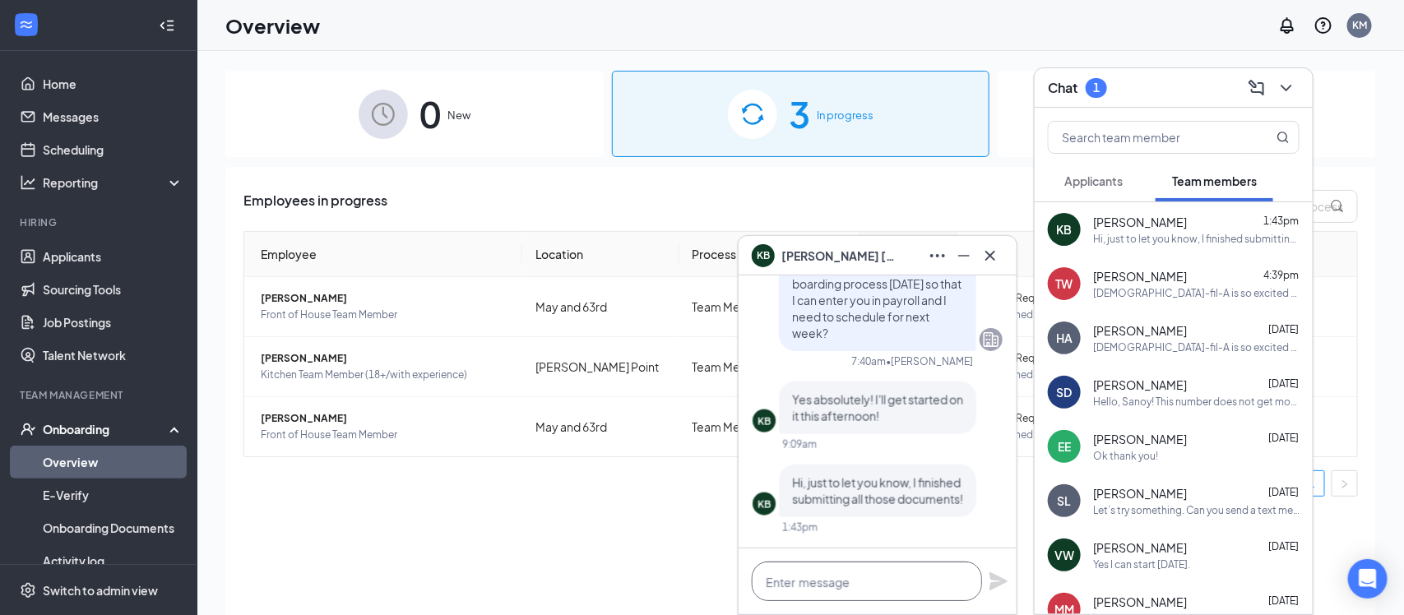
click at [872, 595] on textarea at bounding box center [867, 581] width 230 height 39
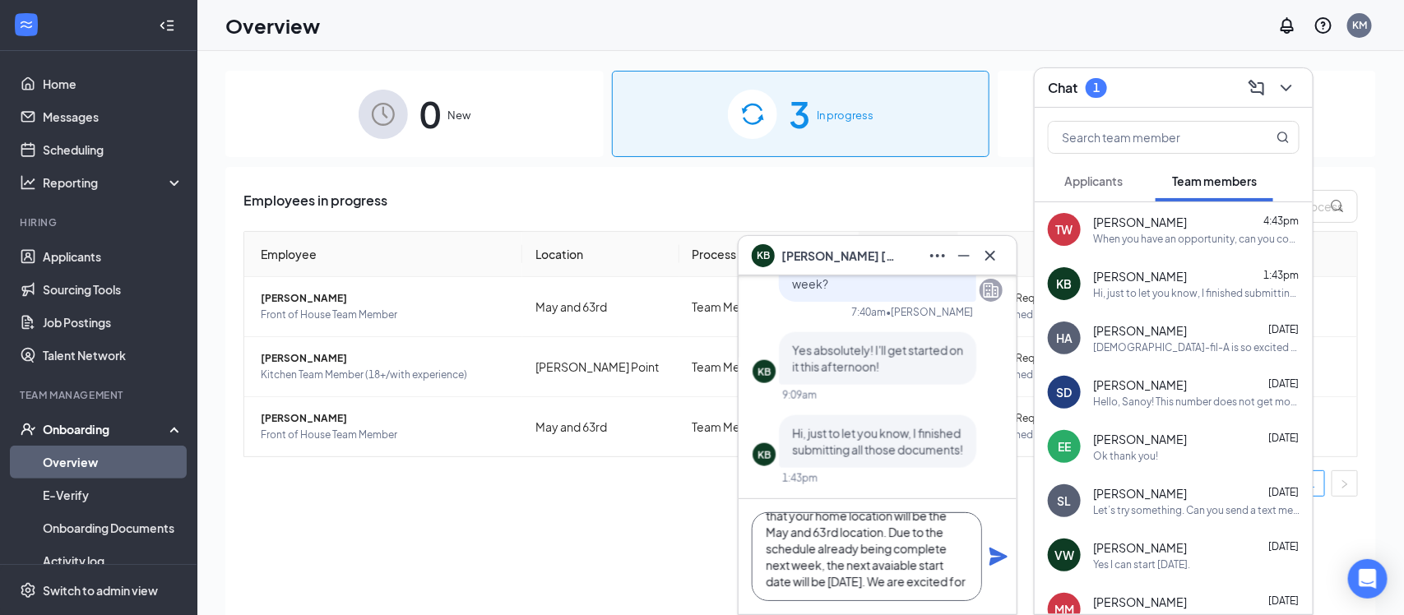
scroll to position [67, 0]
type textarea "Great! Thank you for submitting so quickly! I also wanted to update you that yo…"
click at [997, 548] on icon "Plane" at bounding box center [998, 557] width 20 height 20
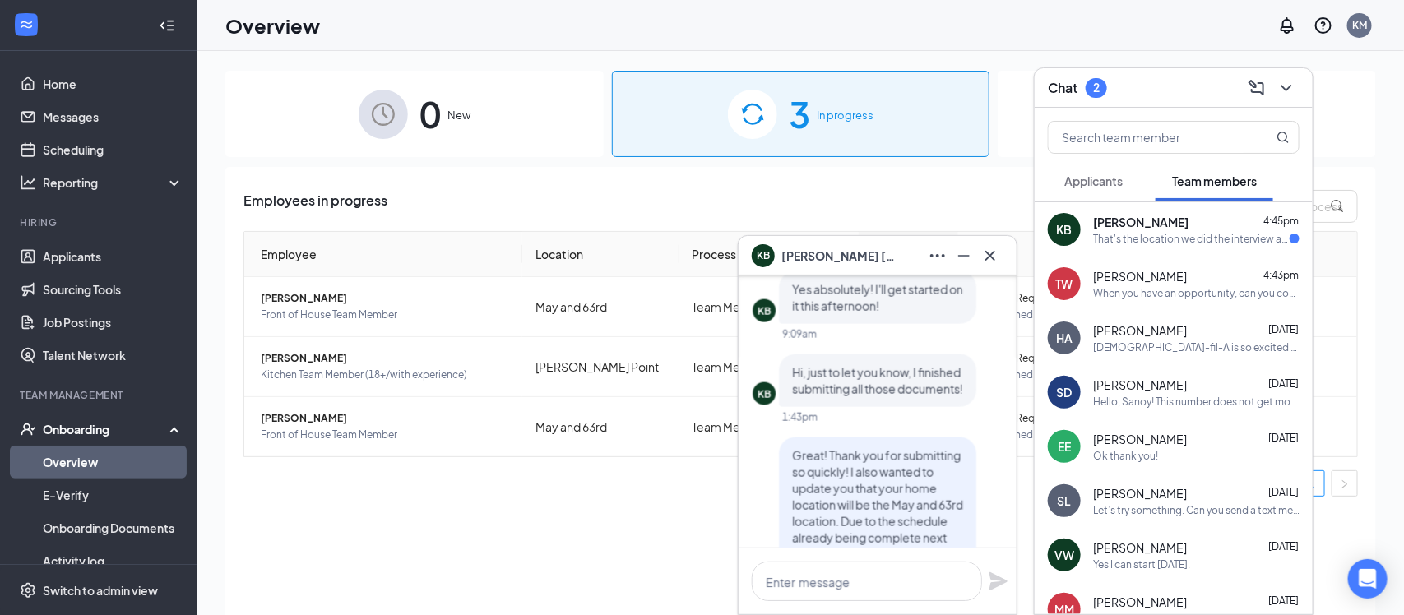
scroll to position [0, 0]
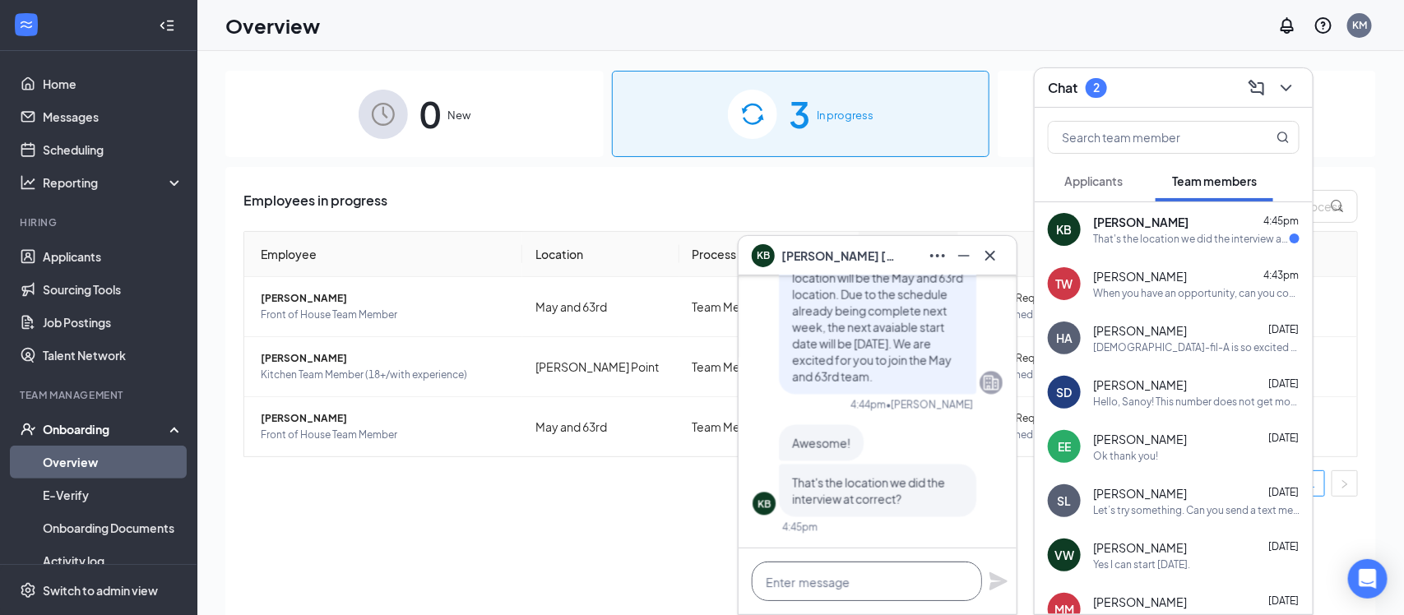
click at [896, 585] on textarea at bounding box center [867, 581] width 230 height 39
type textarea "Yes, that is correct!"
click at [995, 584] on icon "Plane" at bounding box center [998, 581] width 18 height 18
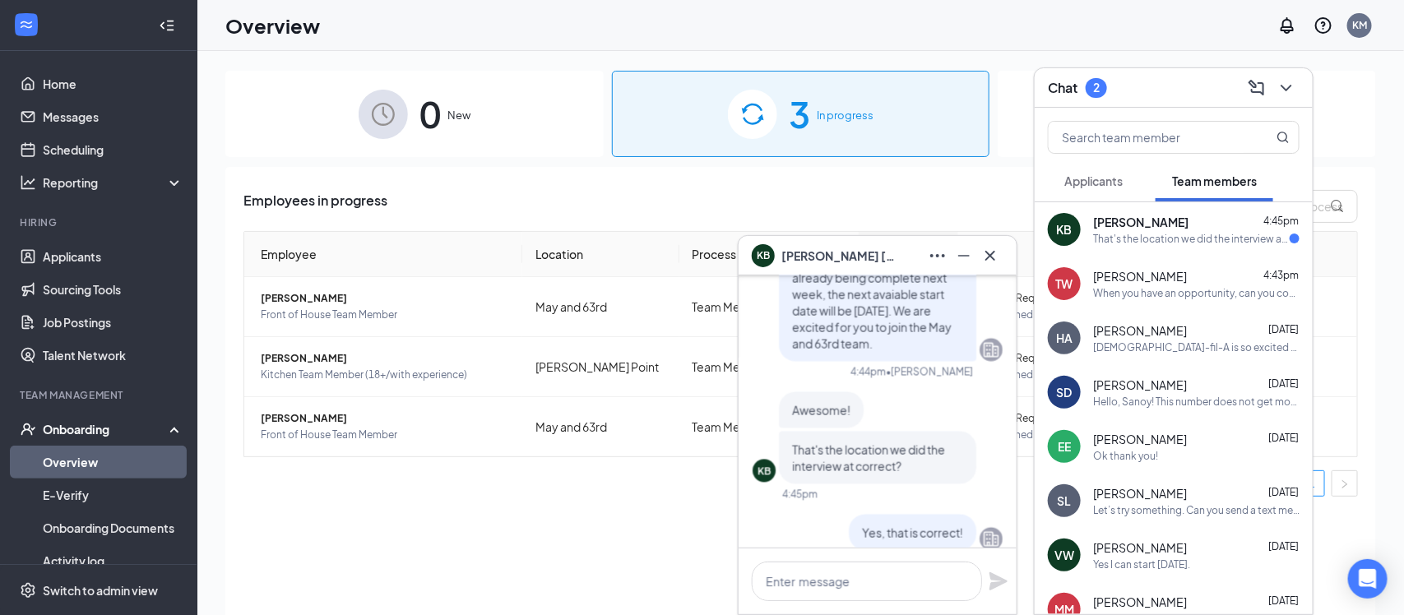
scroll to position [0, 0]
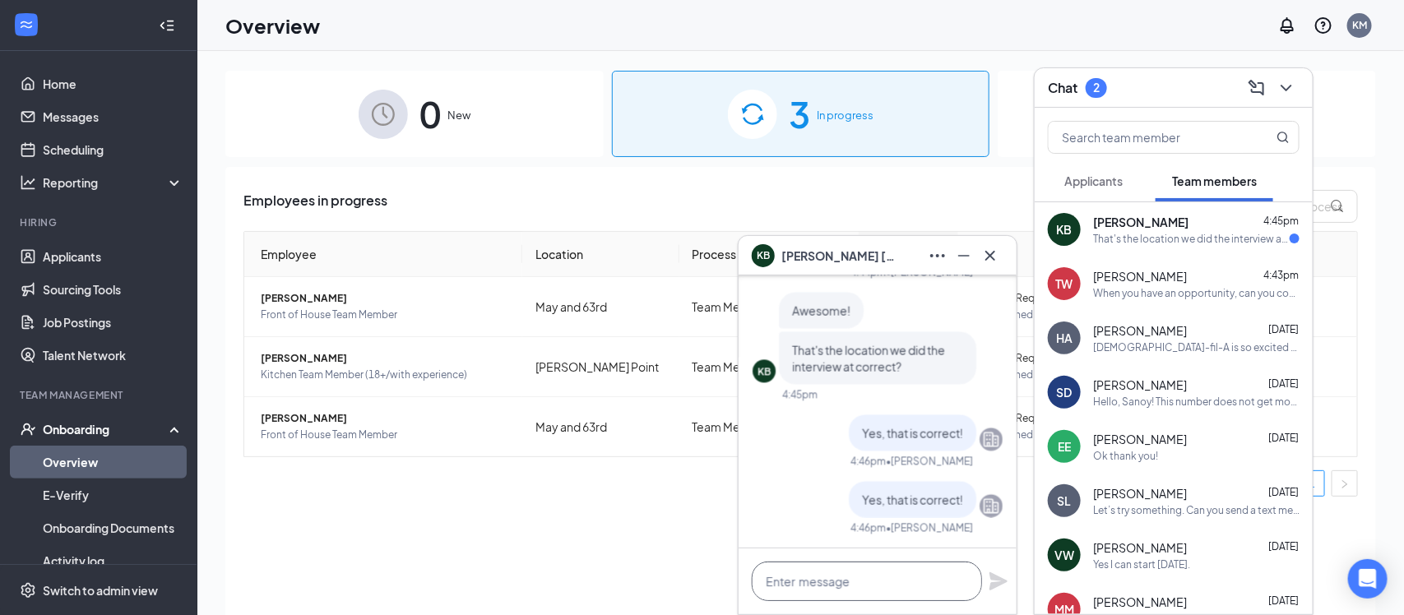
click at [887, 571] on textarea at bounding box center [867, 581] width 230 height 39
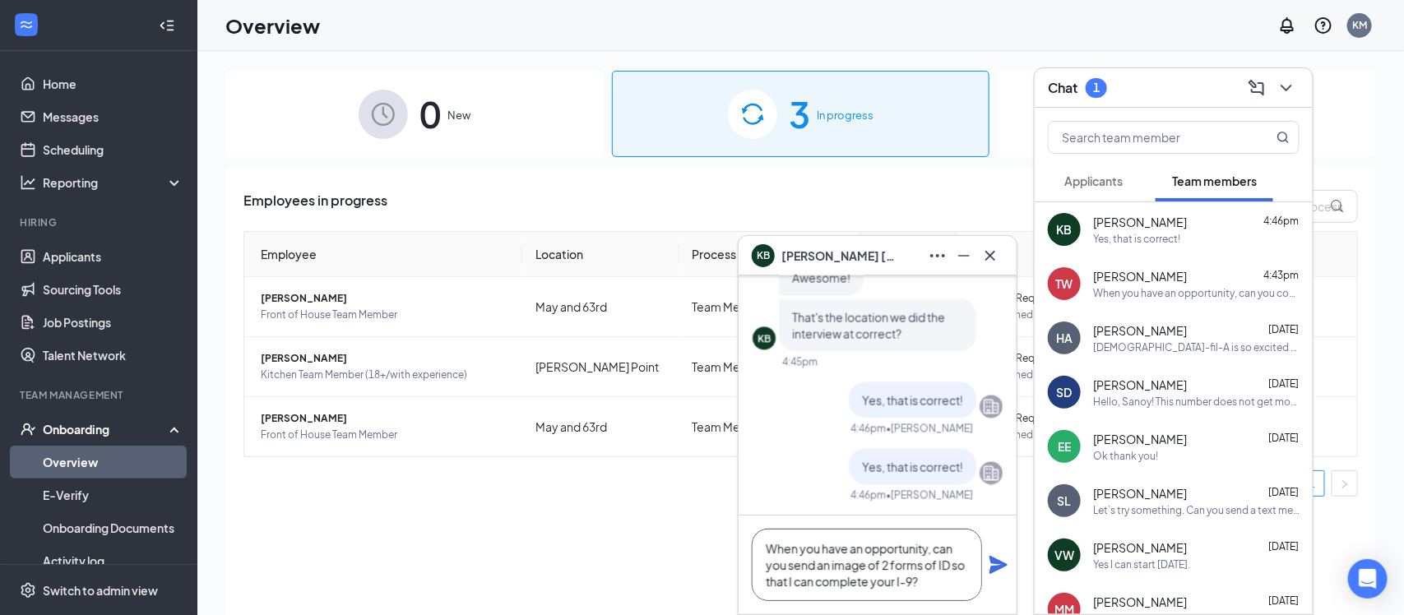
type textarea "When you have an opportunity, can you send an image of 2 forms of ID so that I …"
click at [988, 565] on icon "Plane" at bounding box center [998, 565] width 20 height 20
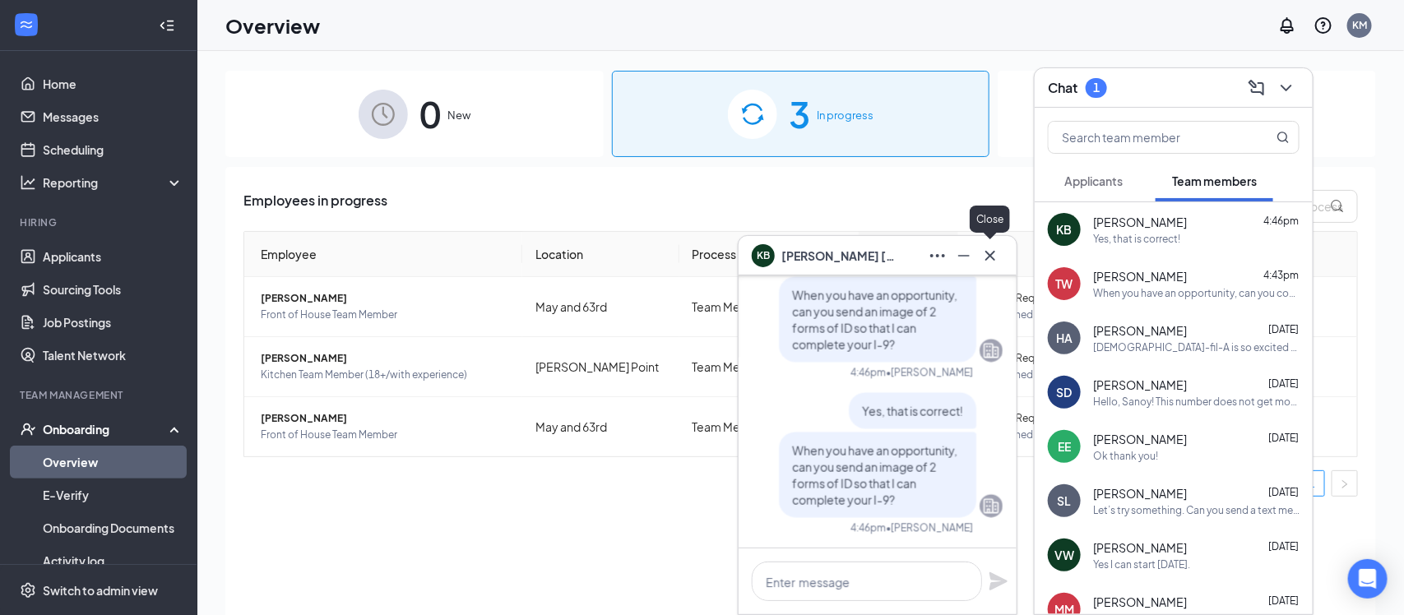
click at [988, 255] on icon "Cross" at bounding box center [990, 256] width 20 height 20
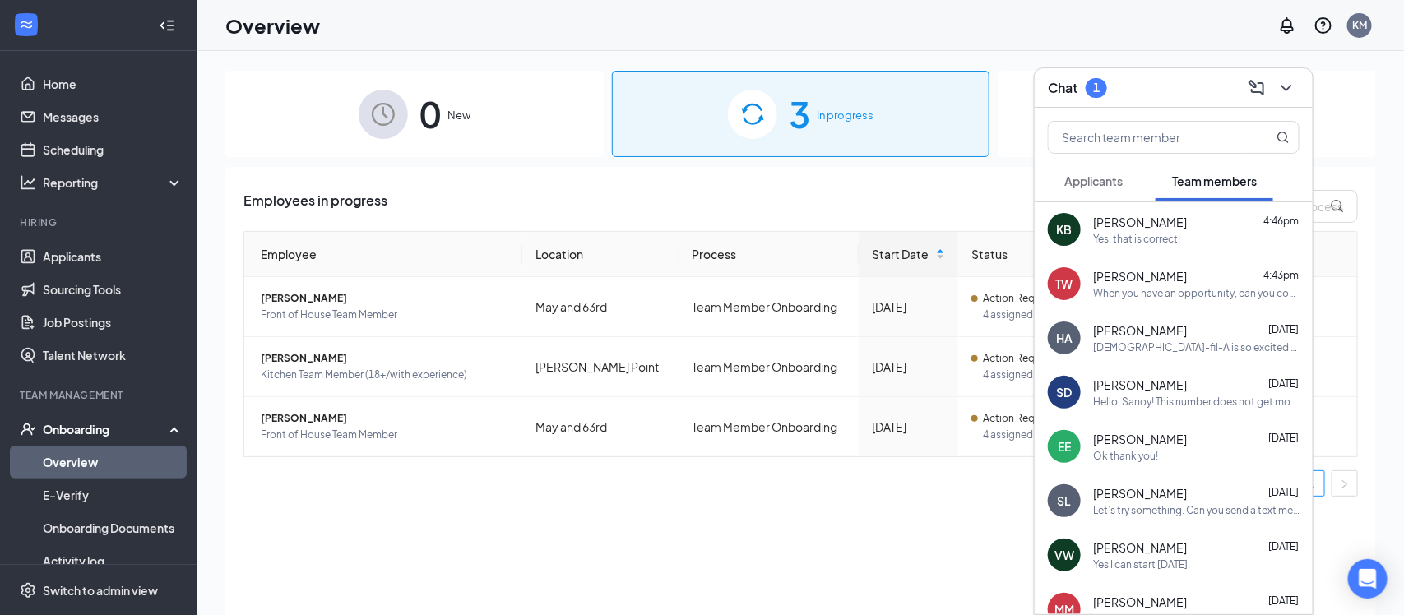
click at [1071, 185] on span "Applicants" at bounding box center [1093, 180] width 58 height 15
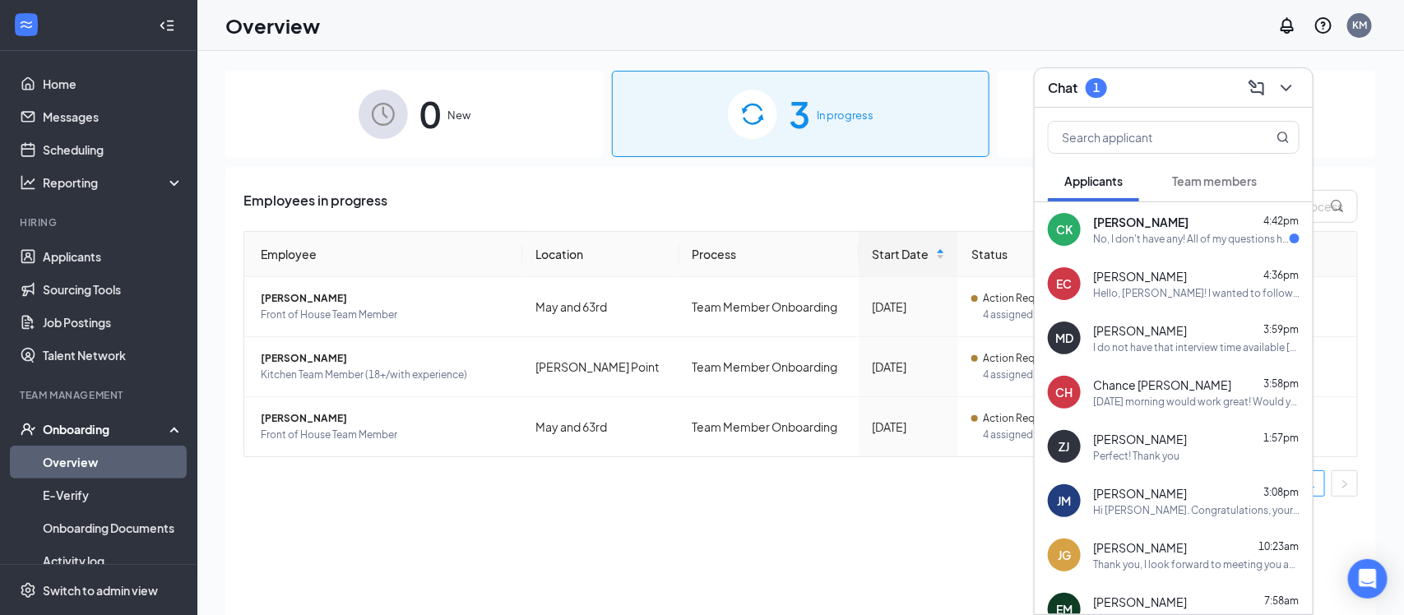
click at [1093, 225] on span "[PERSON_NAME]" at bounding box center [1140, 222] width 95 height 16
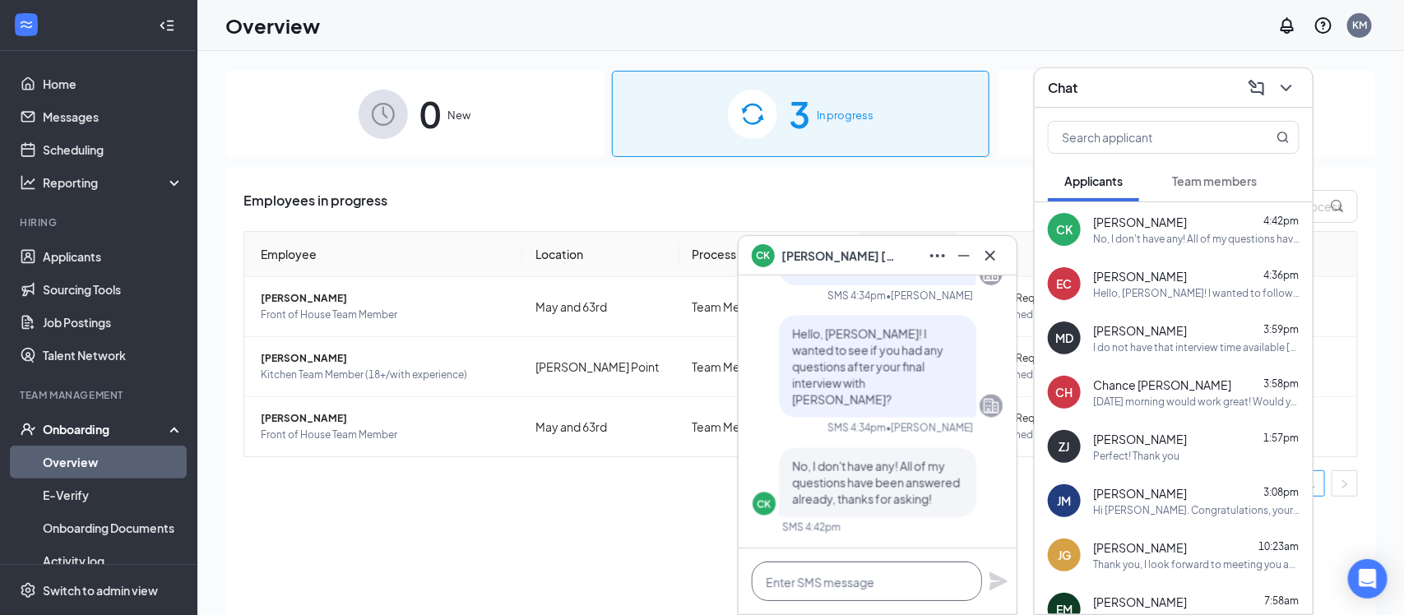
click at [831, 573] on textarea at bounding box center [867, 581] width 230 height 39
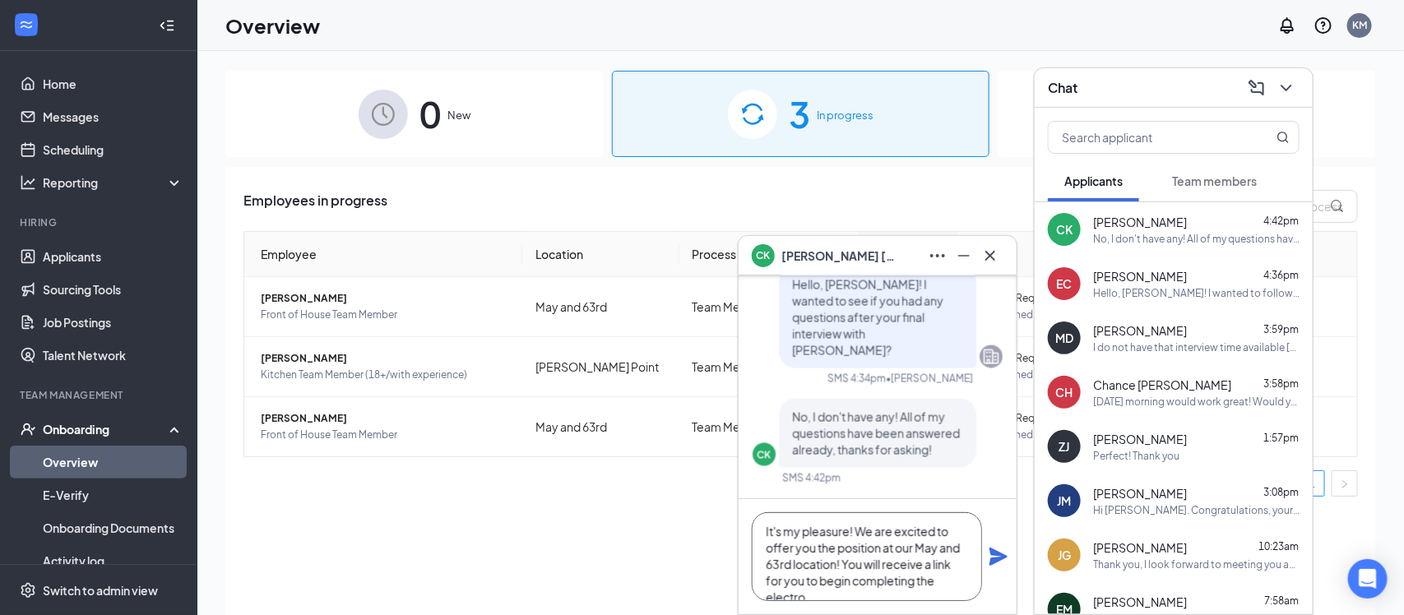
scroll to position [17, 0]
type textarea "It's my pleasure! We are excited to offer you the position at our May and 63rd …"
click at [997, 549] on icon "Plane" at bounding box center [998, 557] width 20 height 20
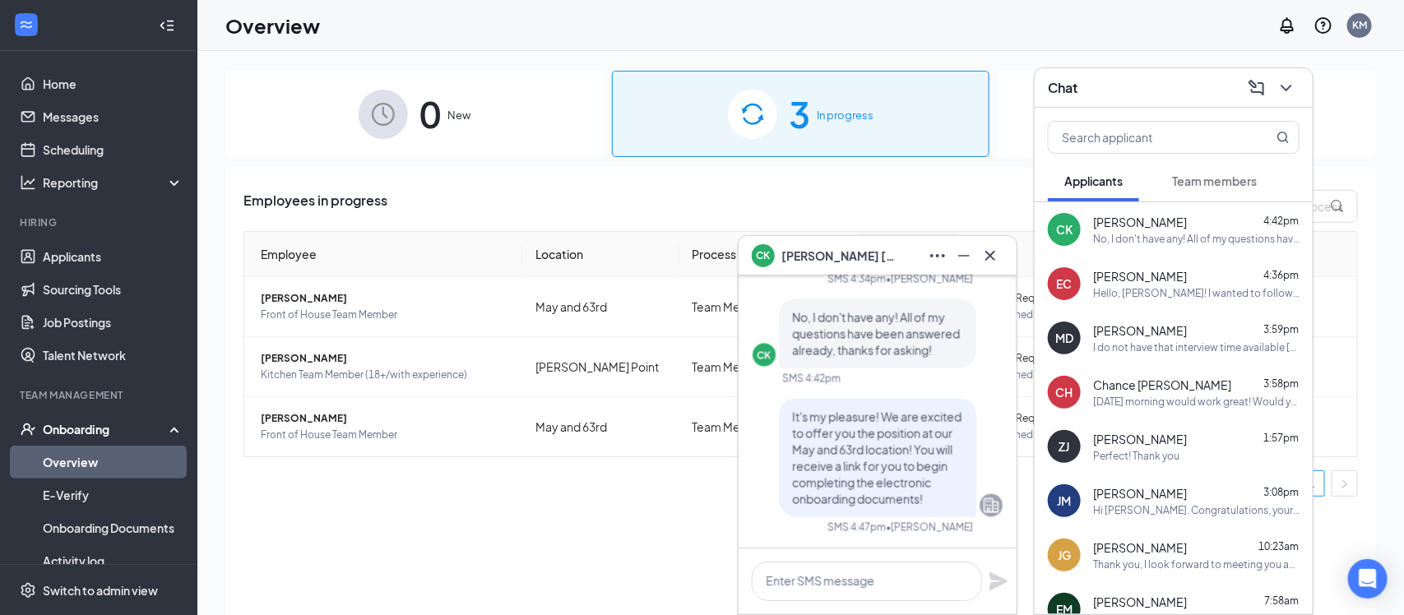
scroll to position [0, 0]
click at [938, 576] on textarea at bounding box center [867, 581] width 230 height 39
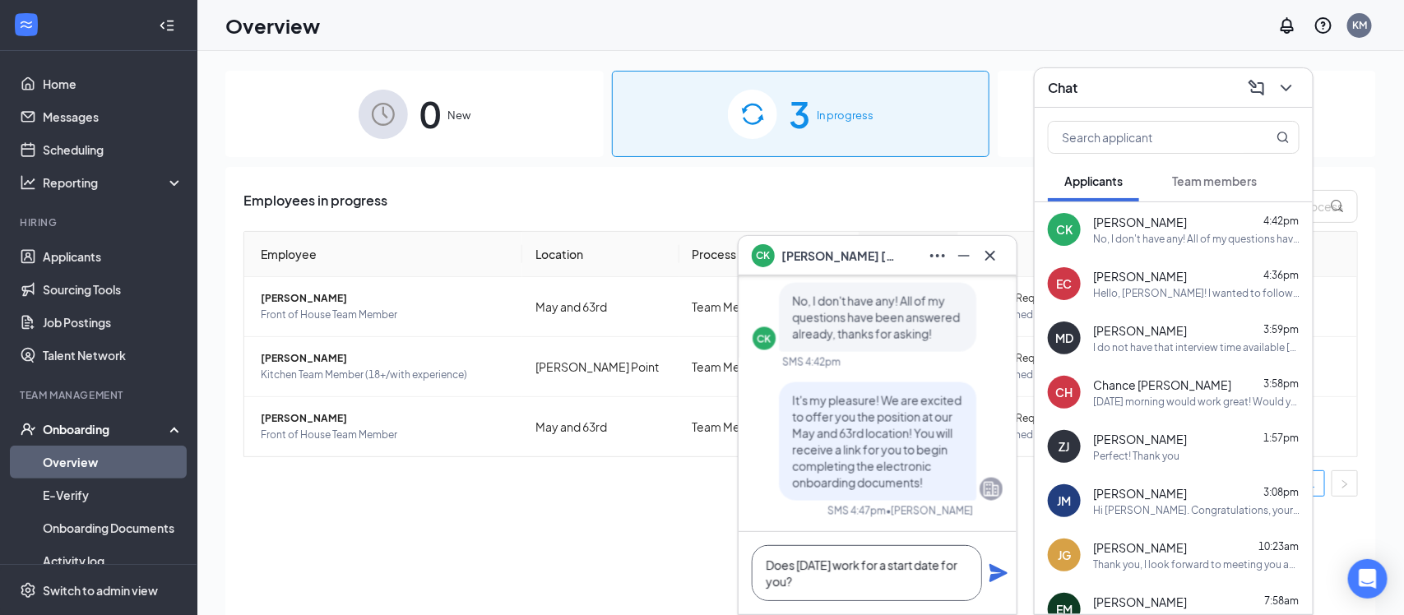
type textarea "Does [DATE] work for a start date for you?"
click at [998, 569] on icon "Plane" at bounding box center [998, 573] width 18 height 18
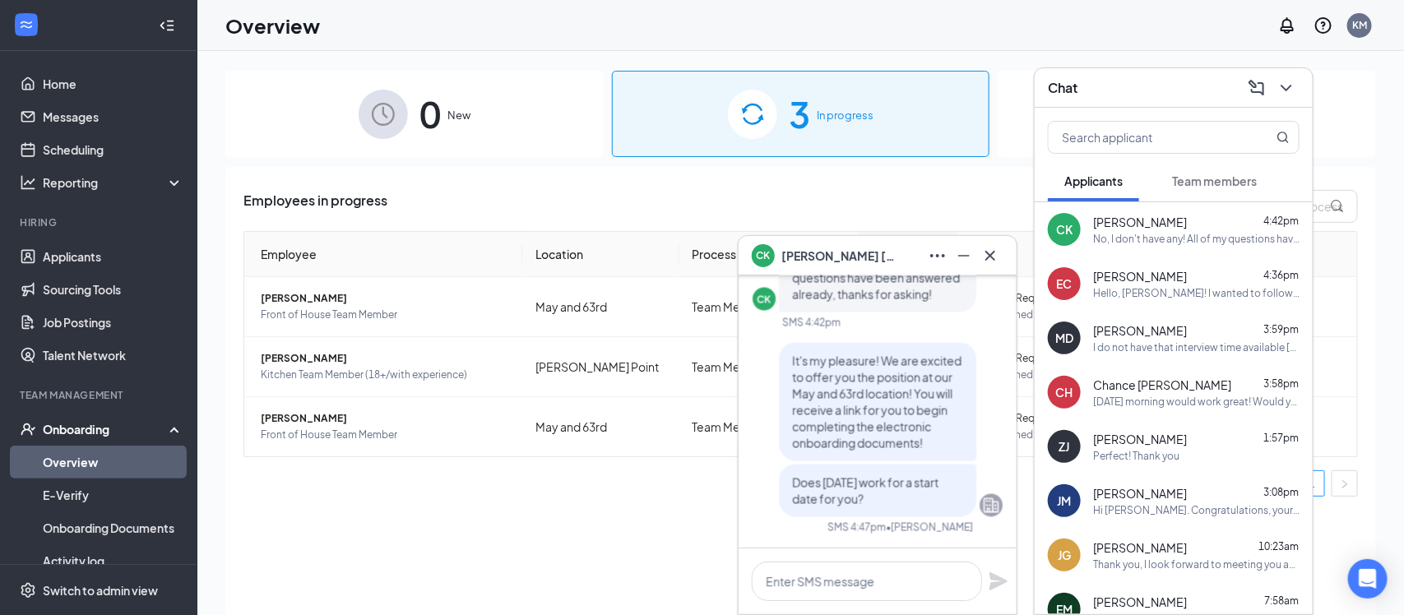
scroll to position [0, 0]
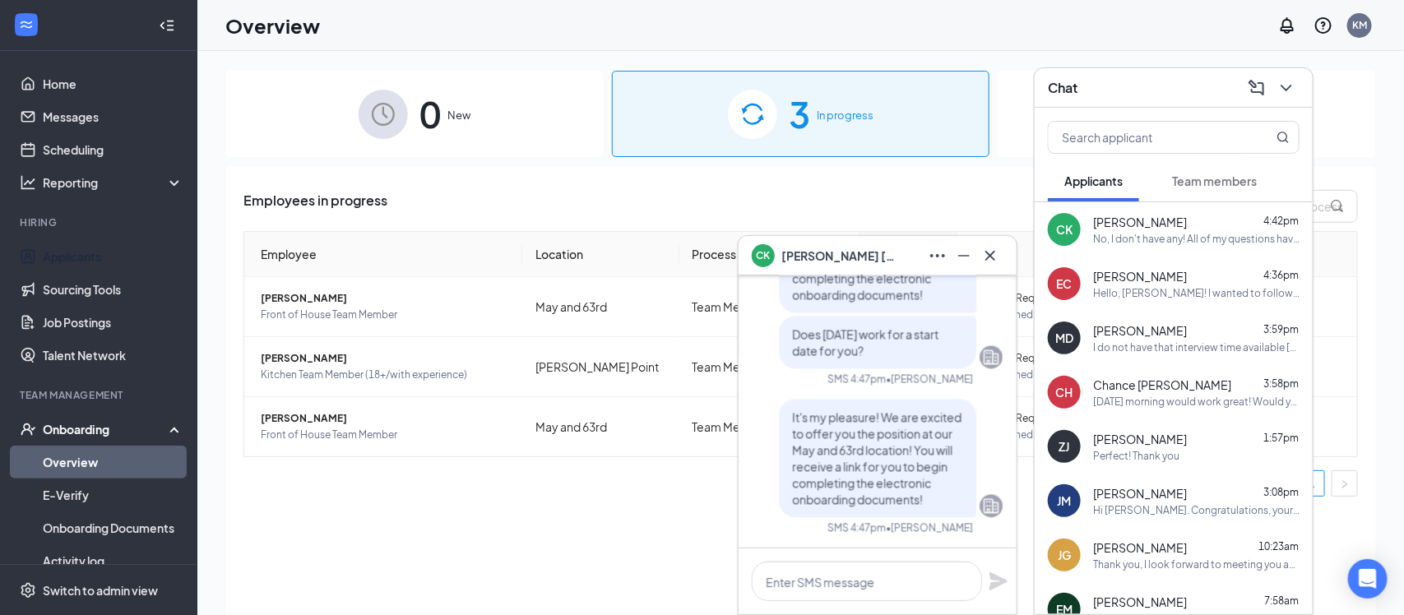
click at [80, 261] on link "Applicants" at bounding box center [113, 256] width 141 height 33
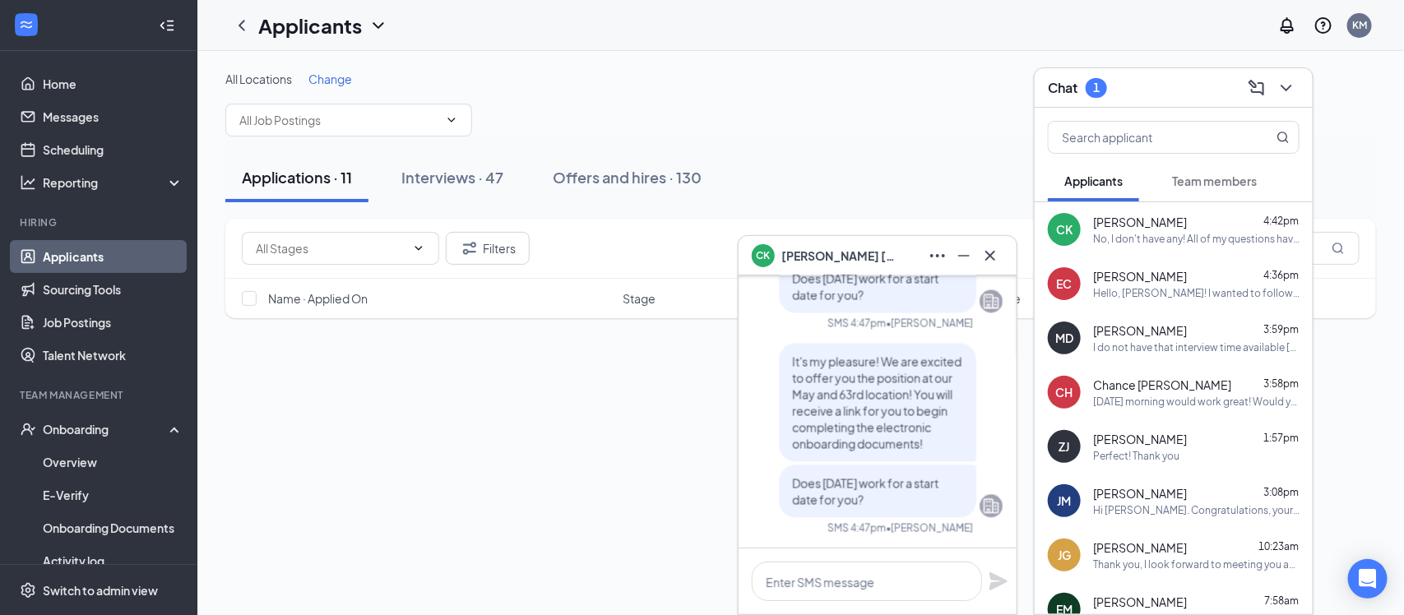
click at [1282, 95] on icon "ChevronDown" at bounding box center [1286, 88] width 20 height 20
click at [995, 257] on icon "Cross" at bounding box center [990, 256] width 20 height 20
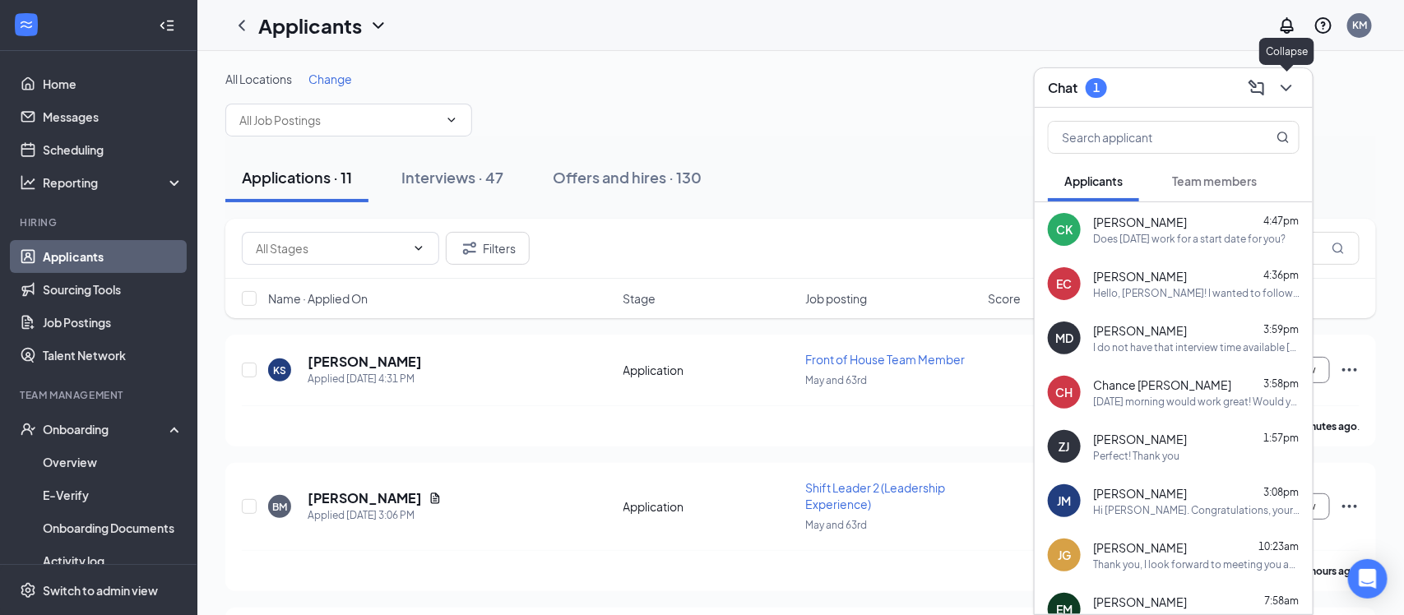
click at [1282, 89] on icon "ChevronDown" at bounding box center [1286, 88] width 20 height 20
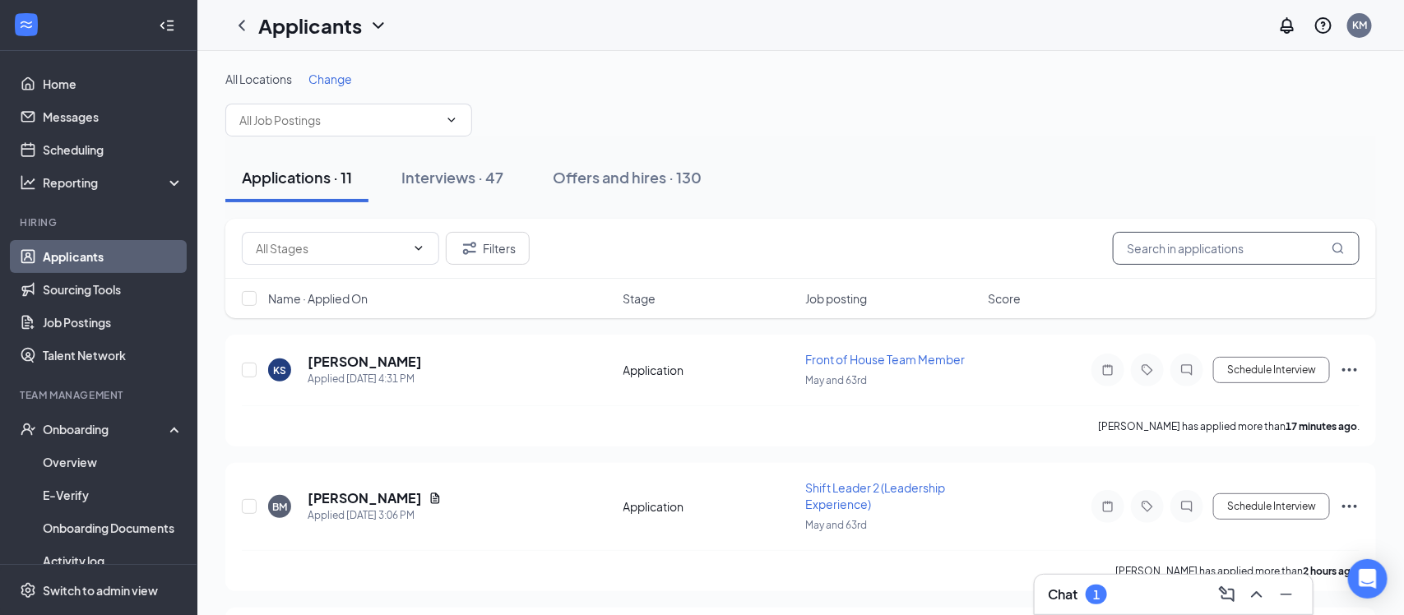
click at [1196, 247] on input "text" at bounding box center [1235, 248] width 247 height 33
type input "[PERSON_NAME]"
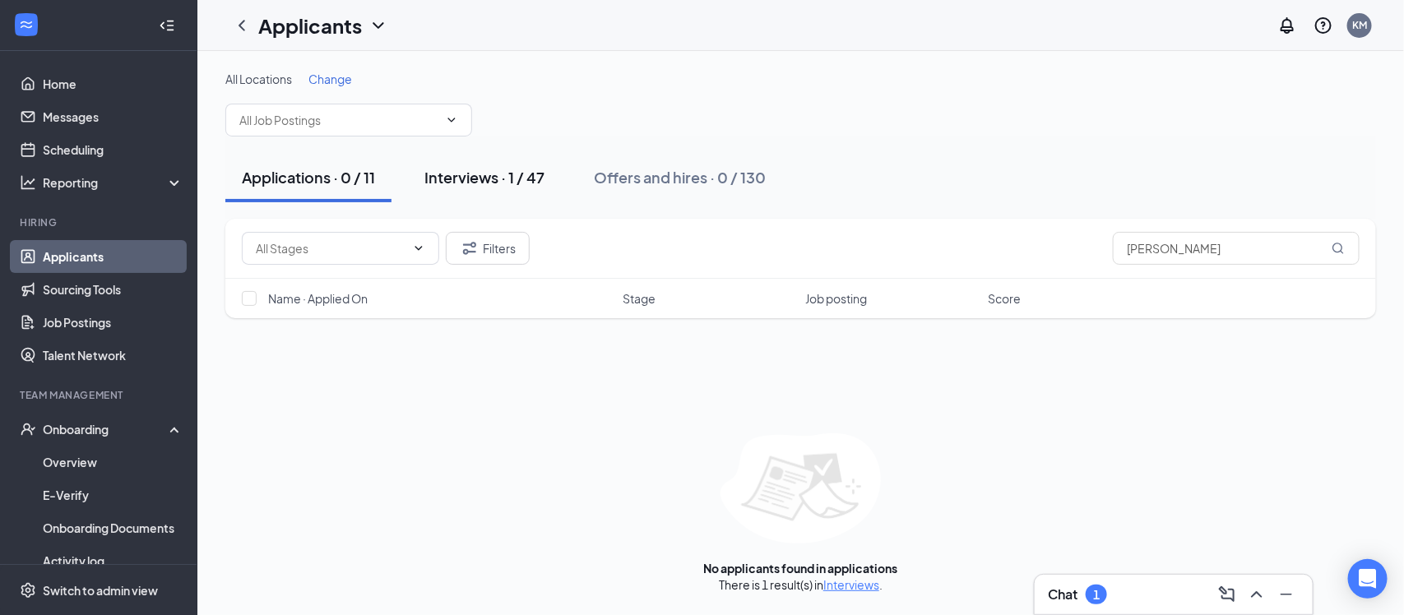
click at [462, 172] on div "Interviews · 1 / 47" at bounding box center [484, 177] width 120 height 21
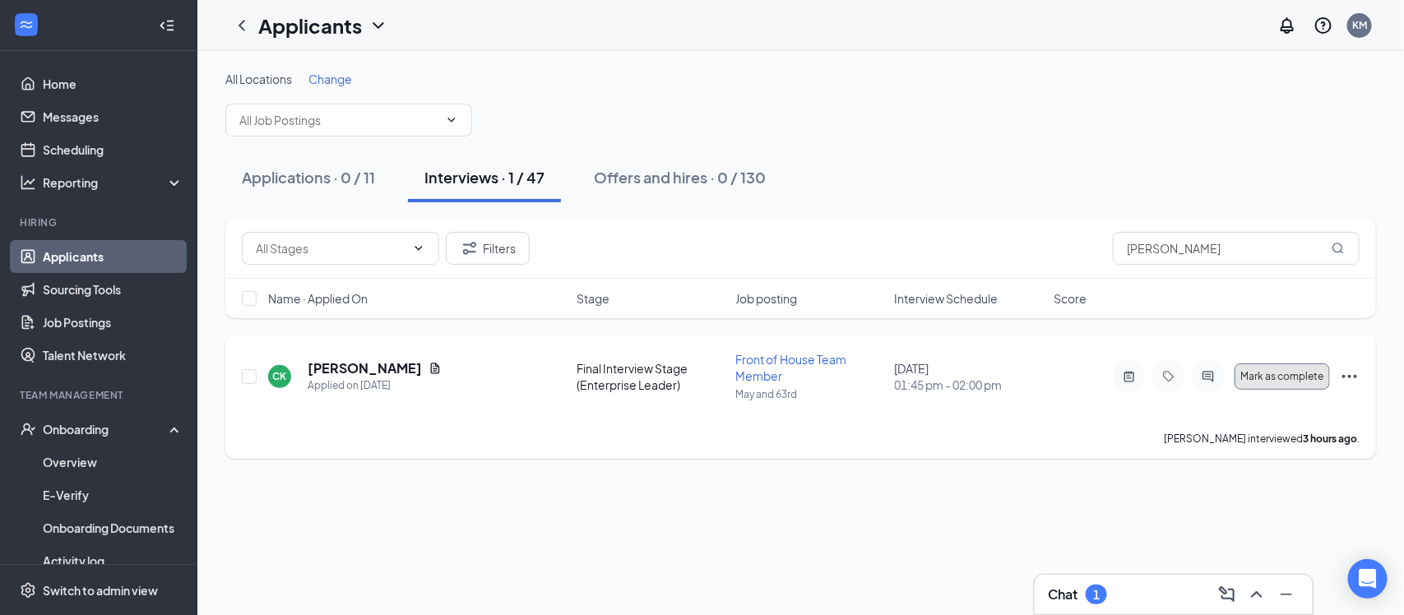
click at [1267, 384] on button "Mark as complete" at bounding box center [1281, 376] width 95 height 26
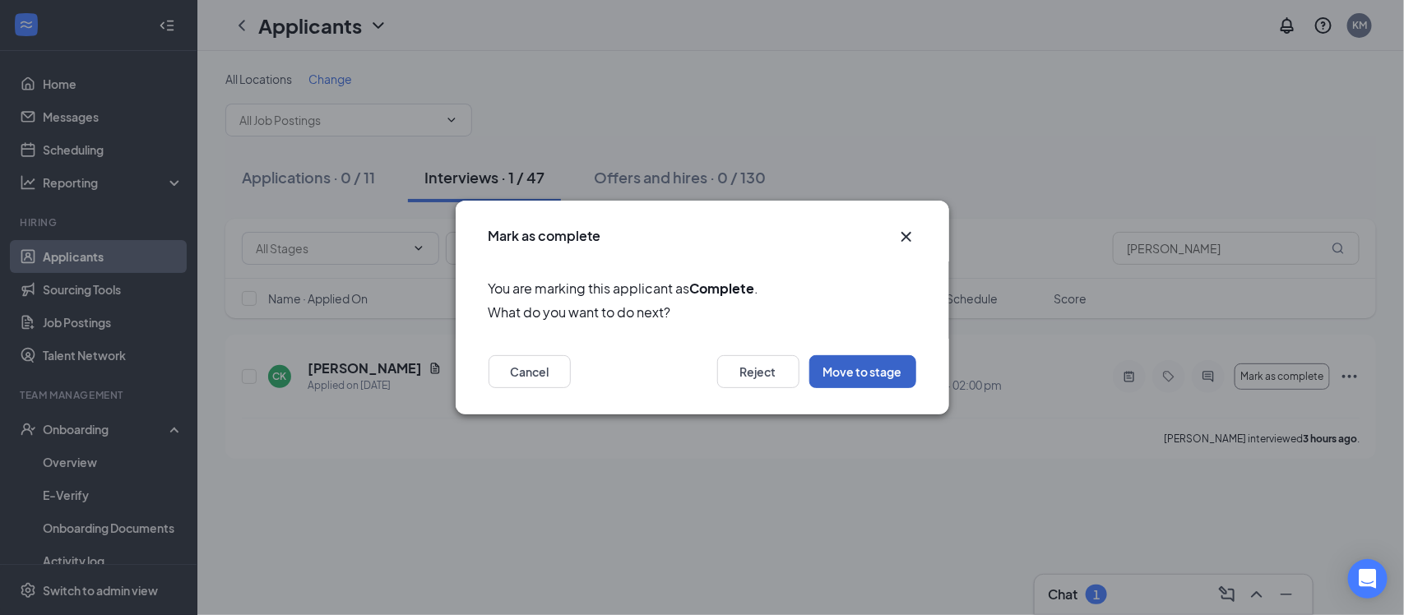
click at [860, 361] on button "Move to stage" at bounding box center [862, 371] width 107 height 33
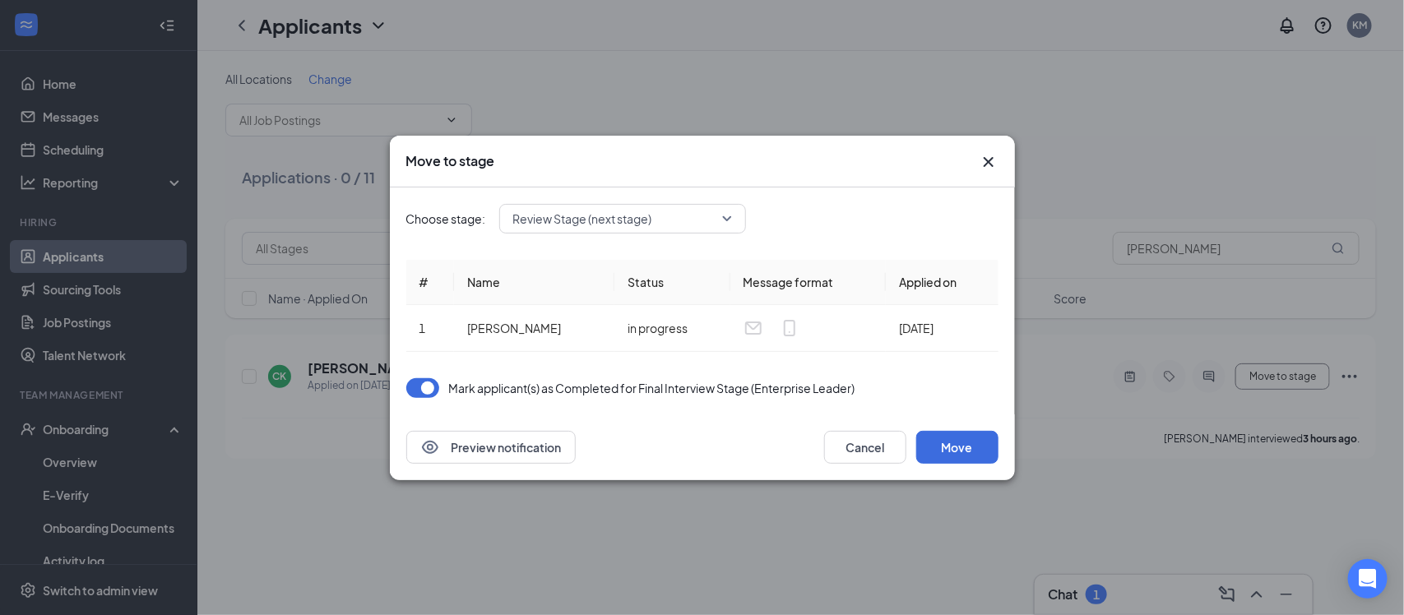
click at [613, 210] on span "Review Stage (next stage)" at bounding box center [582, 218] width 139 height 25
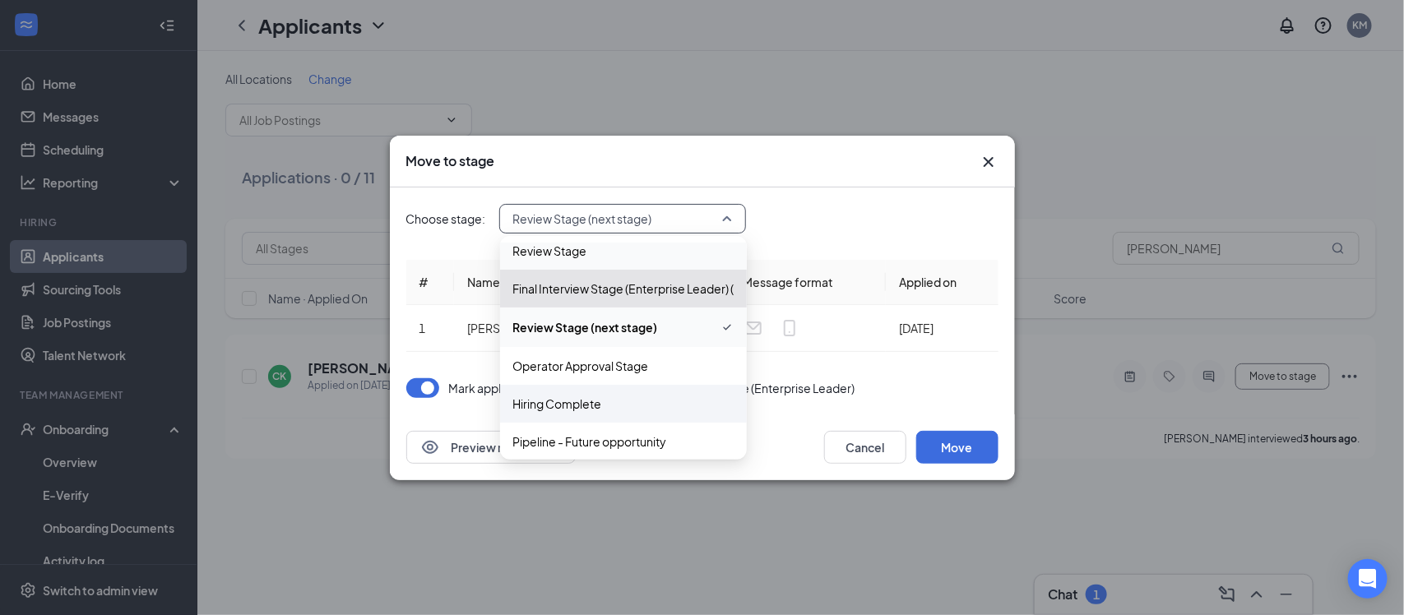
scroll to position [93, 0]
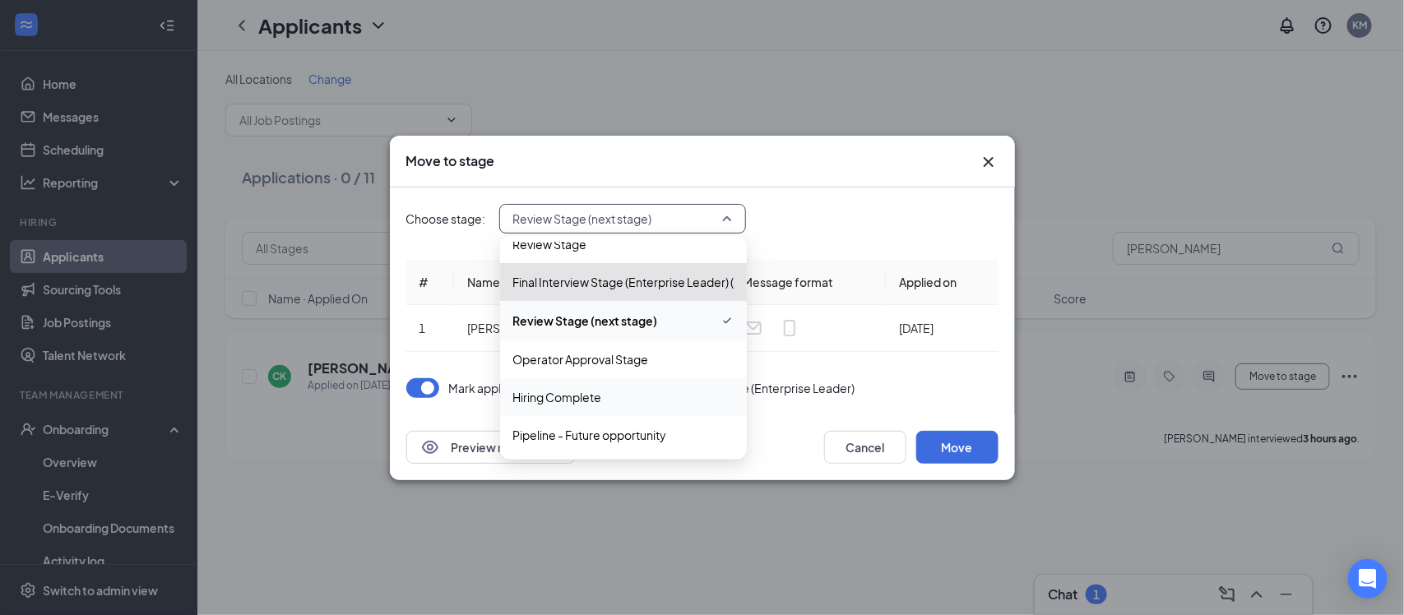
click at [594, 389] on span "Hiring Complete" at bounding box center [557, 397] width 89 height 18
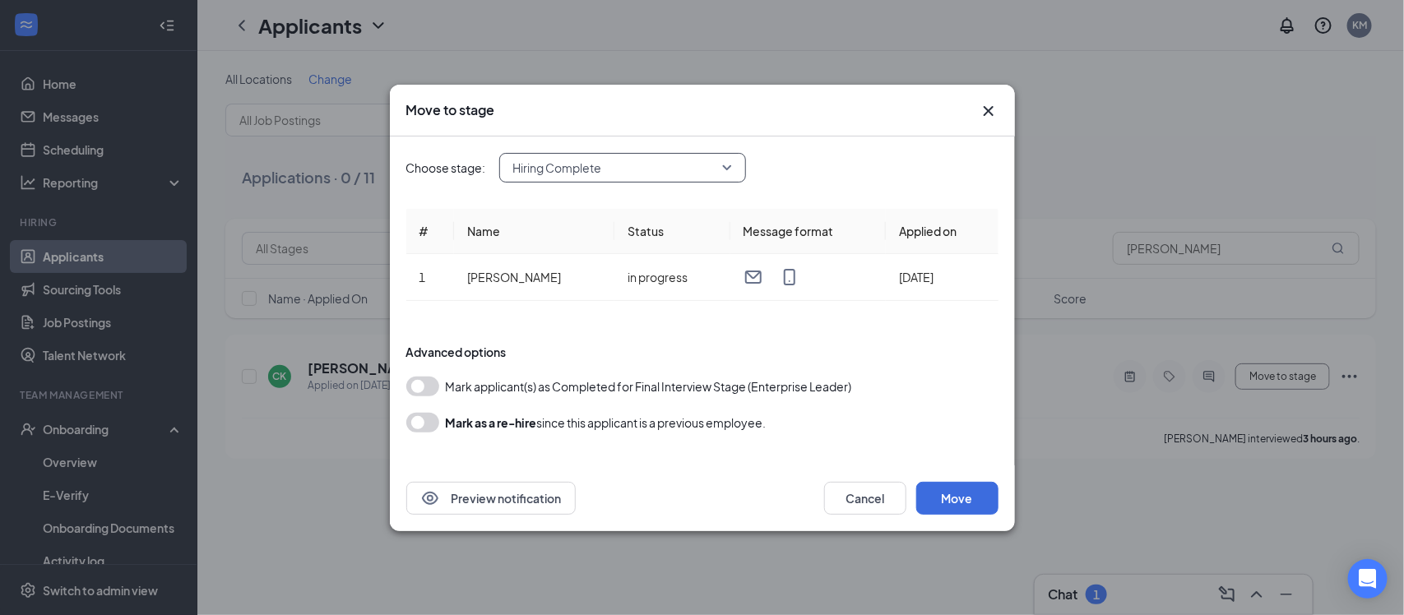
click at [427, 388] on button "button" at bounding box center [422, 387] width 33 height 20
click at [941, 508] on button "Move" at bounding box center [957, 498] width 82 height 33
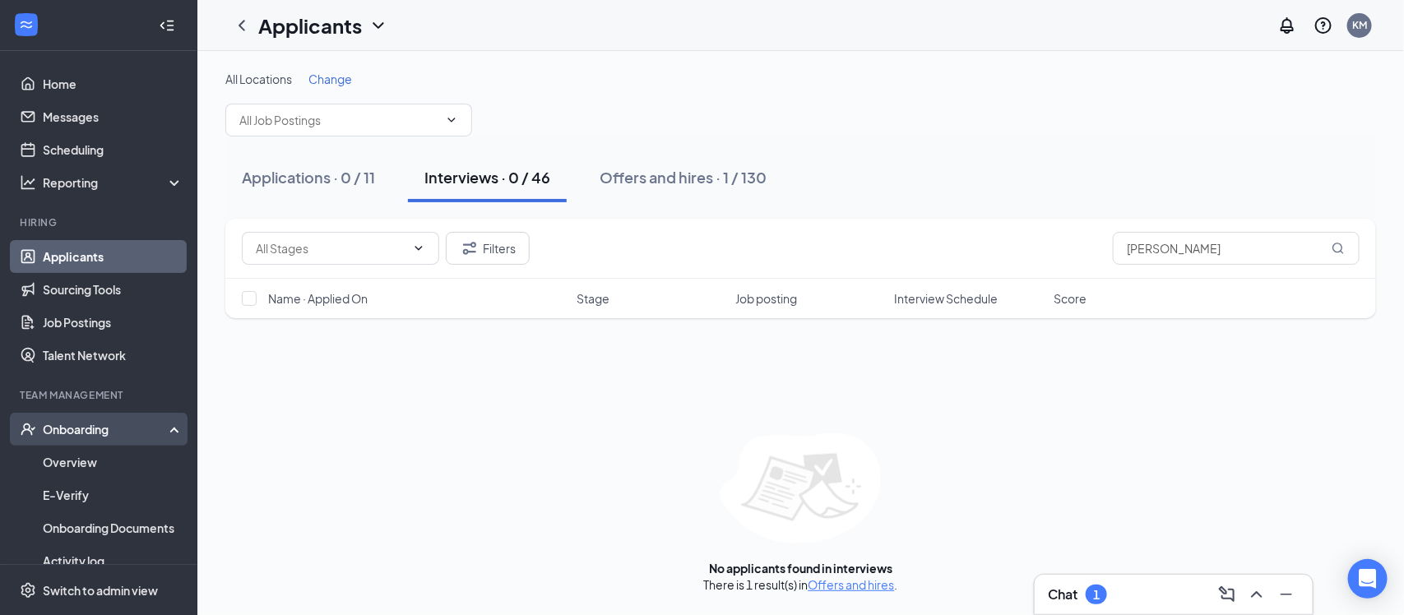
click at [95, 426] on div "Onboarding" at bounding box center [106, 429] width 127 height 16
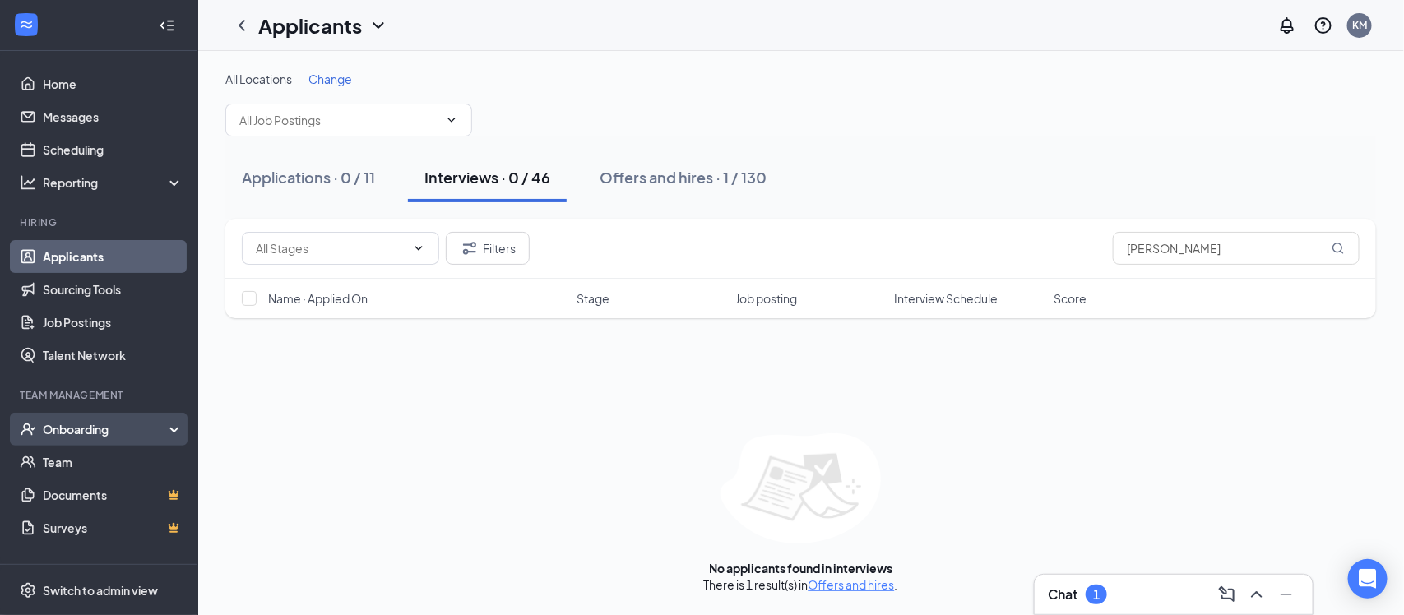
click at [86, 434] on div "Onboarding" at bounding box center [106, 429] width 127 height 16
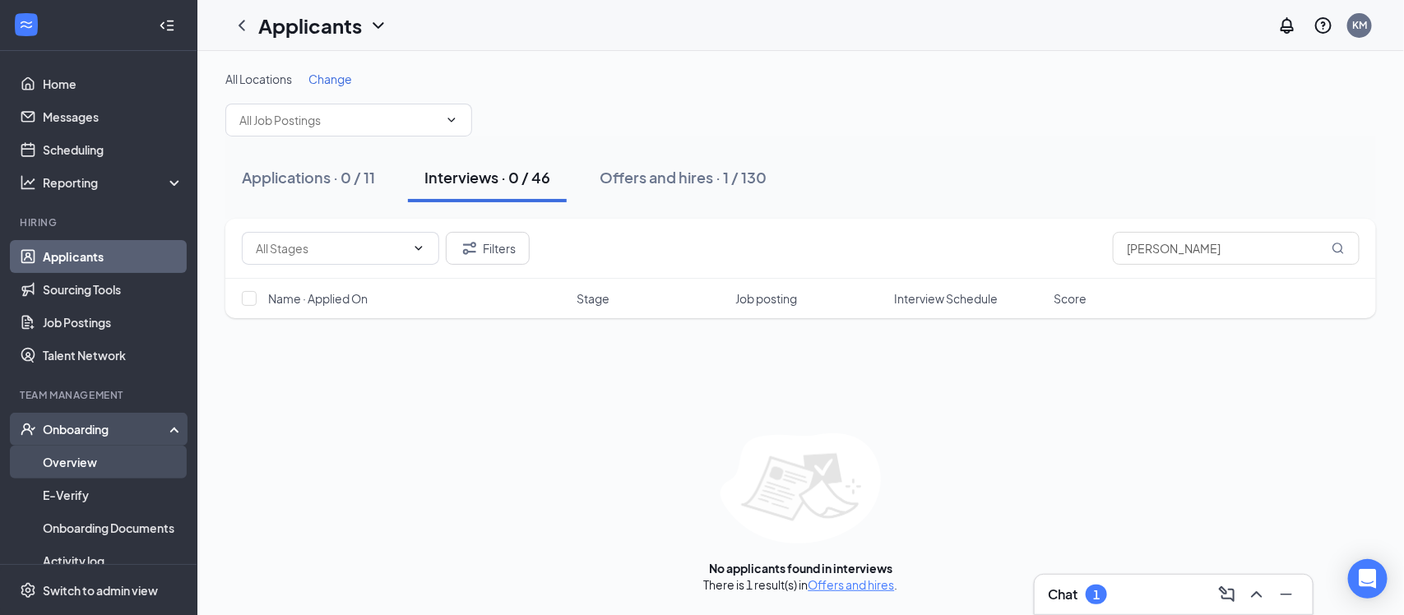
click at [86, 461] on link "Overview" at bounding box center [113, 462] width 141 height 33
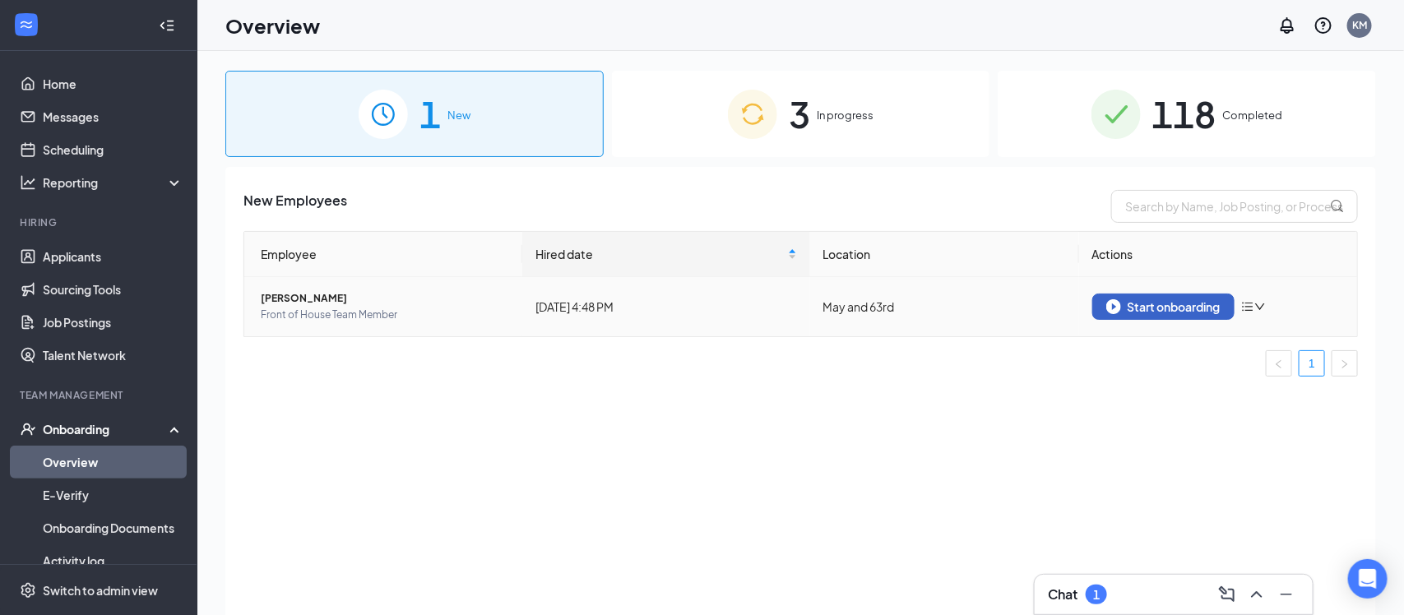
click at [1190, 308] on div "Start onboarding" at bounding box center [1163, 306] width 114 height 15
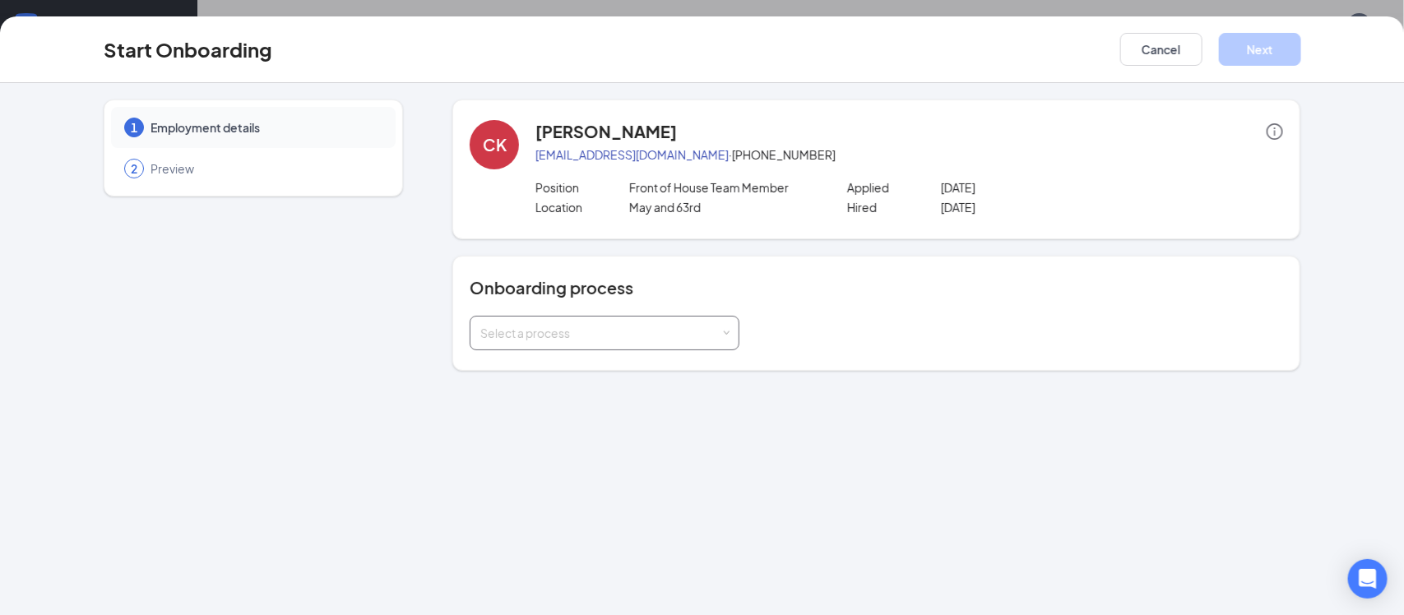
click at [658, 319] on div "Select a process" at bounding box center [604, 333] width 248 height 33
click at [645, 374] on li "Team Member Onboarding" at bounding box center [604, 368] width 270 height 30
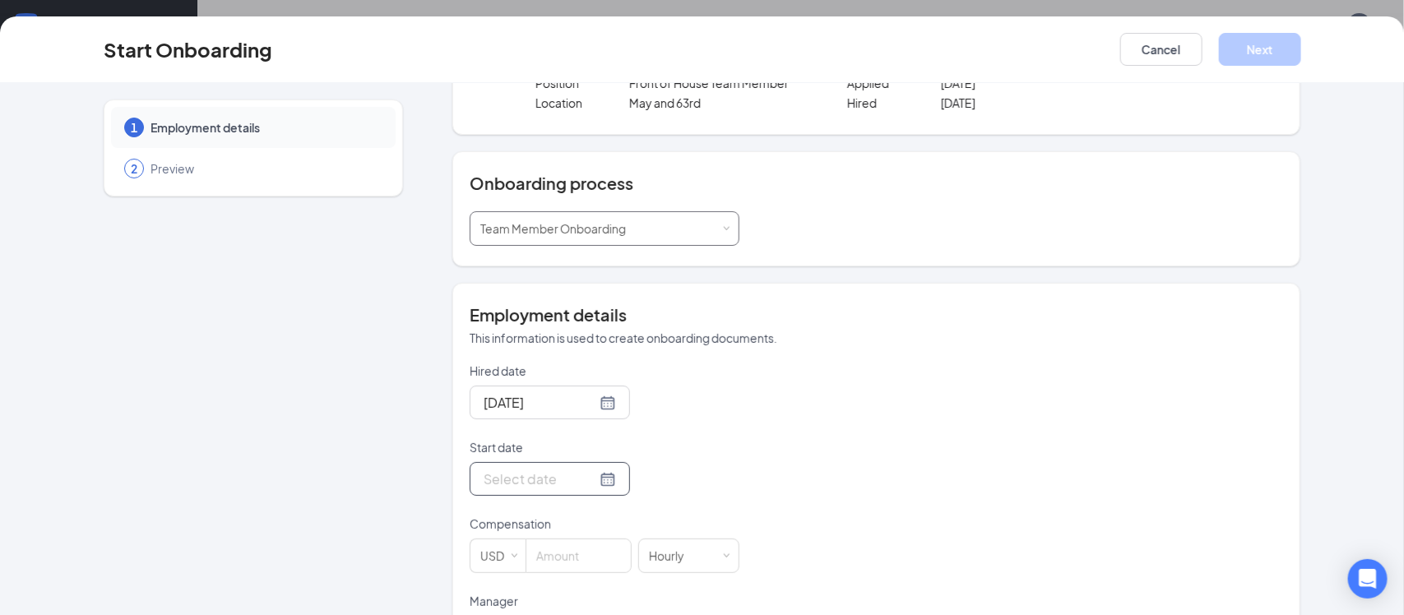
scroll to position [108, 0]
click at [607, 474] on div at bounding box center [549, 475] width 132 height 21
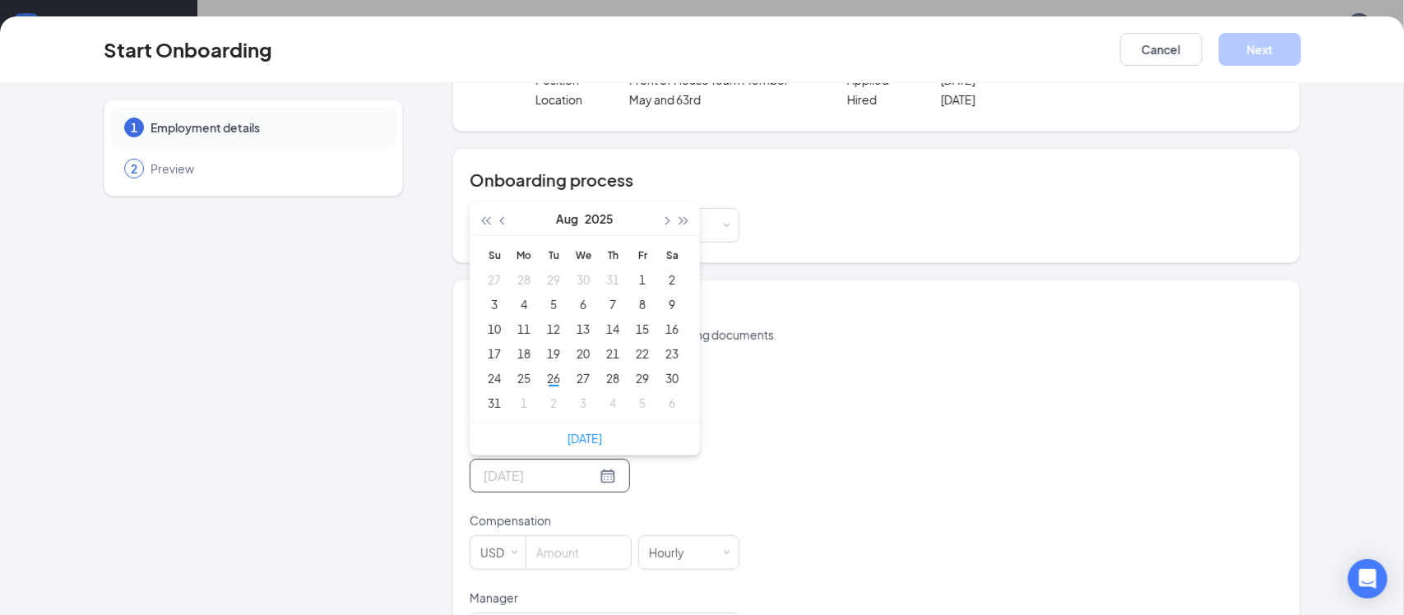
type input "[DATE]"
click at [665, 220] on span "button" at bounding box center [666, 221] width 8 height 8
type input "[DATE]"
click at [520, 303] on div "8" at bounding box center [524, 304] width 20 height 20
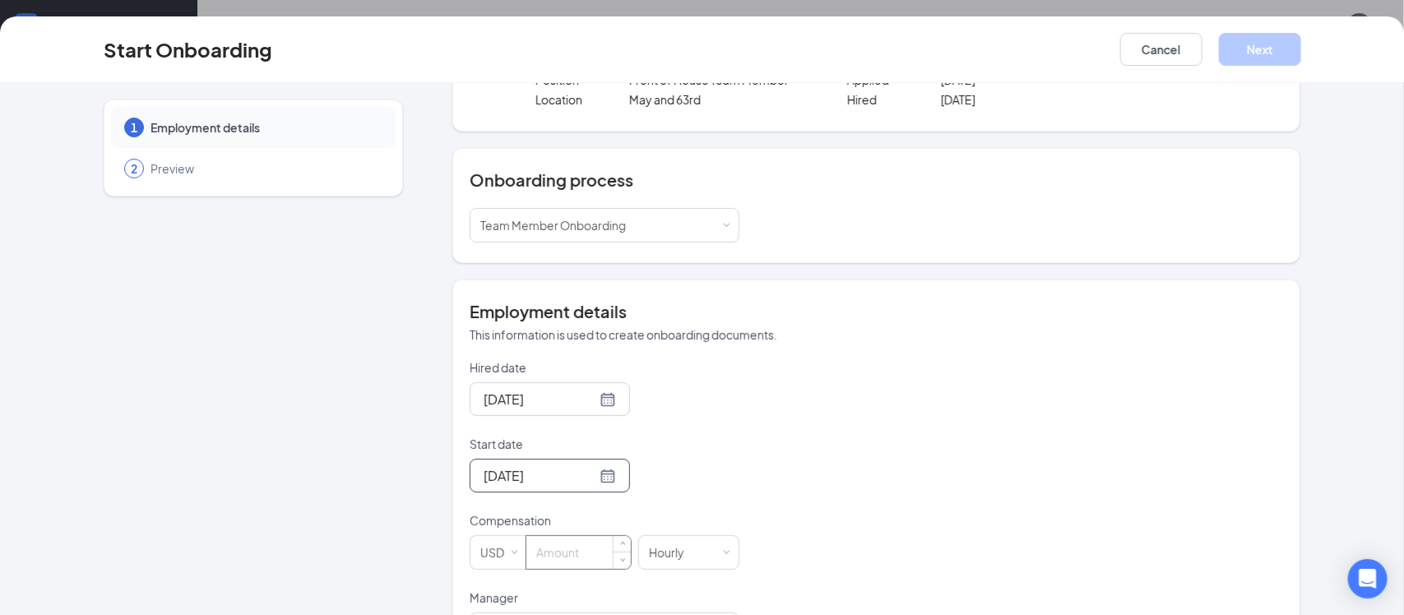
click at [570, 558] on input at bounding box center [578, 552] width 104 height 33
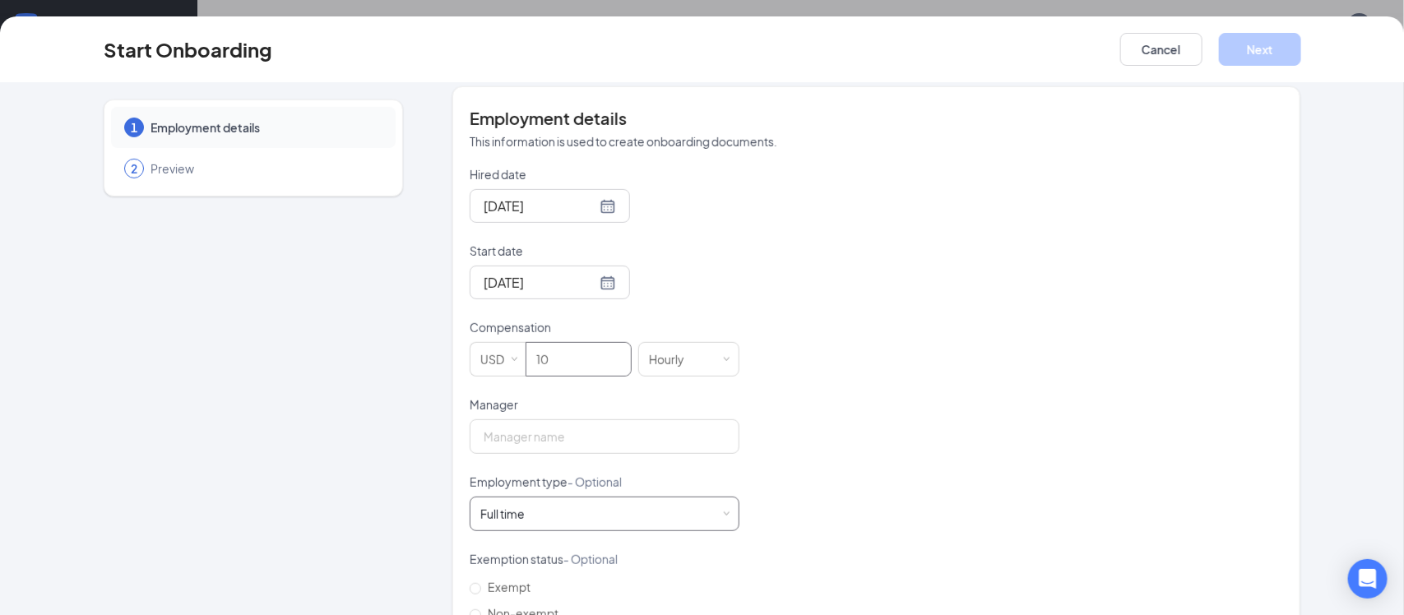
scroll to position [321, 0]
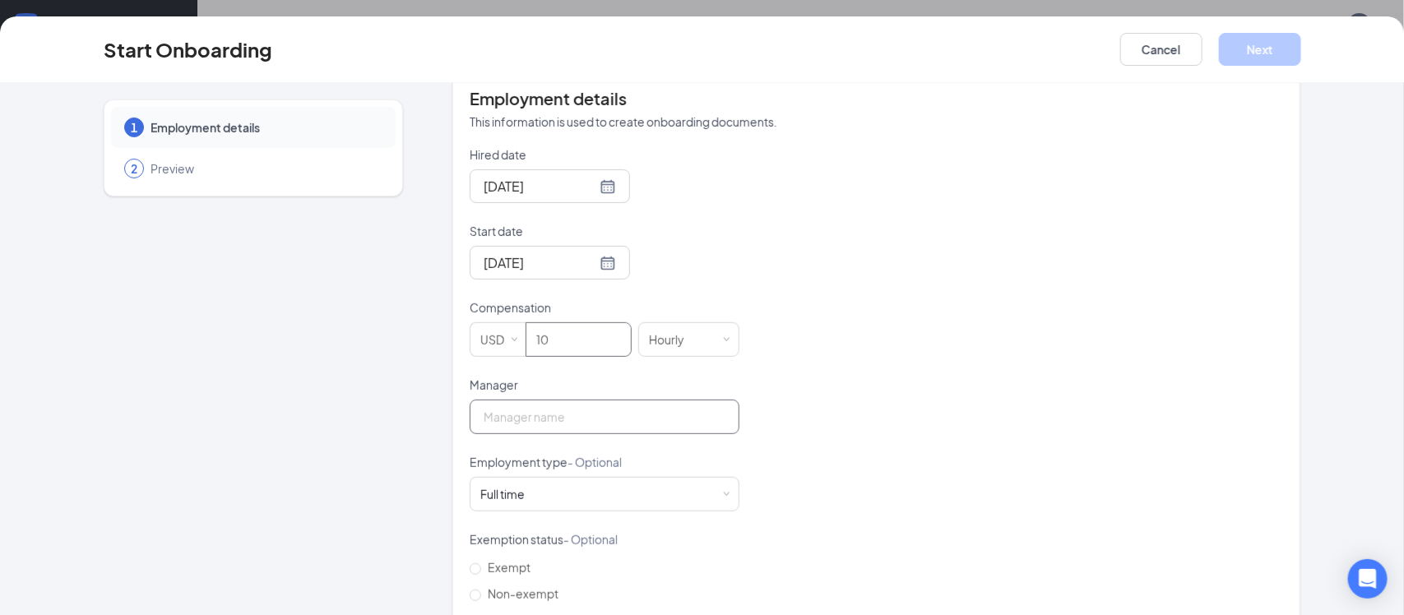
type input "10"
click at [605, 431] on input "Manager" at bounding box center [604, 417] width 270 height 35
type input "[PERSON_NAME]"
click at [844, 465] on div "Hired date [DATE] Start date [DATE] [DATE] Su Mo Tu We Th Fr Sa 31 1 2 3 4 5 6 …" at bounding box center [875, 415] width 813 height 538
click at [664, 483] on div "Full time Works 30+ hours per week and is reasonably expected to work" at bounding box center [604, 494] width 248 height 33
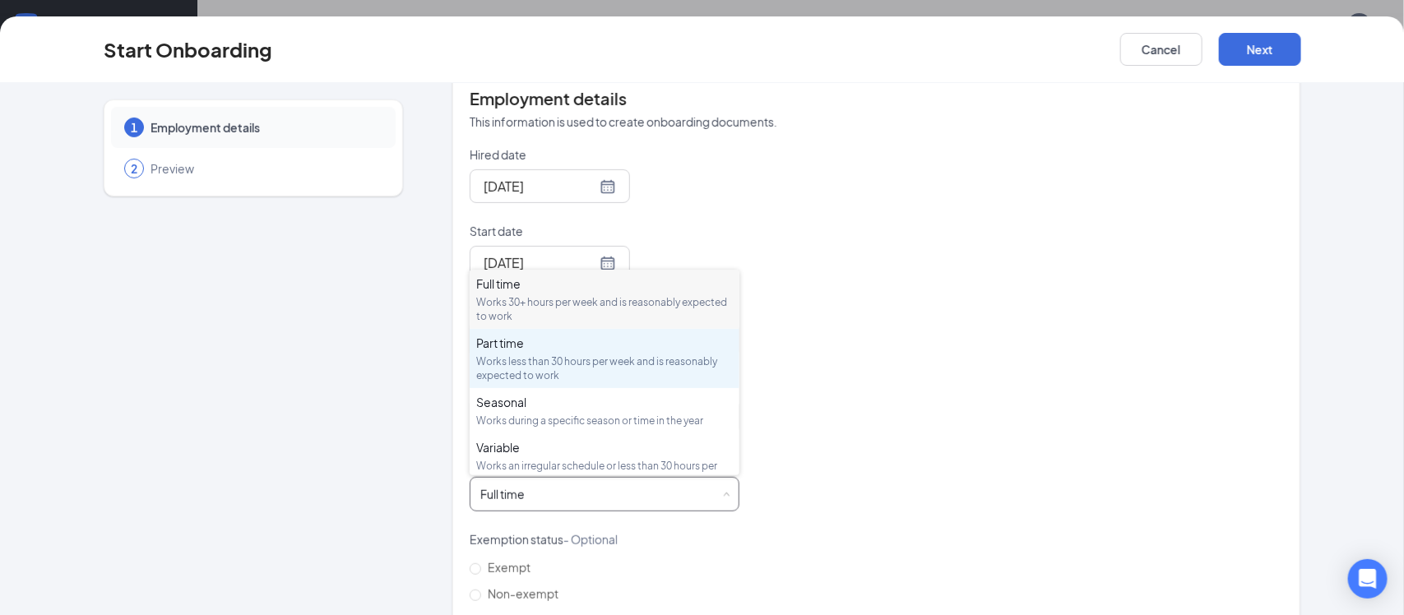
click at [536, 358] on div "Works less than 30 hours per week and is reasonably expected to work" at bounding box center [604, 368] width 257 height 28
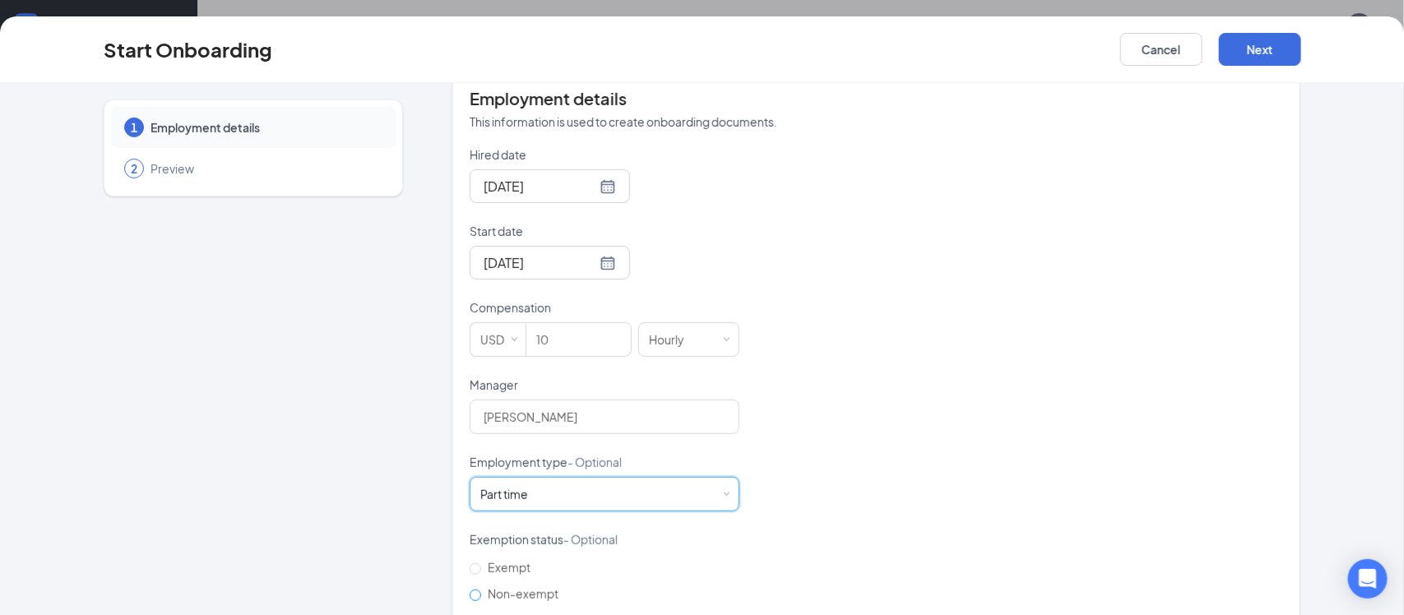
click at [476, 594] on input "Non-exempt" at bounding box center [475, 596] width 12 height 12
radio input "true"
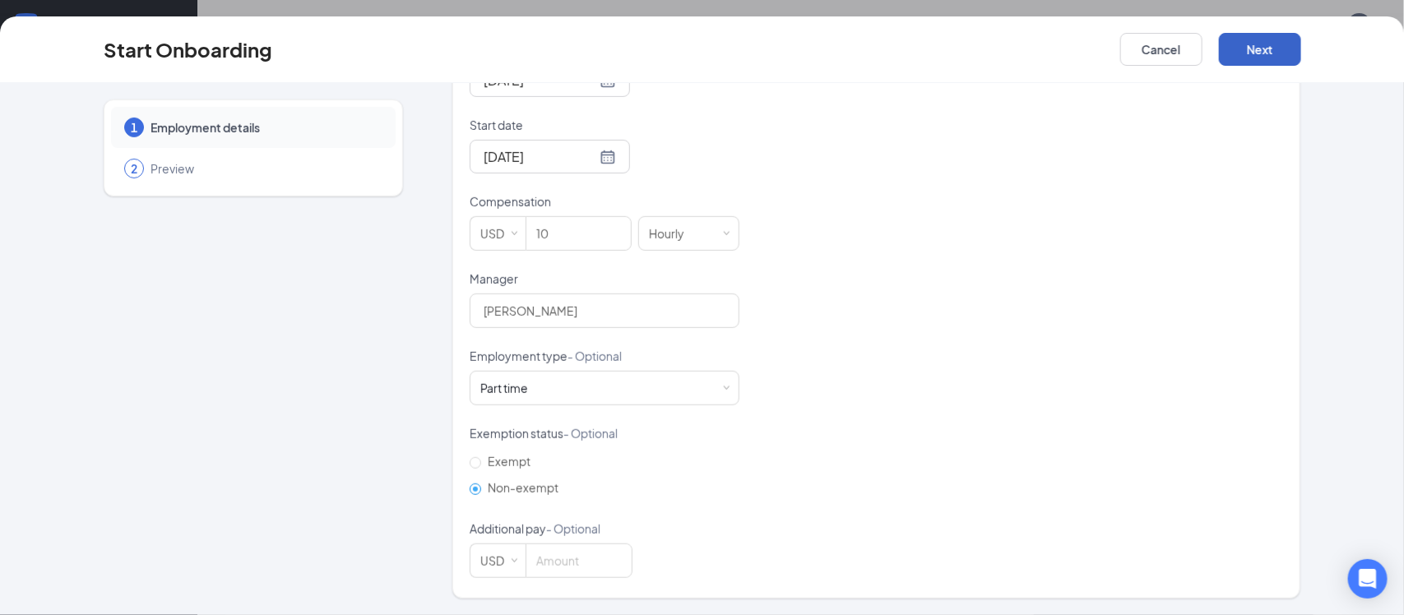
click at [1275, 37] on button "Next" at bounding box center [1260, 49] width 82 height 33
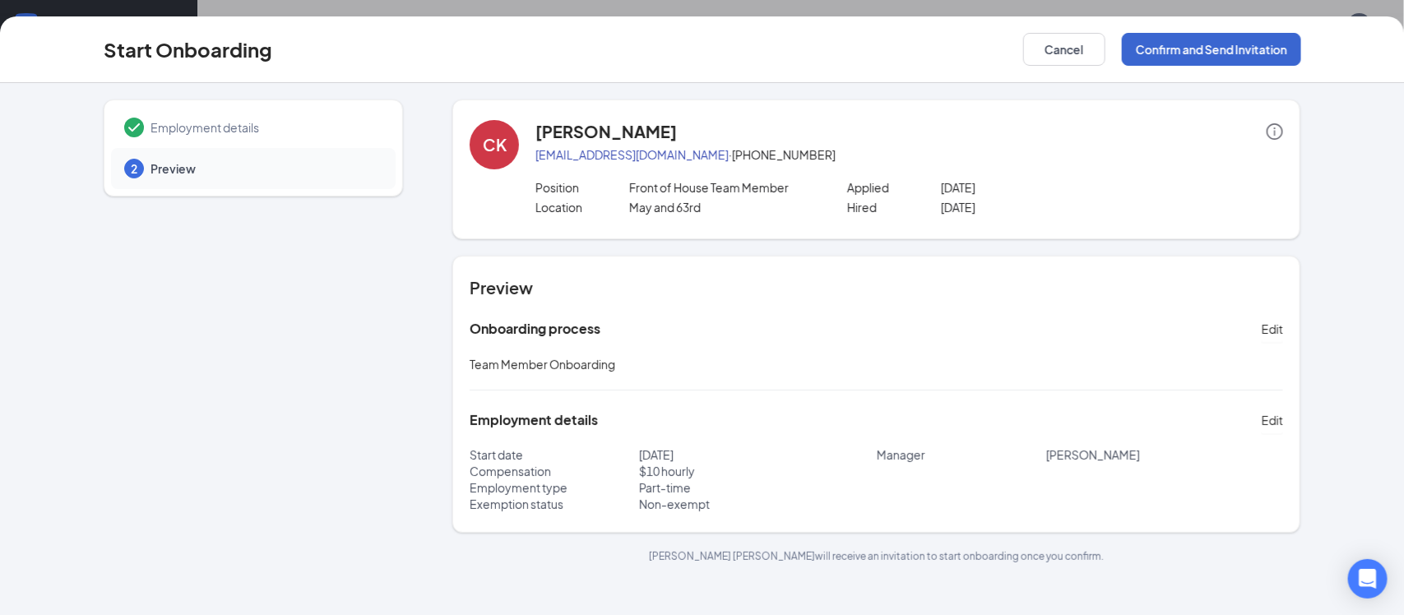
scroll to position [0, 0]
click at [1257, 54] on button "Confirm and Send Invitation" at bounding box center [1211, 49] width 179 height 33
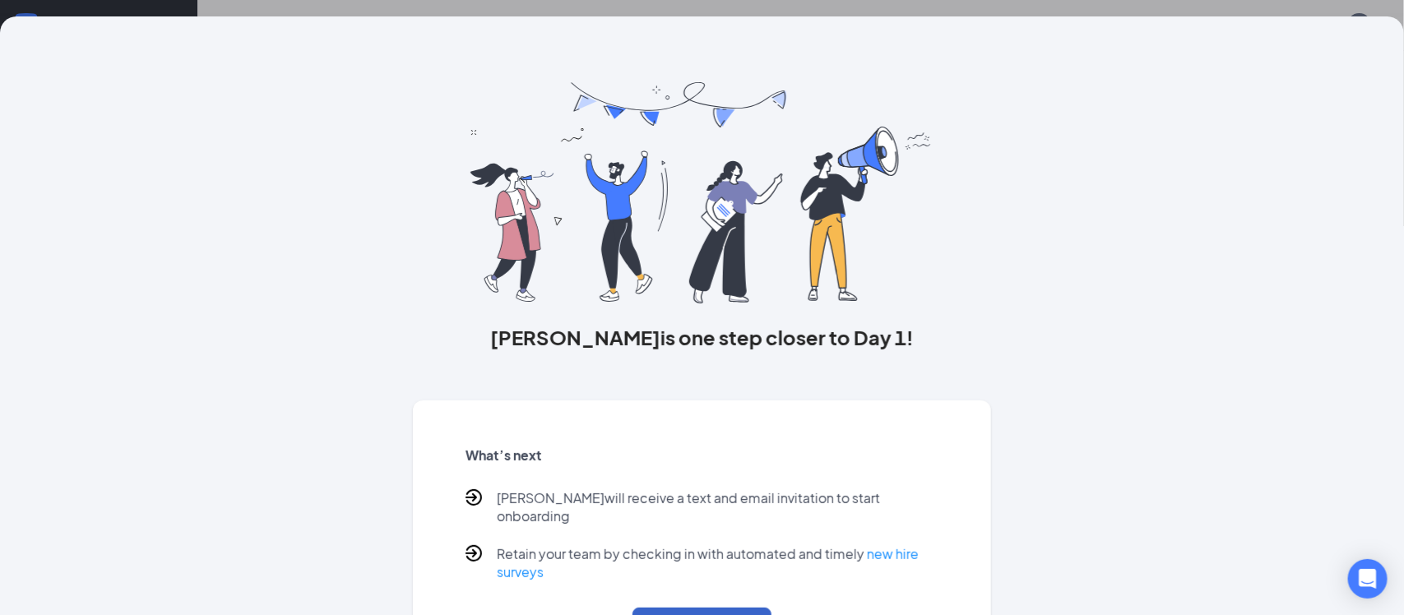
click at [714, 608] on button "Back to Overview" at bounding box center [701, 626] width 139 height 36
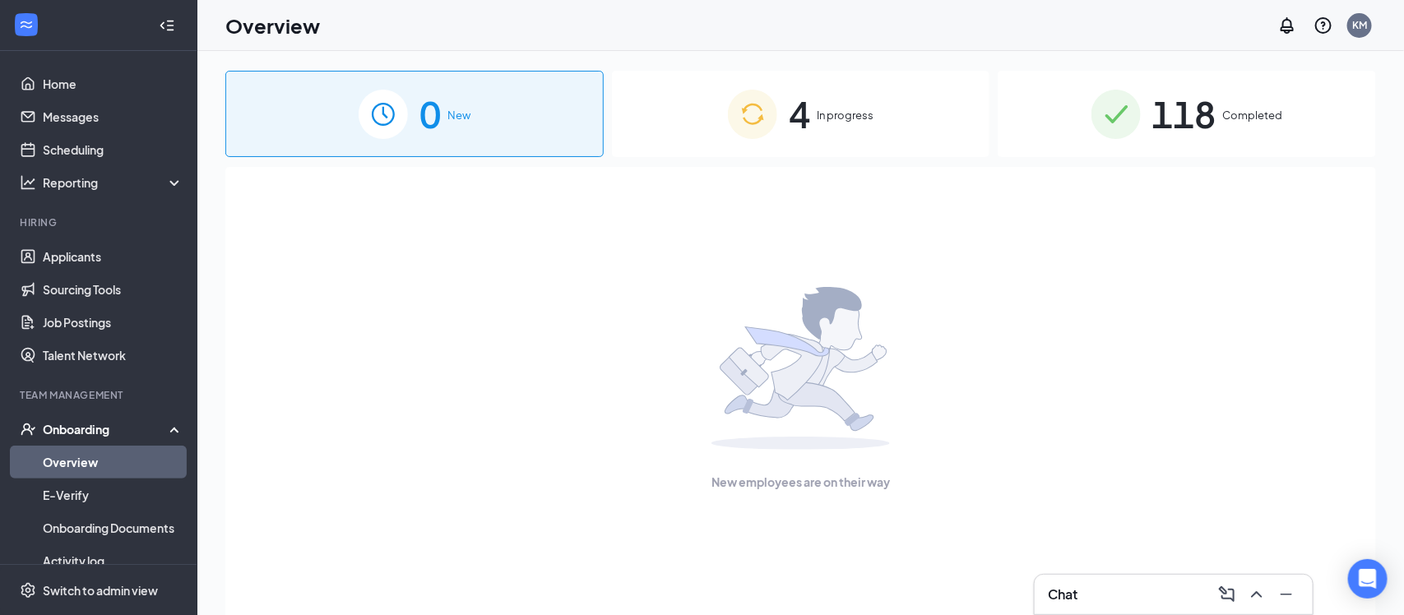
click at [860, 114] on span "In progress" at bounding box center [844, 115] width 57 height 16
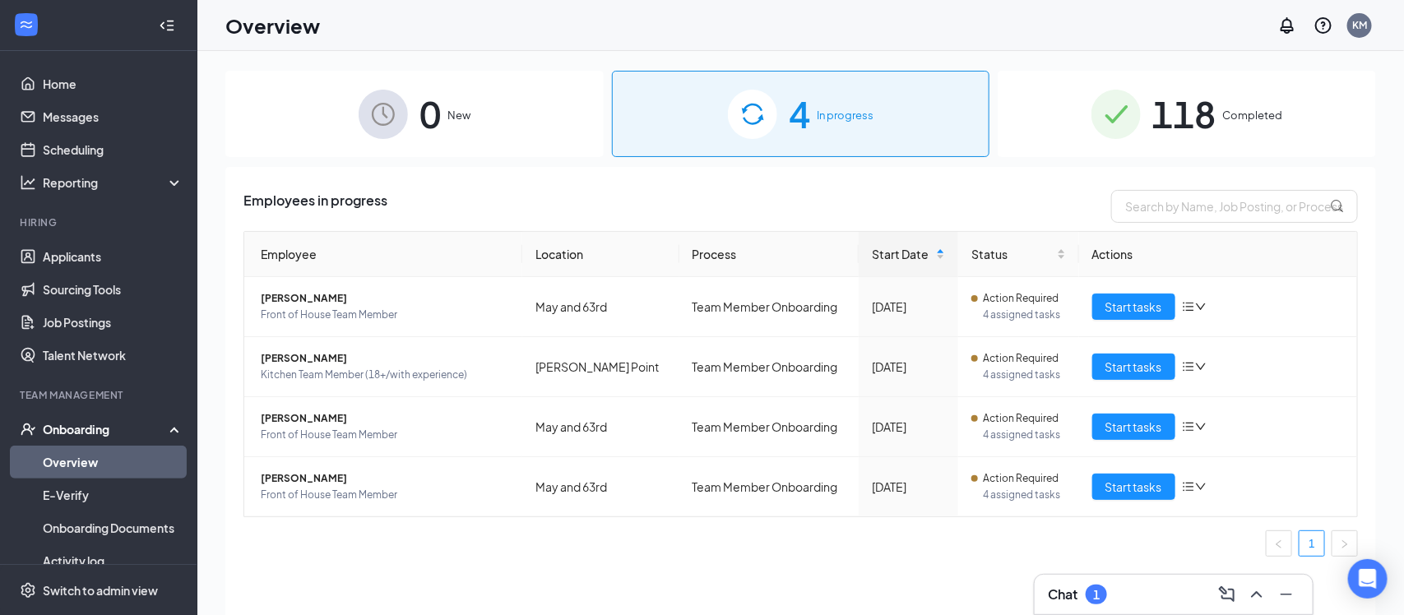
click at [1126, 590] on div "Chat 1" at bounding box center [1174, 594] width 252 height 26
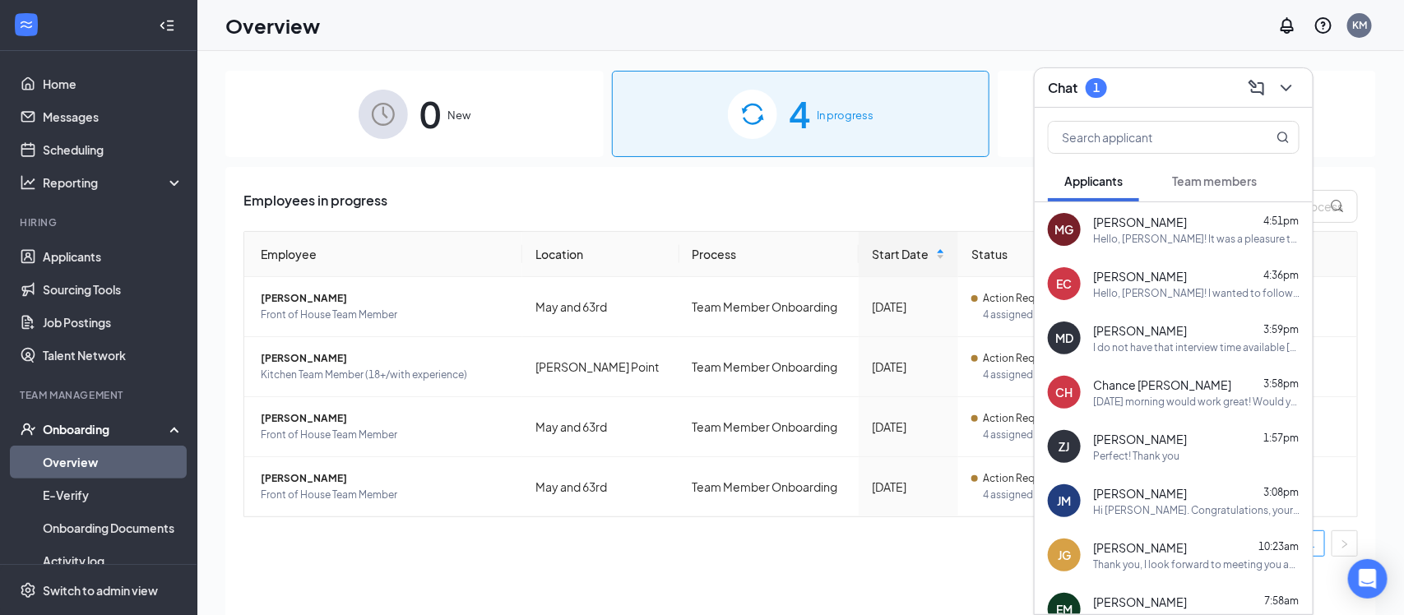
click at [1205, 192] on button "Team members" at bounding box center [1214, 180] width 118 height 41
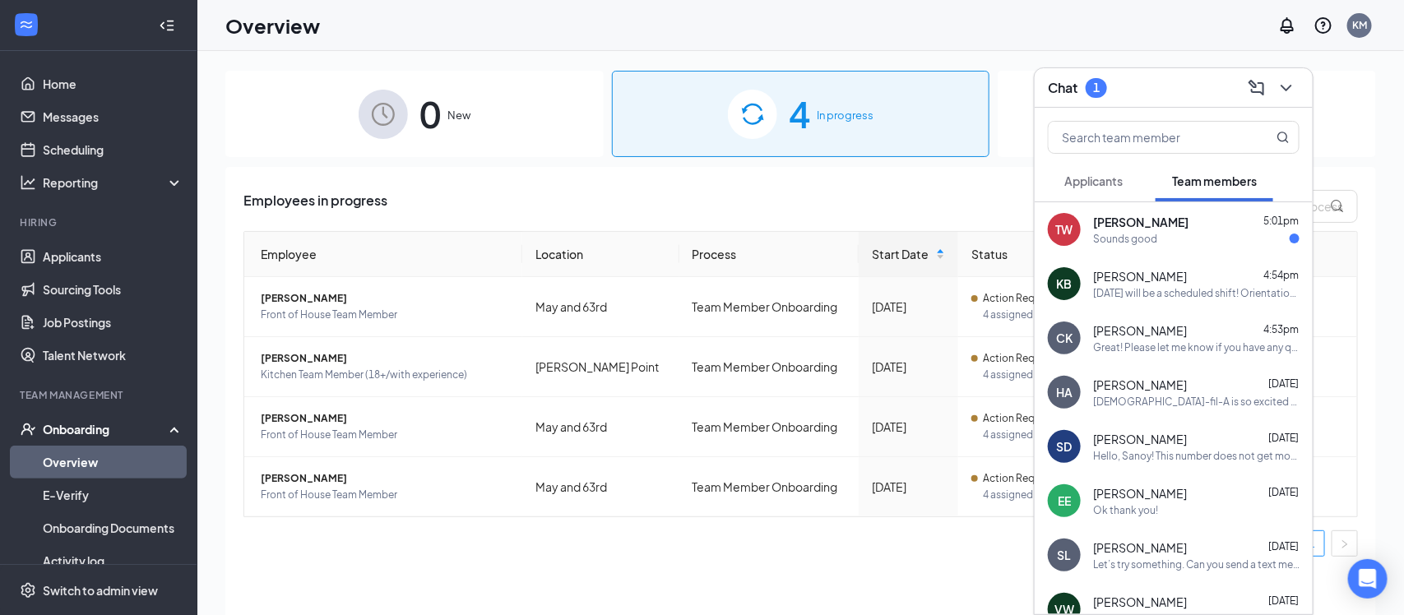
click at [1194, 237] on div "Sounds good" at bounding box center [1196, 239] width 206 height 14
